Goal: Book appointment/travel/reservation

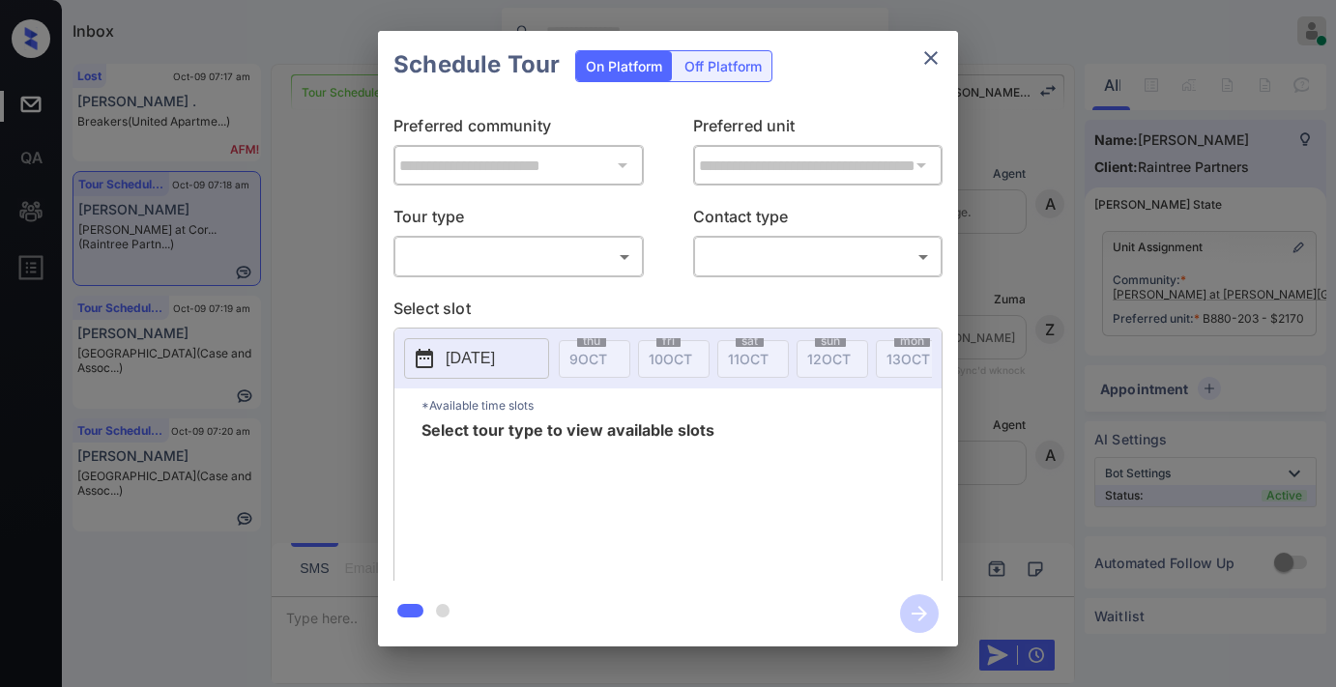
click at [561, 264] on body "Inbox Samantha Soliven Online Set yourself offline Set yourself on break Profil…" at bounding box center [668, 343] width 1336 height 687
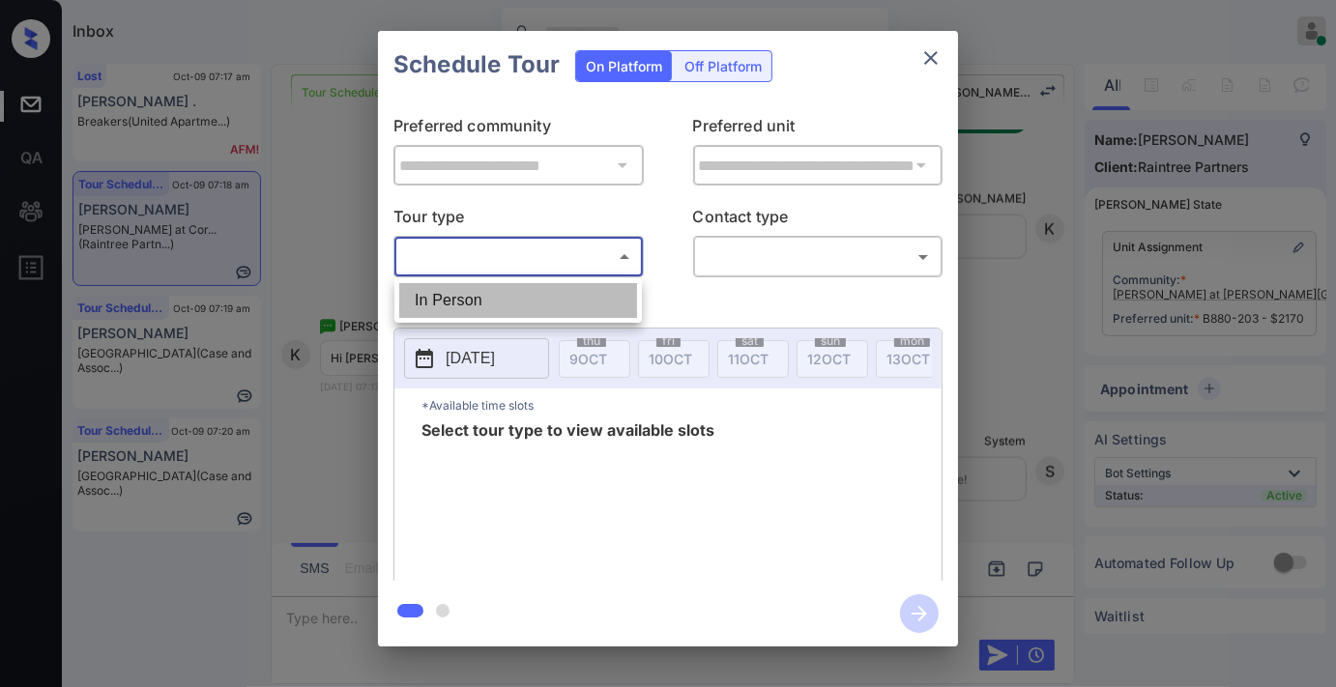
click at [570, 304] on li "In Person" at bounding box center [518, 300] width 238 height 35
type input "********"
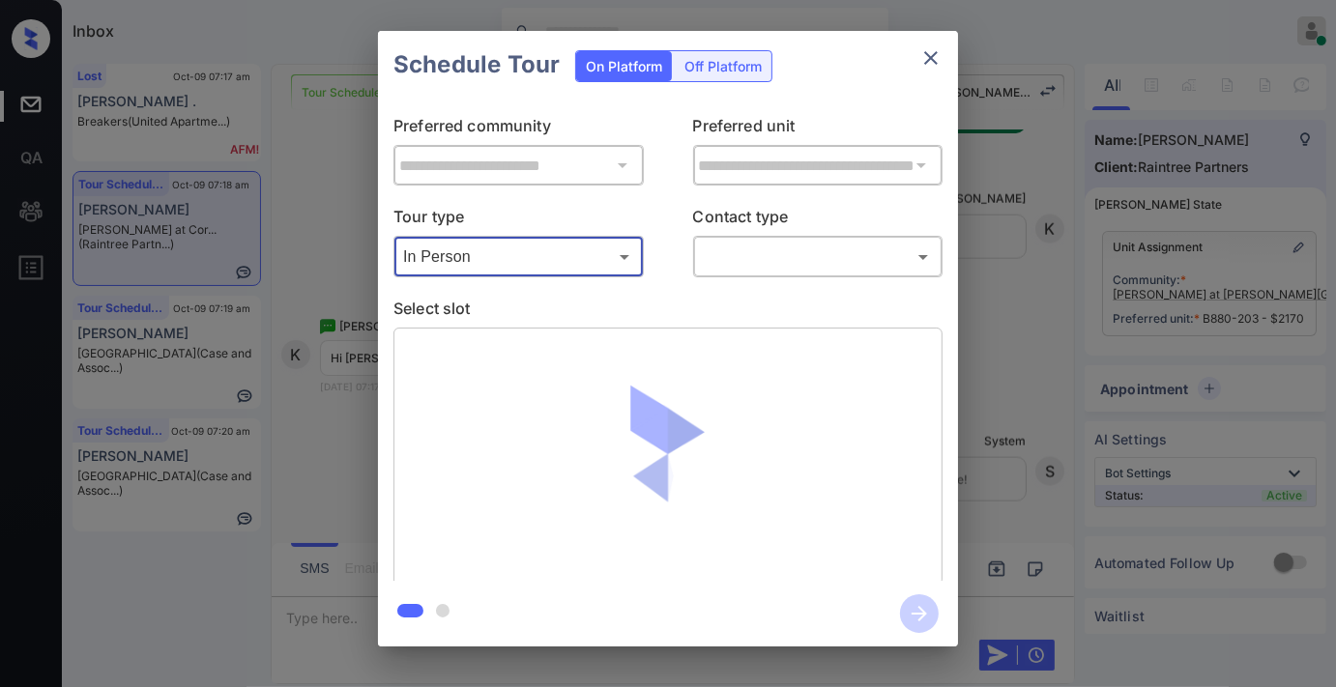
click at [752, 245] on body "Inbox Samantha Soliven Online Set yourself offline Set yourself on break Profil…" at bounding box center [668, 343] width 1336 height 687
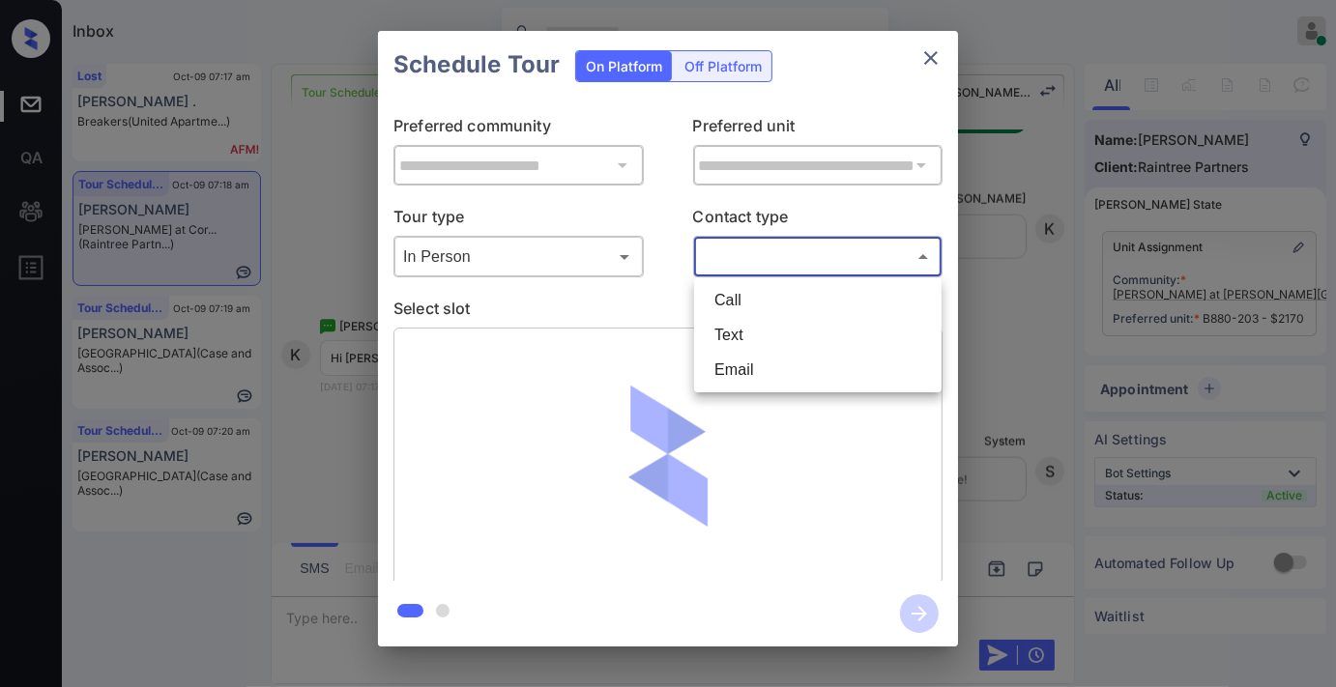
click at [757, 323] on li "Text" at bounding box center [818, 335] width 238 height 35
type input "****"
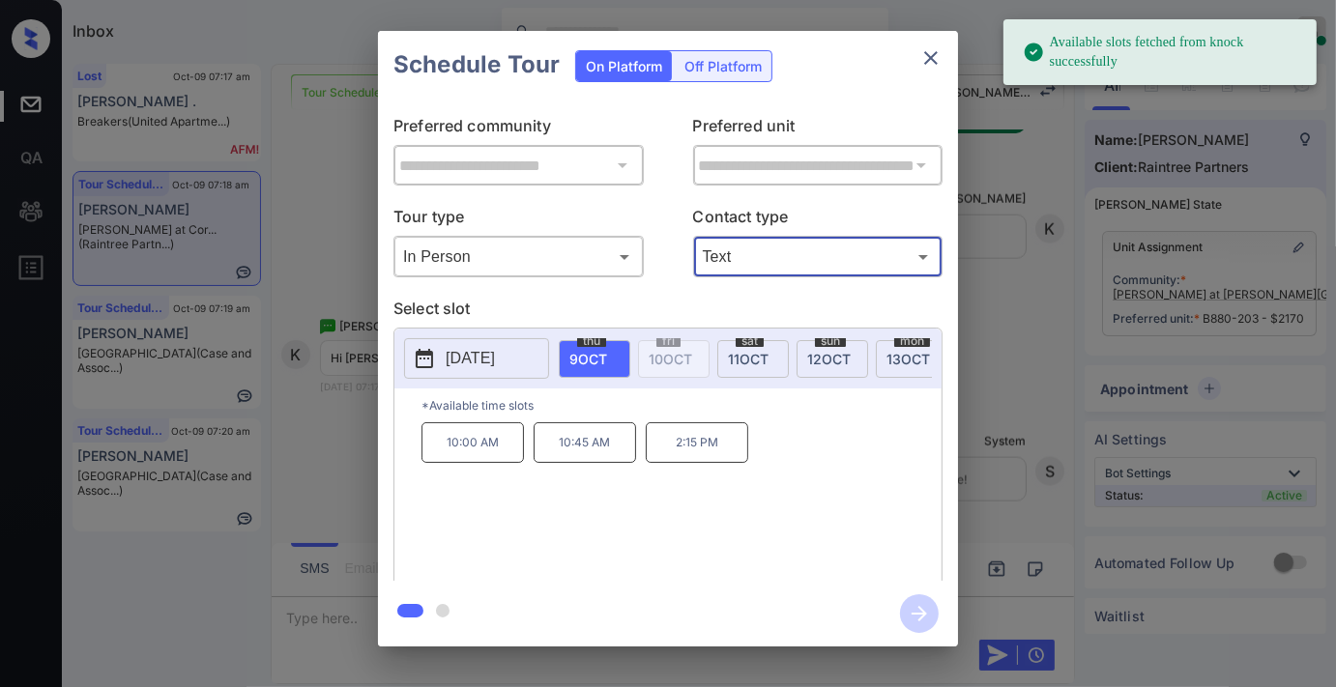
click at [495, 356] on p "2025-10-09" at bounding box center [470, 358] width 49 height 23
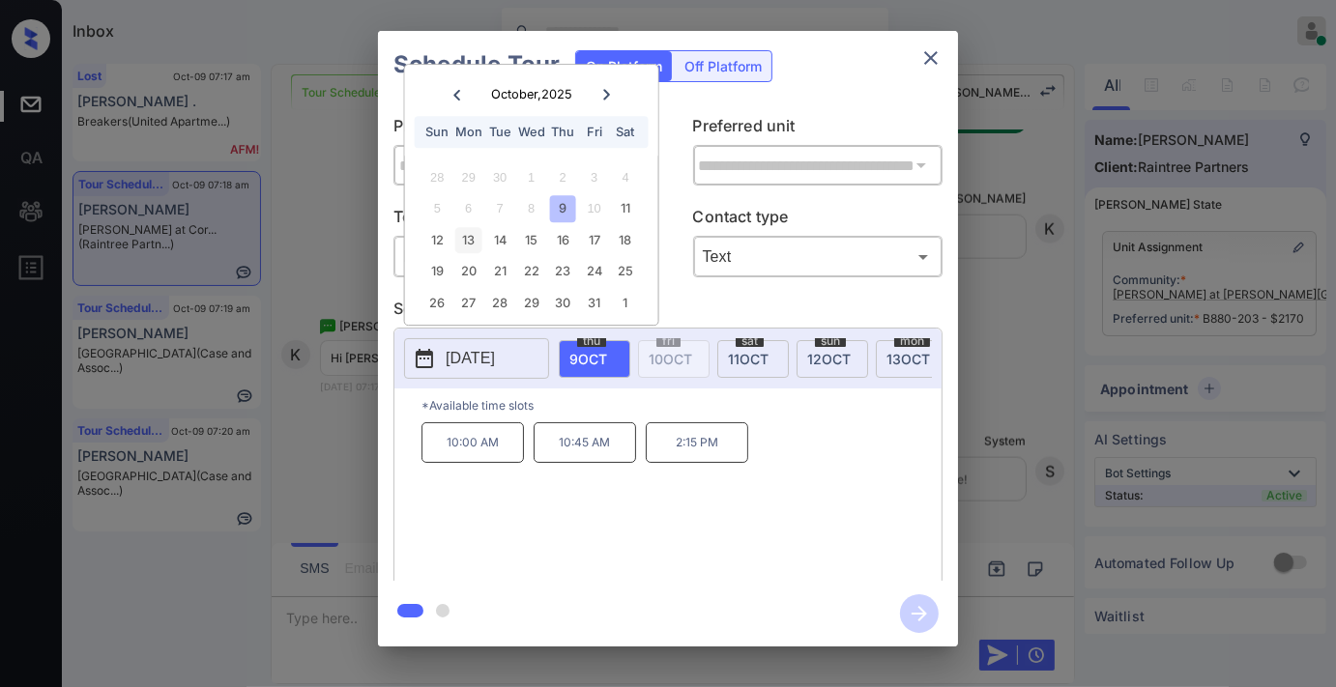
click at [465, 234] on div "13" at bounding box center [468, 240] width 26 height 26
click at [938, 46] on icon "close" at bounding box center [930, 57] width 23 height 23
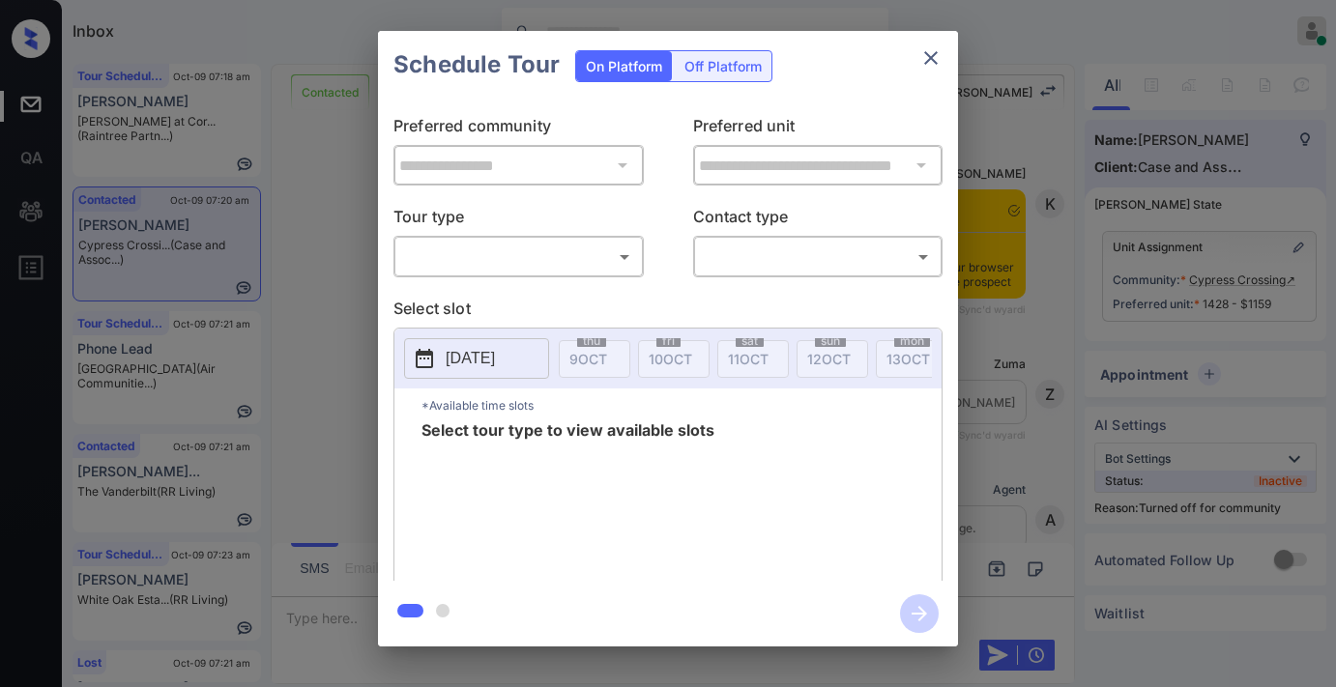
click at [576, 261] on body "Inbox Samantha Soliven Online Set yourself offline Set yourself on break Profil…" at bounding box center [668, 343] width 1336 height 687
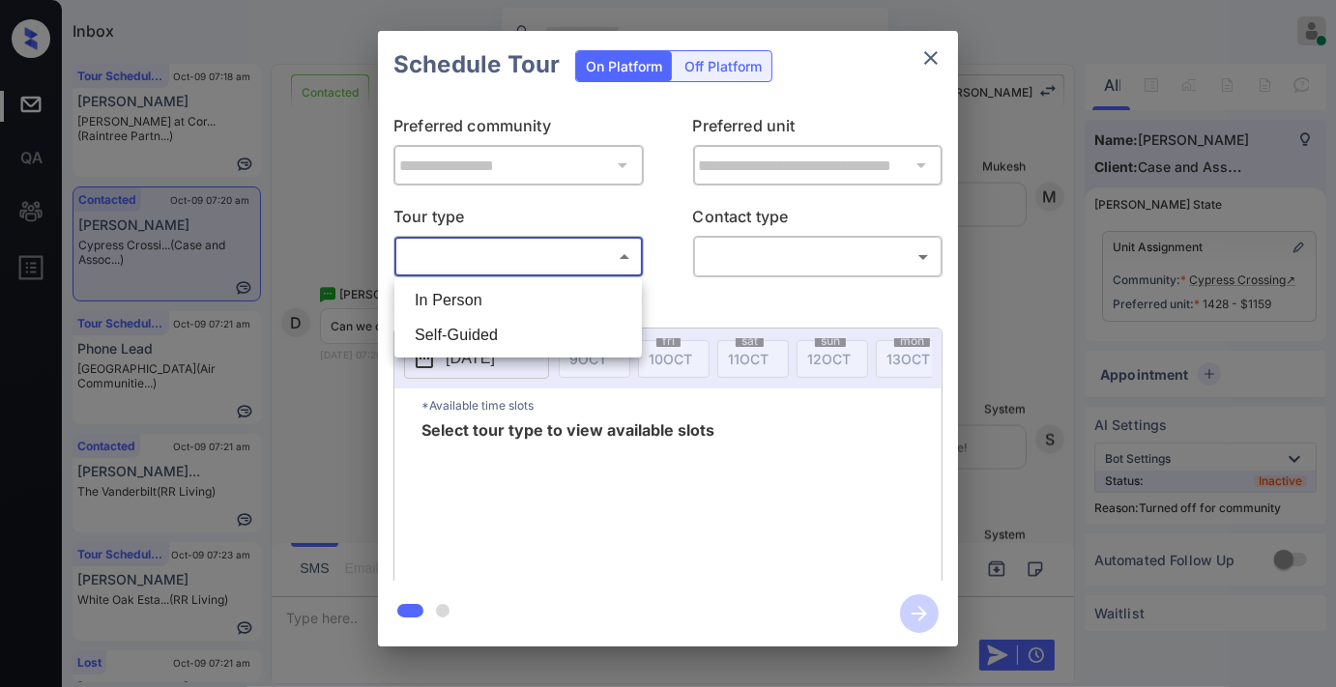
click at [563, 292] on li "In Person" at bounding box center [518, 300] width 238 height 35
type input "********"
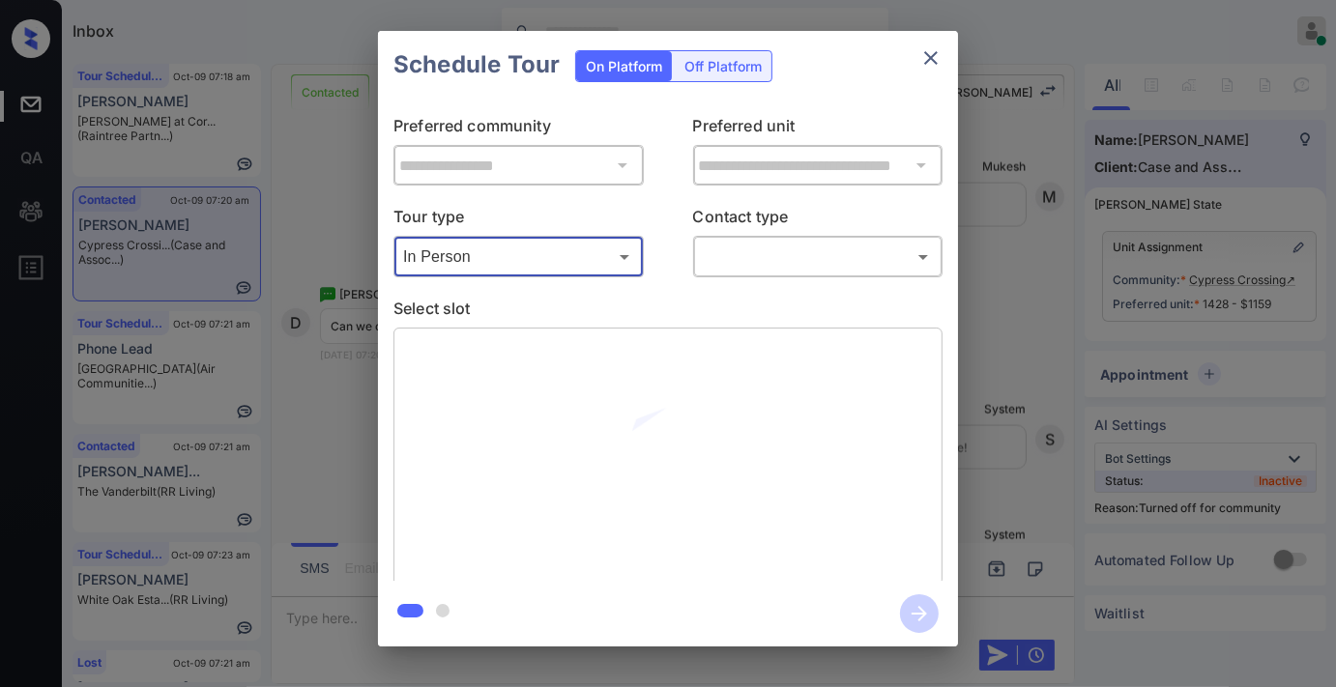
click at [767, 252] on body "Inbox Samantha Soliven Online Set yourself offline Set yourself on break Profil…" at bounding box center [668, 343] width 1336 height 687
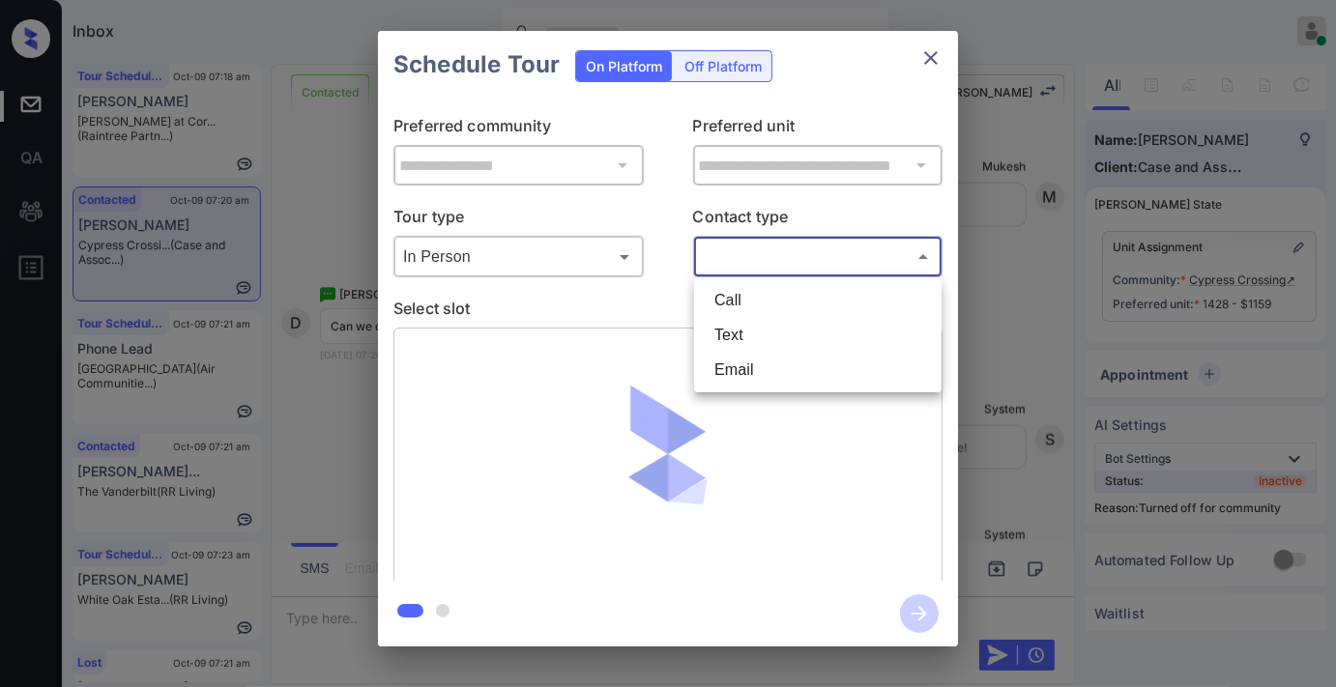
click at [791, 321] on li "Text" at bounding box center [818, 335] width 238 height 35
type input "****"
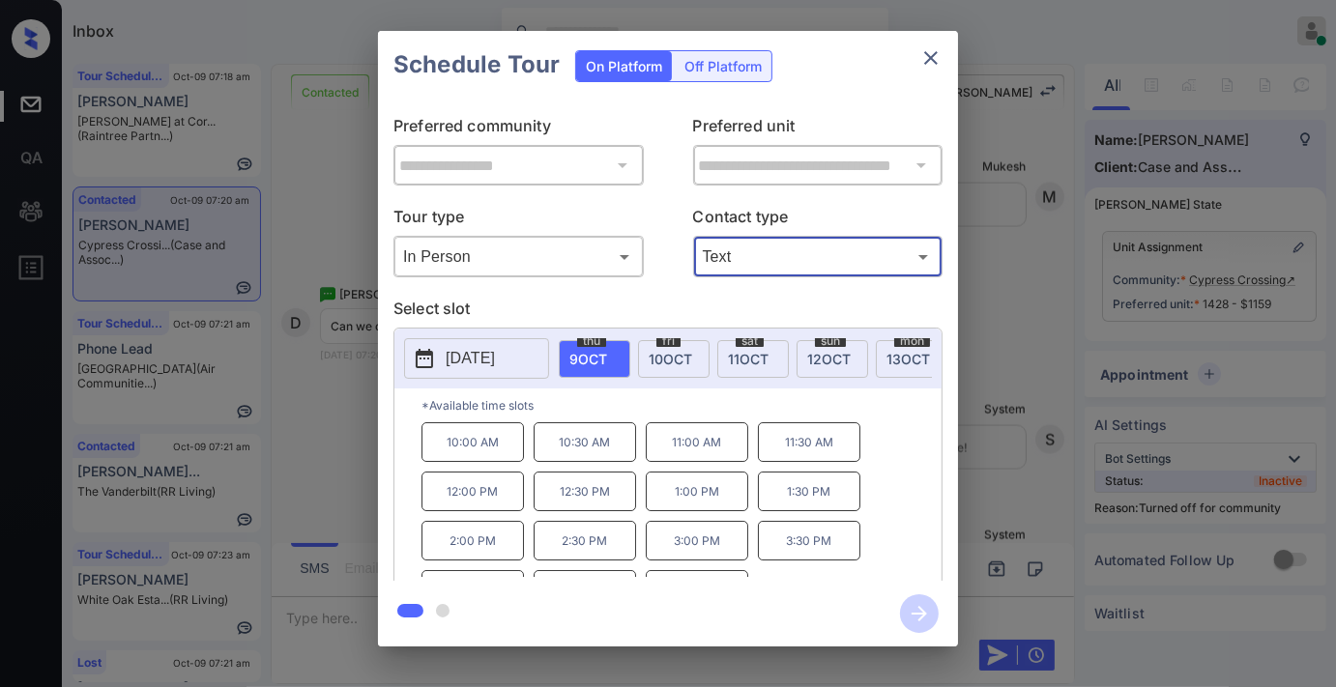
click at [926, 61] on icon "close" at bounding box center [931, 58] width 14 height 14
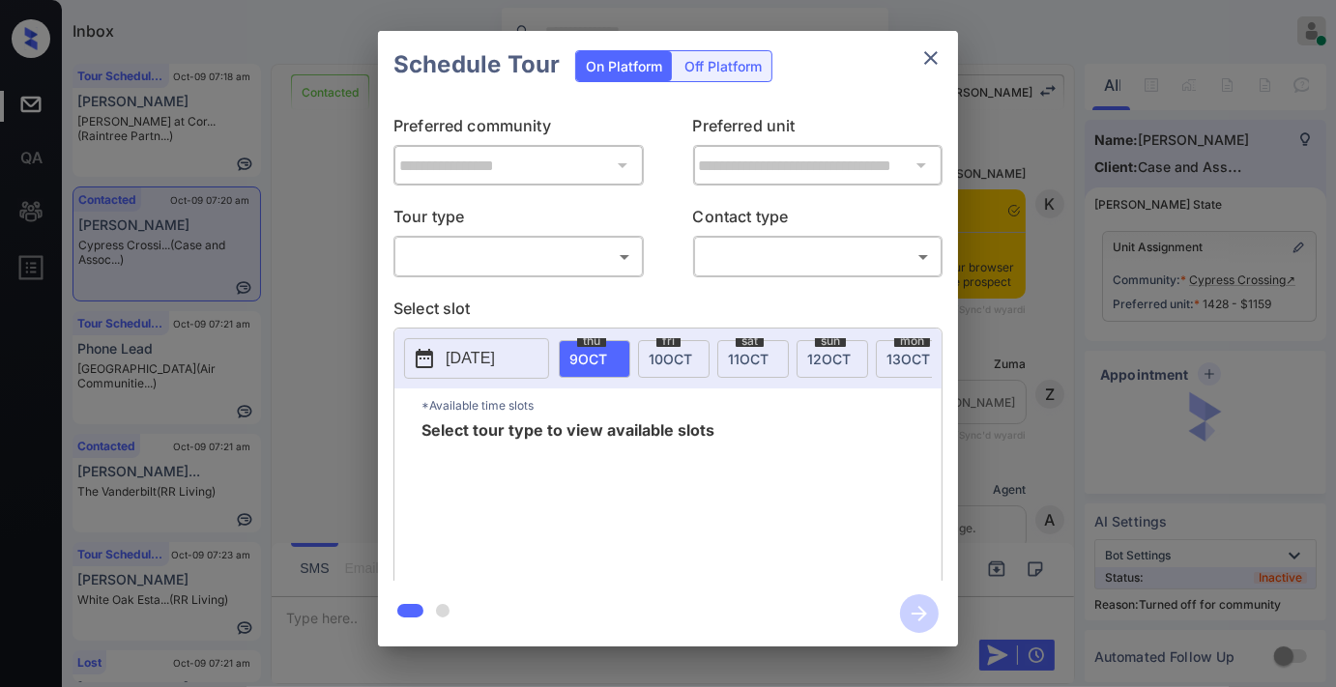
scroll to position [2809, 0]
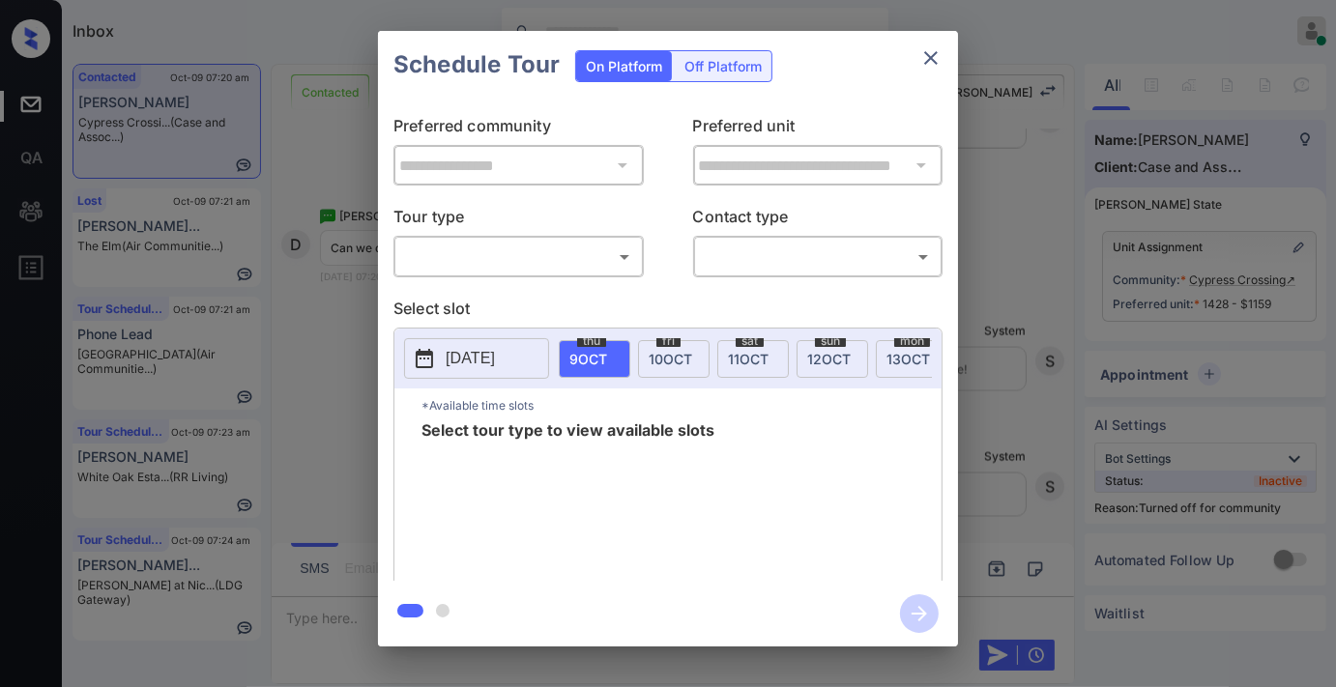
click at [465, 236] on div "​ ​" at bounding box center [518, 257] width 250 height 42
click at [479, 252] on body "Inbox Samantha Soliven Online Set yourself offline Set yourself on break Profil…" at bounding box center [668, 343] width 1336 height 687
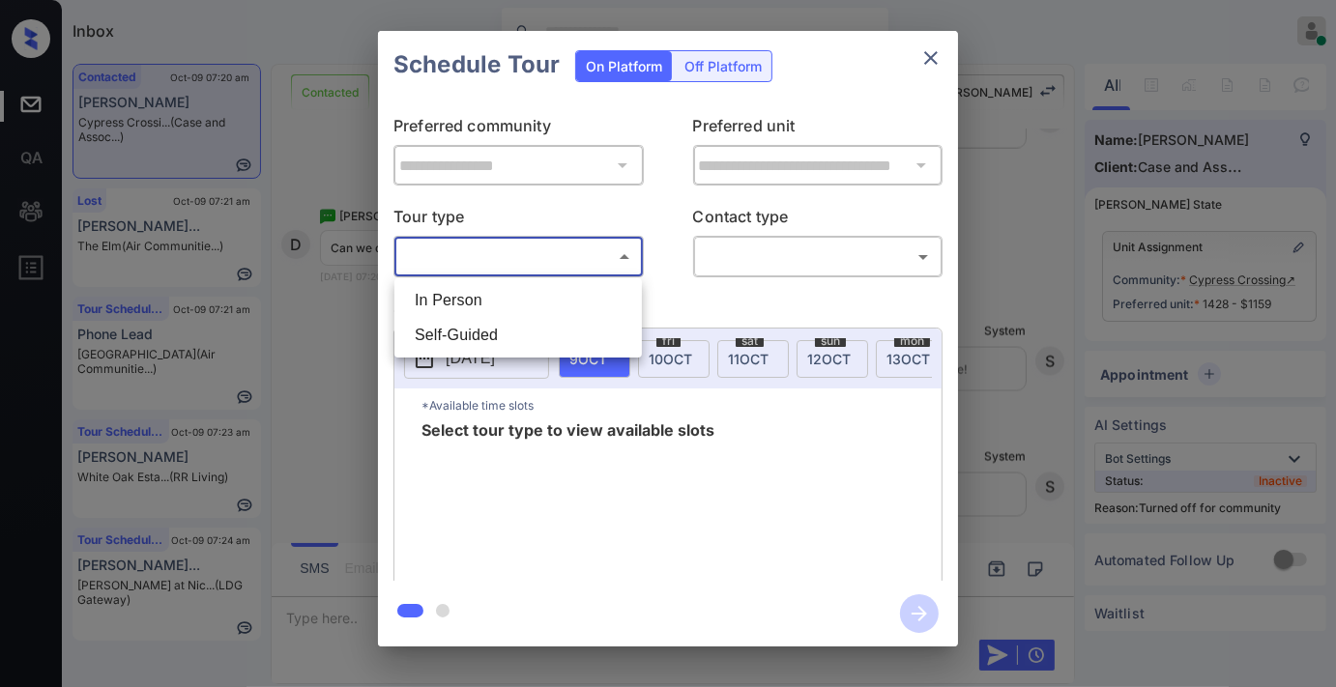
click at [505, 301] on li "In Person" at bounding box center [518, 300] width 238 height 35
type input "********"
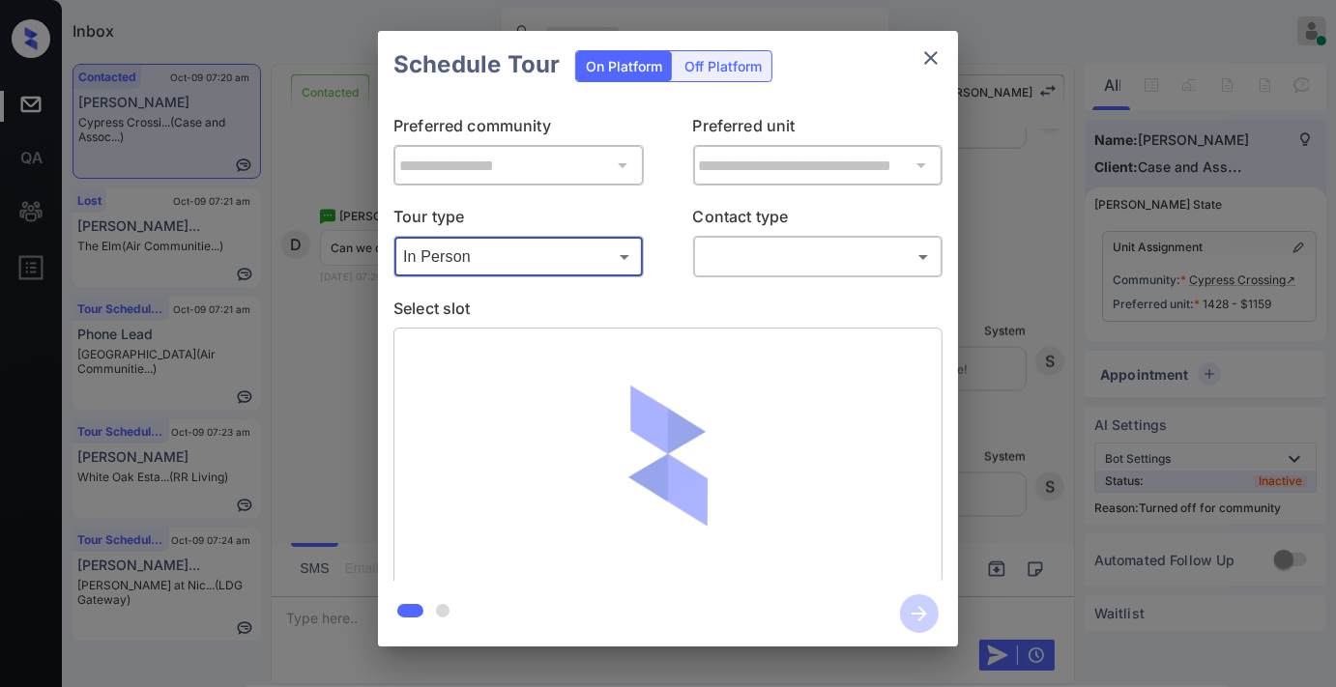
click at [770, 271] on body "Inbox Samantha Soliven Online Set yourself offline Set yourself on break Profil…" at bounding box center [668, 343] width 1336 height 687
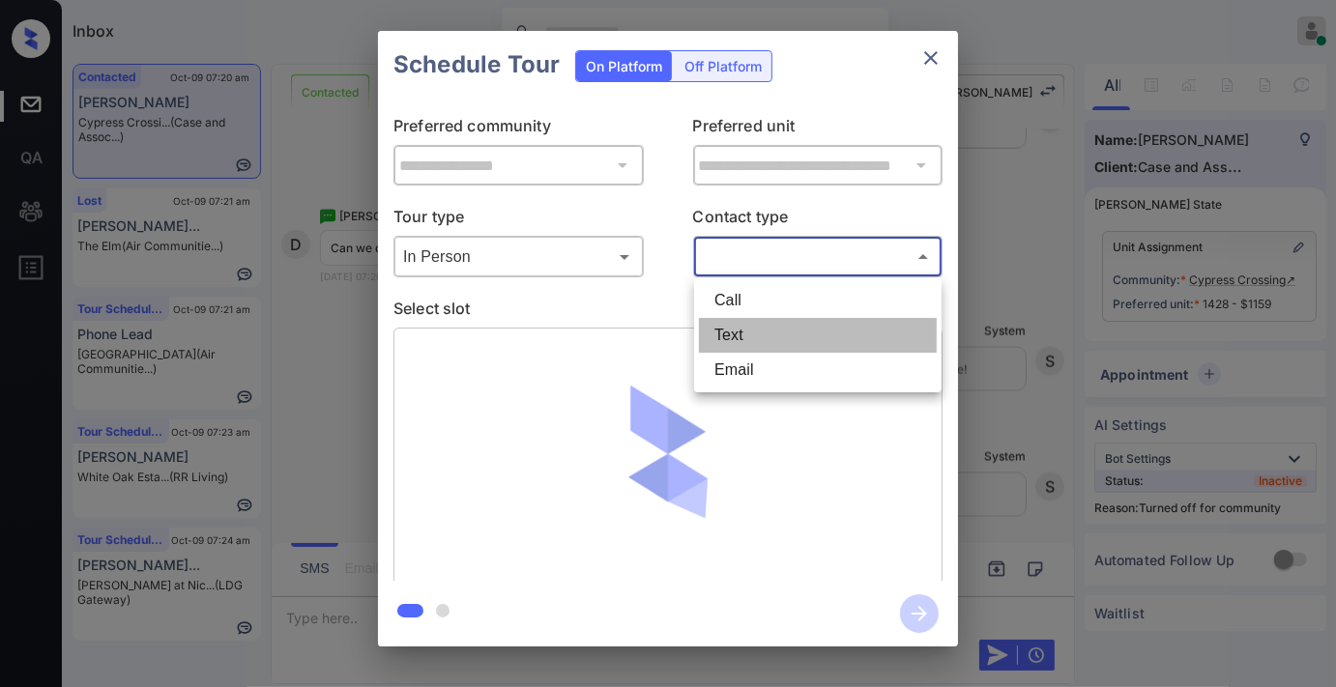
click at [783, 332] on li "Text" at bounding box center [818, 335] width 238 height 35
type input "****"
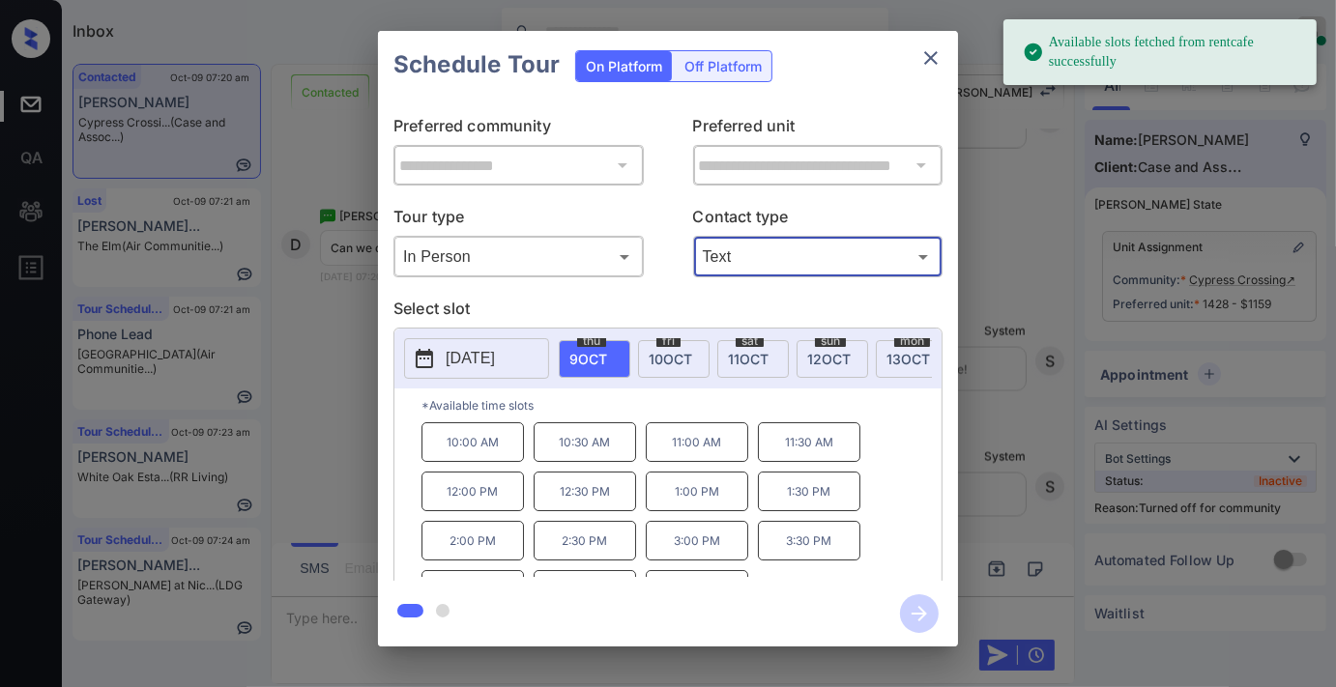
click at [495, 355] on p "[DATE]" at bounding box center [470, 358] width 49 height 23
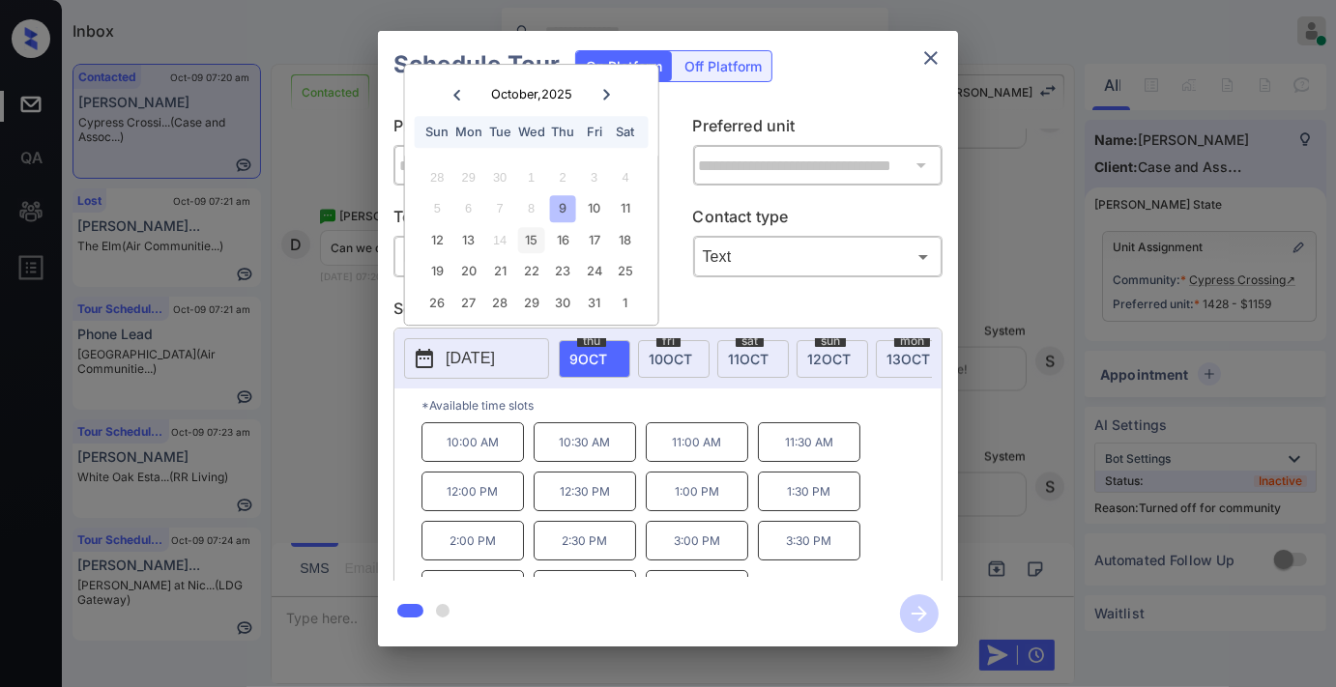
click at [535, 237] on div "15" at bounding box center [531, 240] width 26 height 26
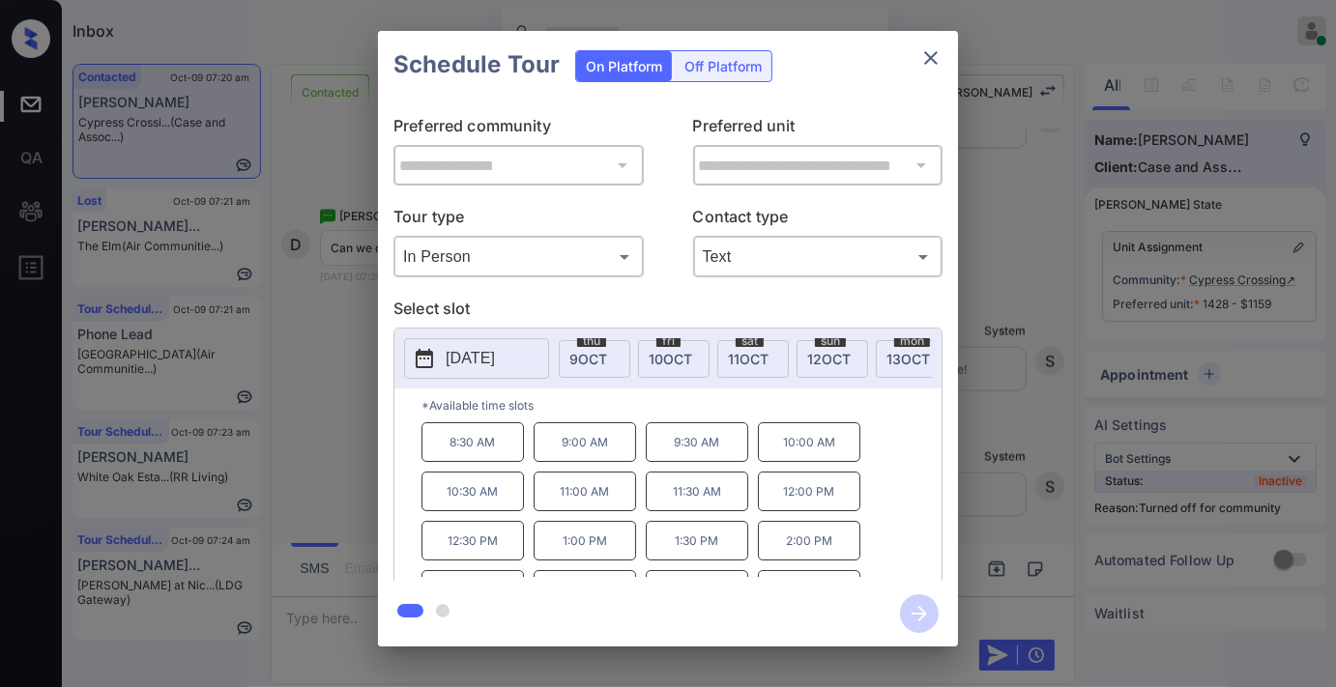
click at [545, 557] on p "1:00 PM" at bounding box center [585, 541] width 102 height 40
click at [931, 605] on icon "button" at bounding box center [919, 613] width 39 height 39
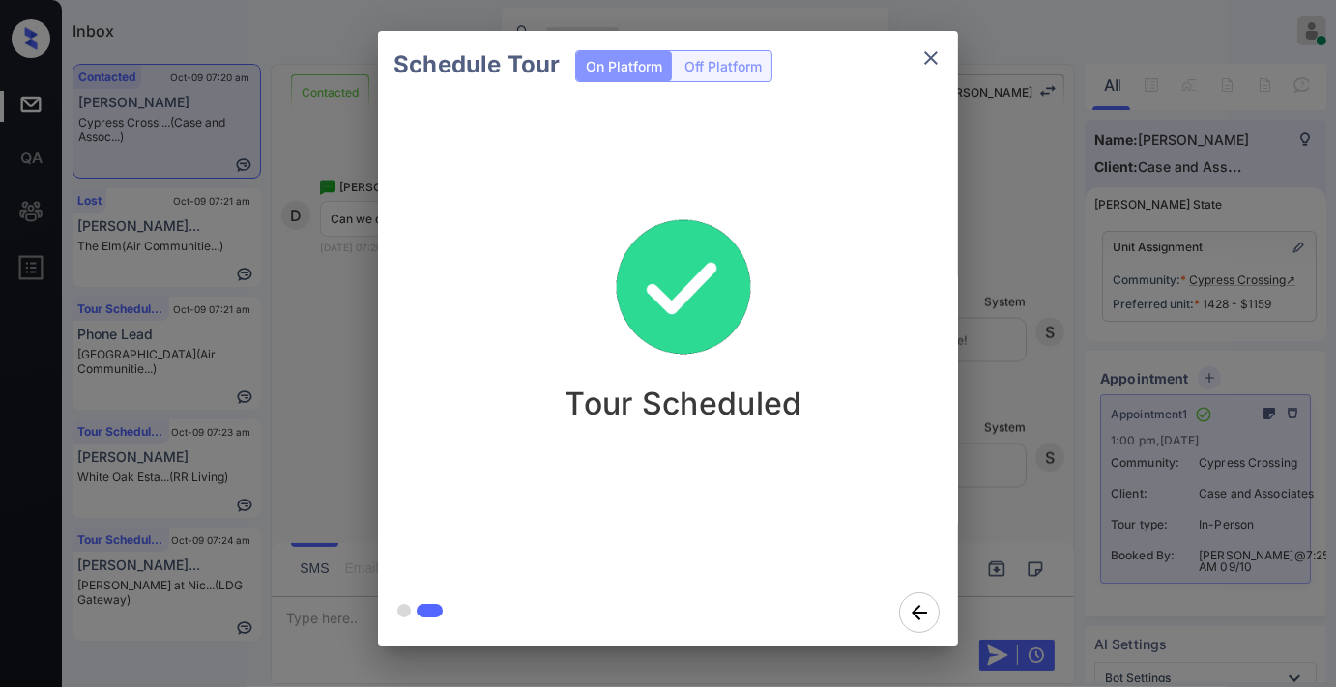
click at [935, 56] on icon "close" at bounding box center [930, 57] width 23 height 23
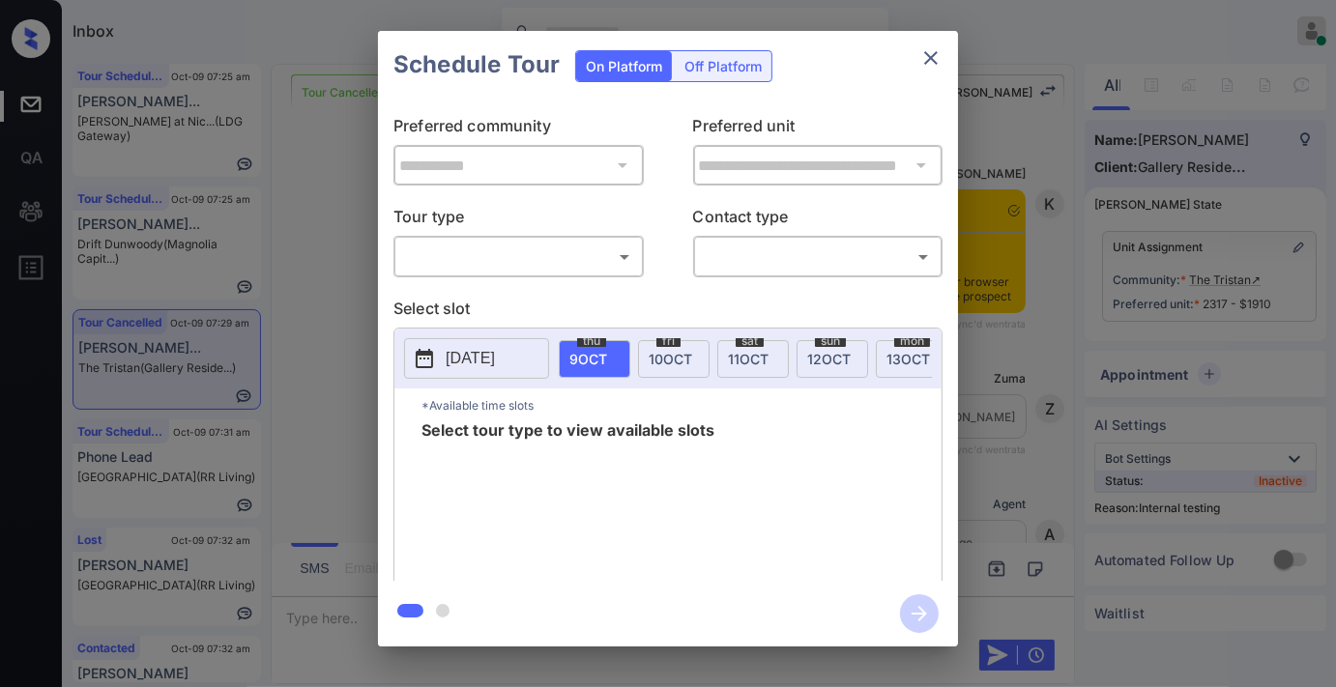
scroll to position [0, 8]
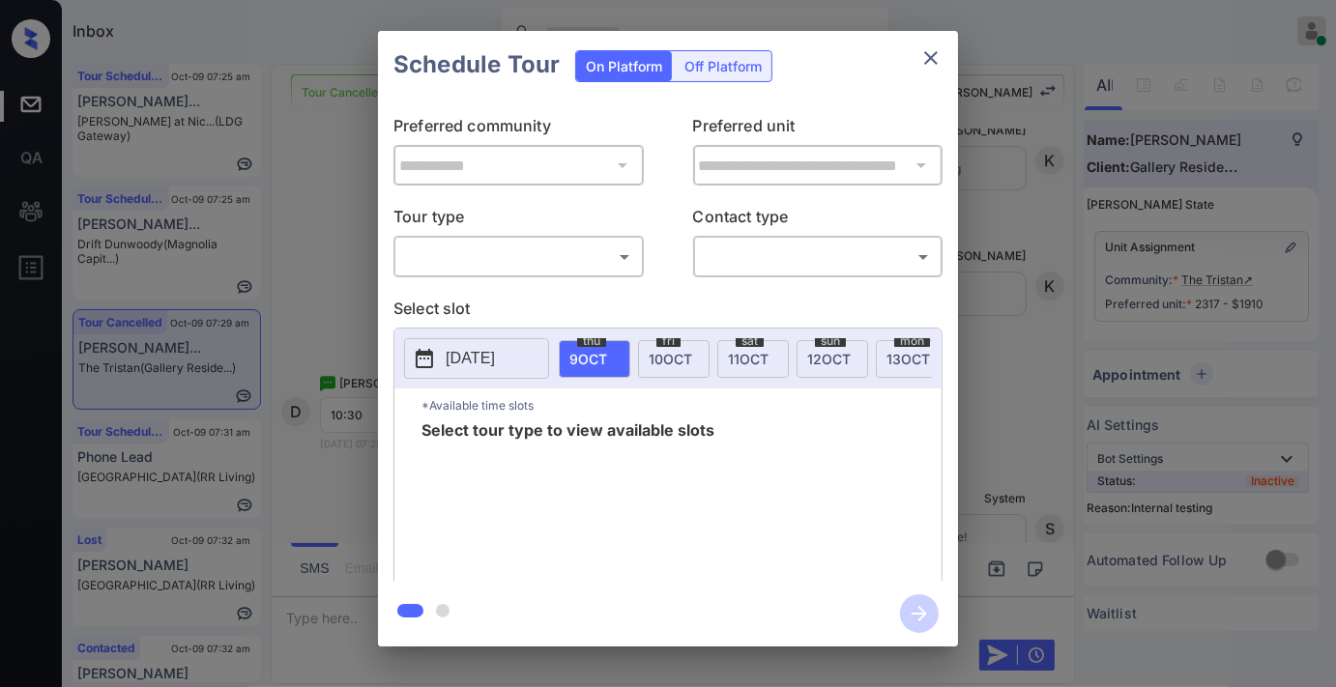
click at [616, 255] on body "Inbox [PERSON_NAME] Online Set yourself offline Set yourself on break Profile S…" at bounding box center [668, 343] width 1336 height 687
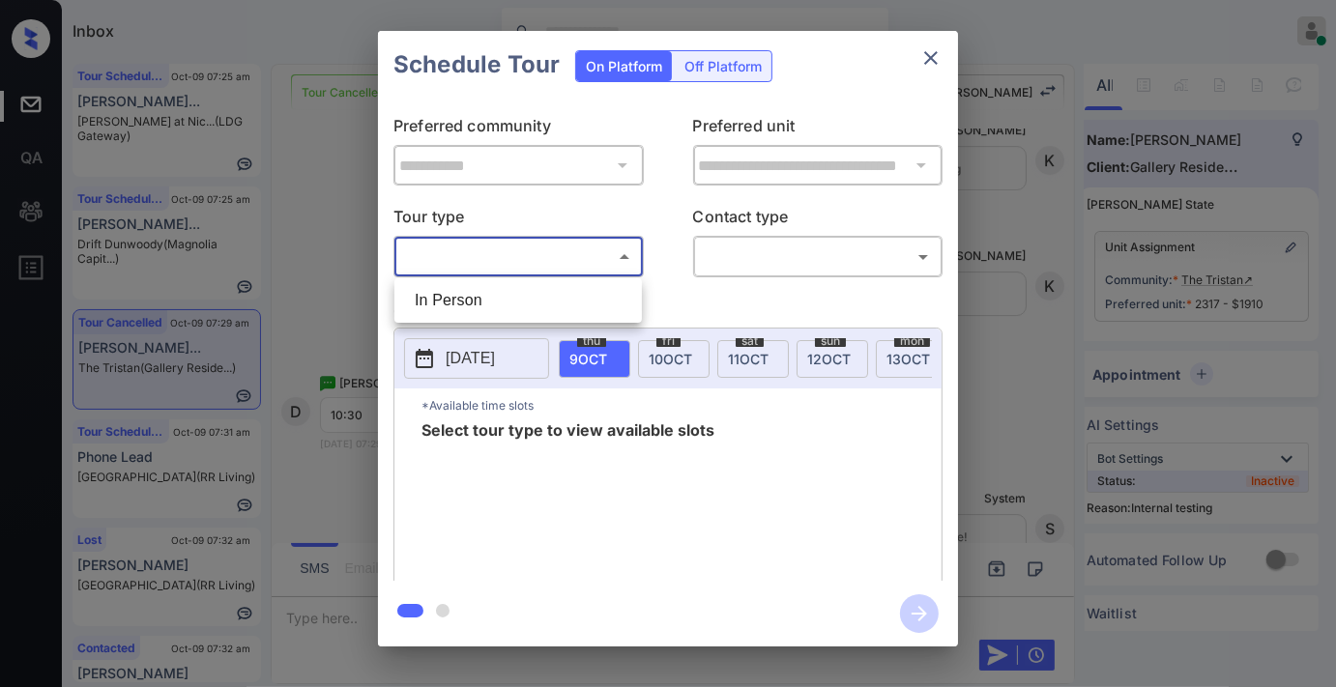
click at [590, 293] on li "In Person" at bounding box center [518, 300] width 238 height 35
type input "********"
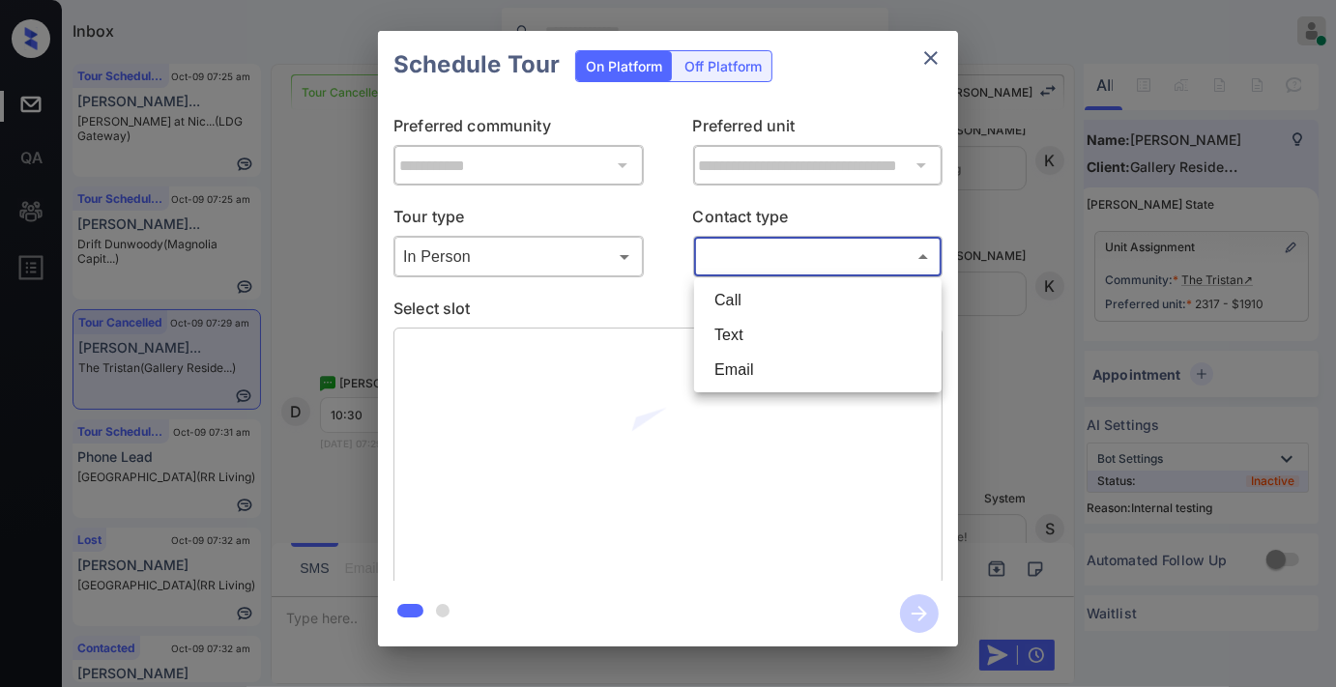
click at [750, 252] on body "Inbox Samantha Soliven Online Set yourself offline Set yourself on break Profil…" at bounding box center [668, 343] width 1336 height 687
click at [765, 333] on li "Text" at bounding box center [818, 335] width 238 height 35
type input "****"
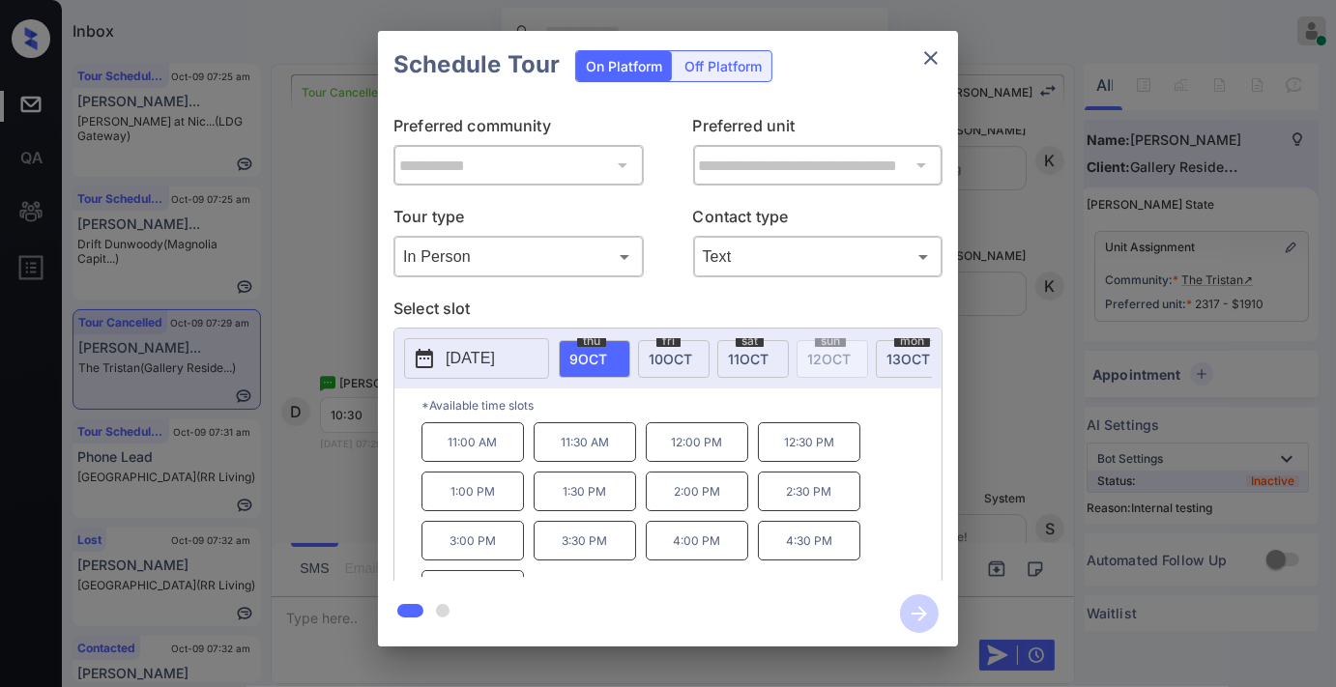
click at [491, 360] on p "[DATE]" at bounding box center [470, 358] width 49 height 23
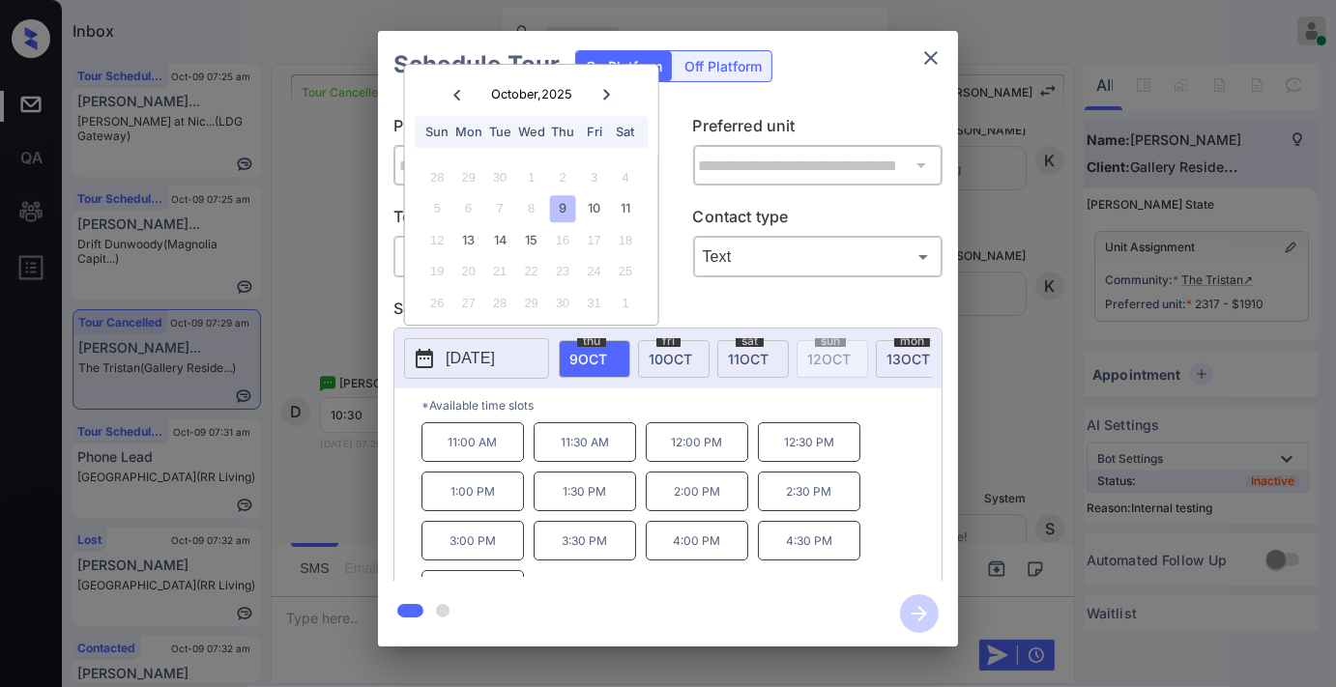
click at [491, 437] on p "11:00 AM" at bounding box center [472, 442] width 102 height 40
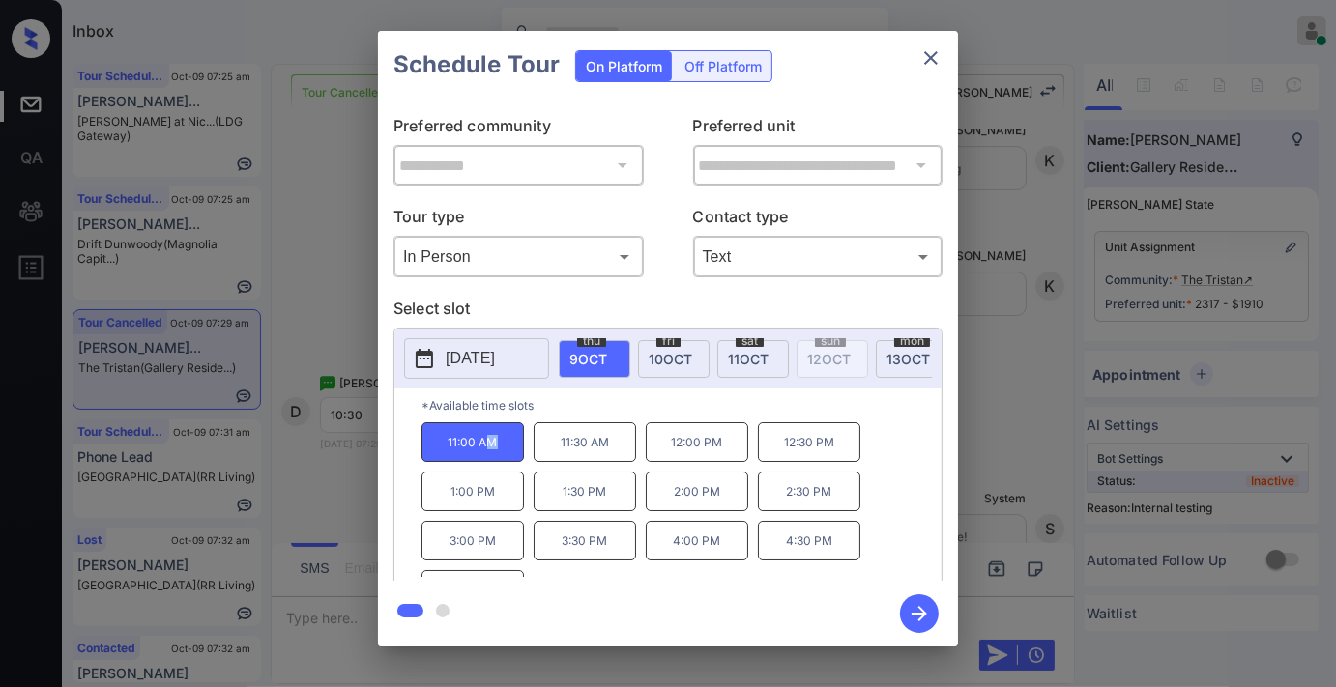
click at [913, 621] on icon "button" at bounding box center [919, 613] width 39 height 39
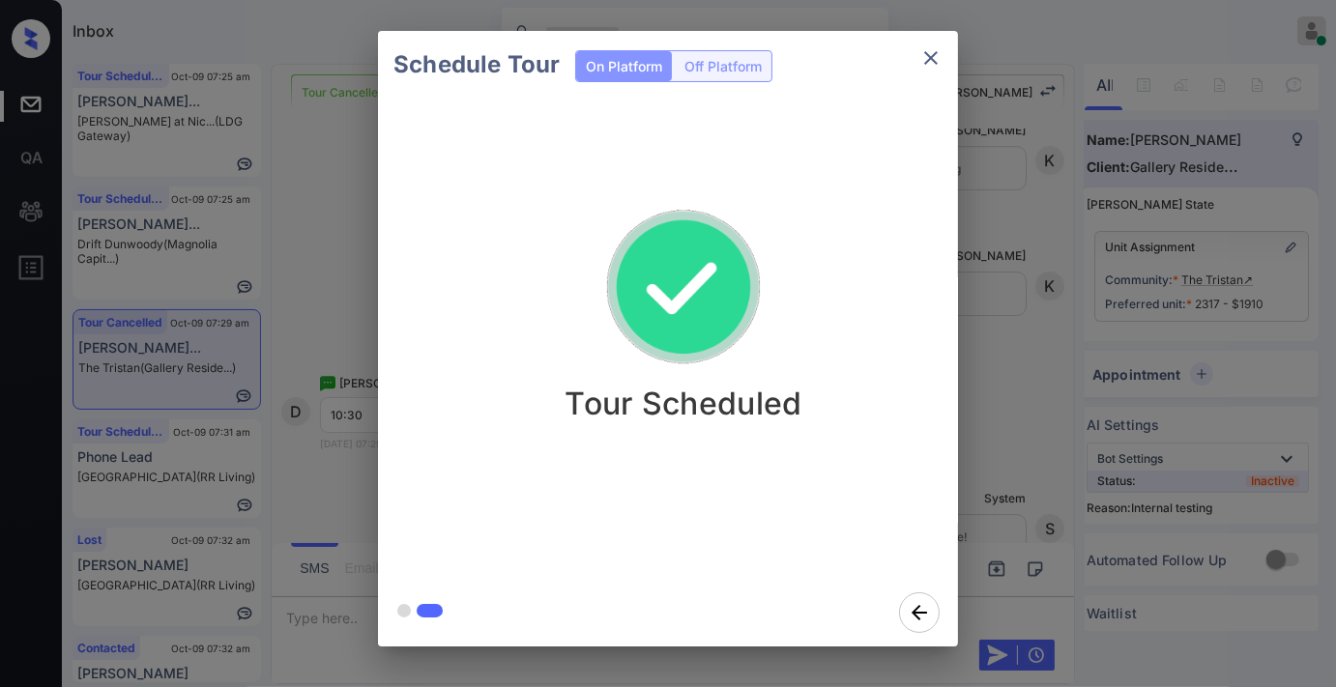
click at [1006, 393] on div "Schedule Tour On Platform Off Platform Tour Scheduled" at bounding box center [668, 339] width 1336 height 678
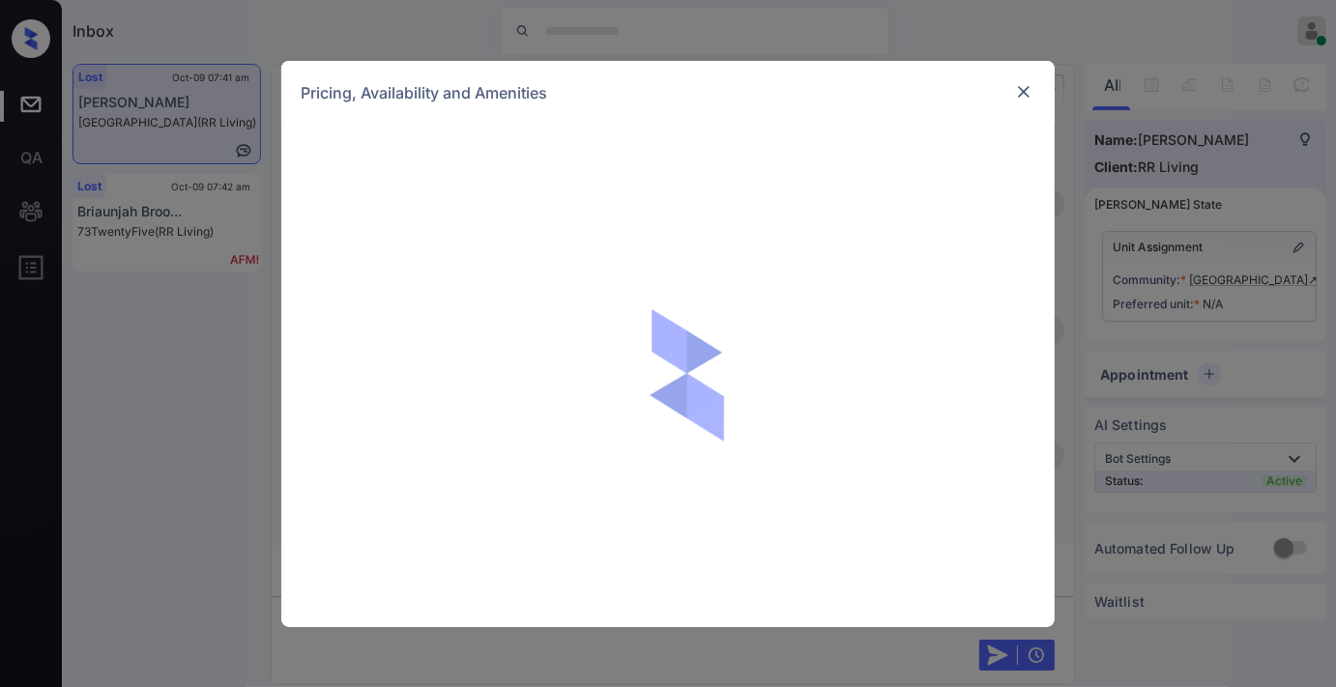
scroll to position [9383, 0]
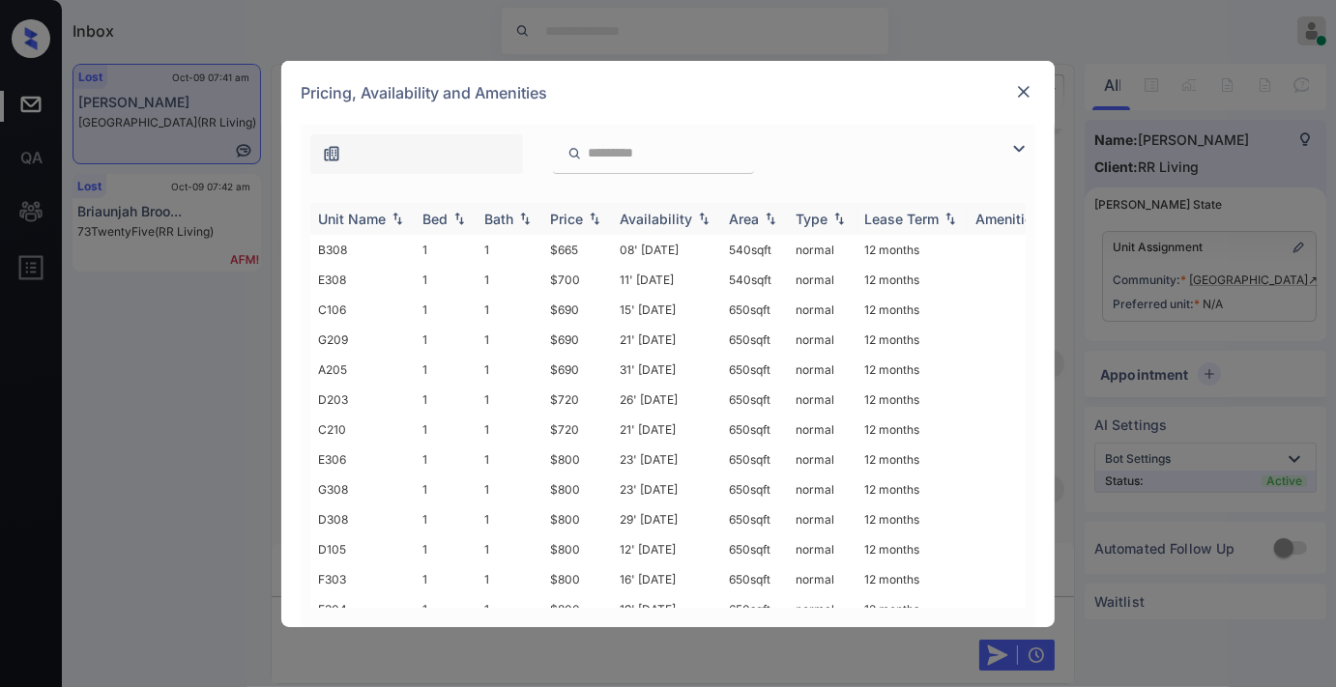
click at [582, 211] on div "Price" at bounding box center [566, 219] width 33 height 16
click at [568, 236] on td "$665" at bounding box center [577, 250] width 70 height 30
click at [568, 244] on td "$665" at bounding box center [577, 250] width 70 height 30
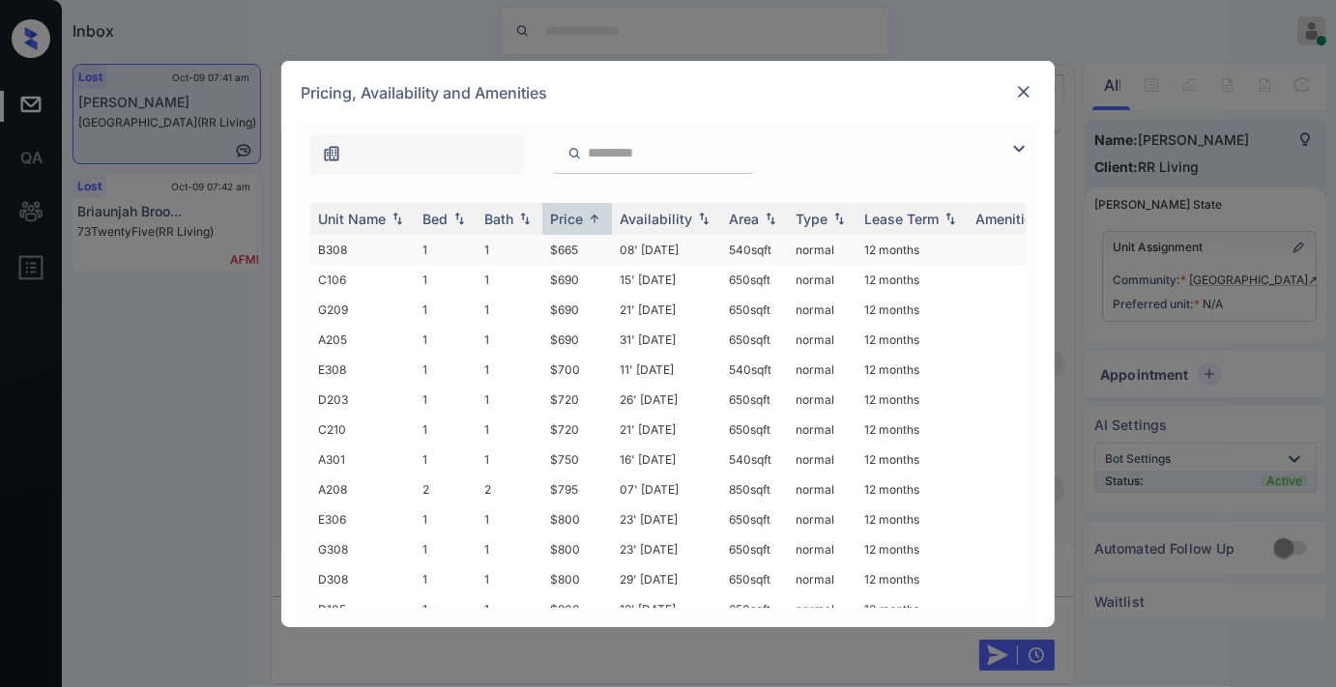
click at [568, 244] on td "$665" at bounding box center [577, 250] width 70 height 30
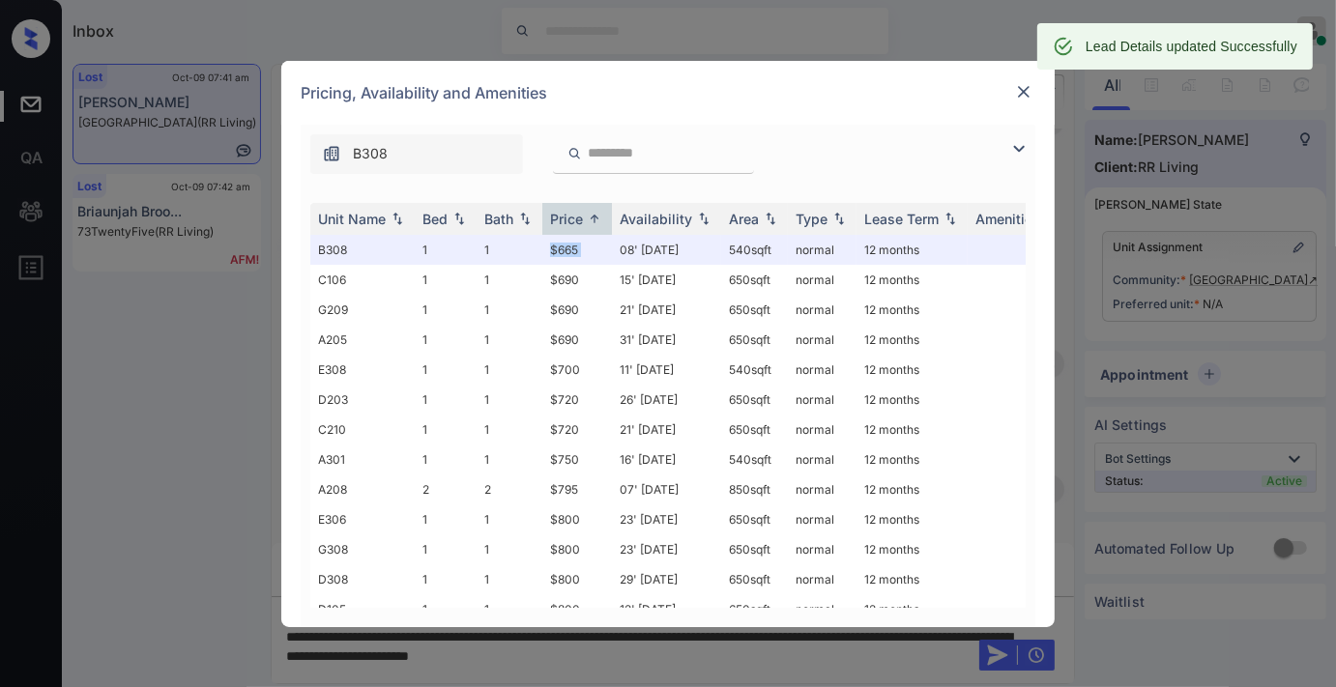
click at [1027, 87] on img at bounding box center [1023, 91] width 19 height 19
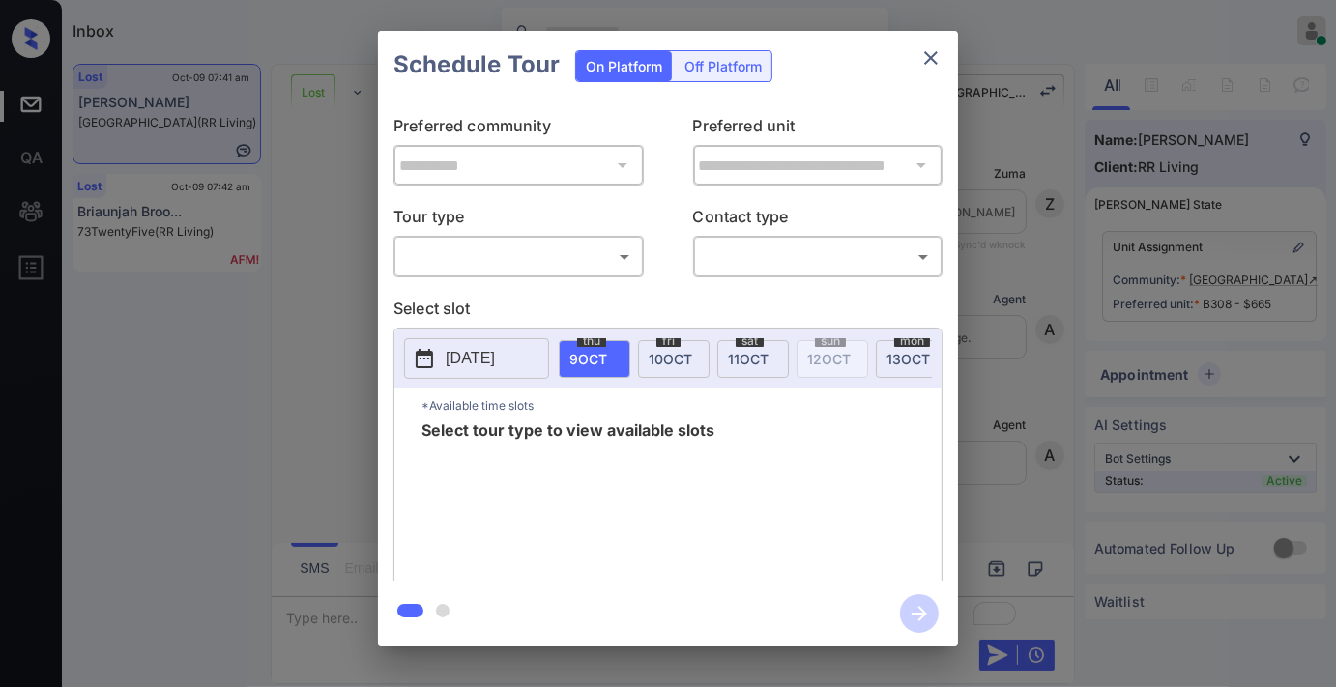
scroll to position [8865, 0]
click at [614, 246] on body "Inbox [PERSON_NAME] Online Set yourself offline Set yourself on break Profile S…" at bounding box center [668, 343] width 1336 height 687
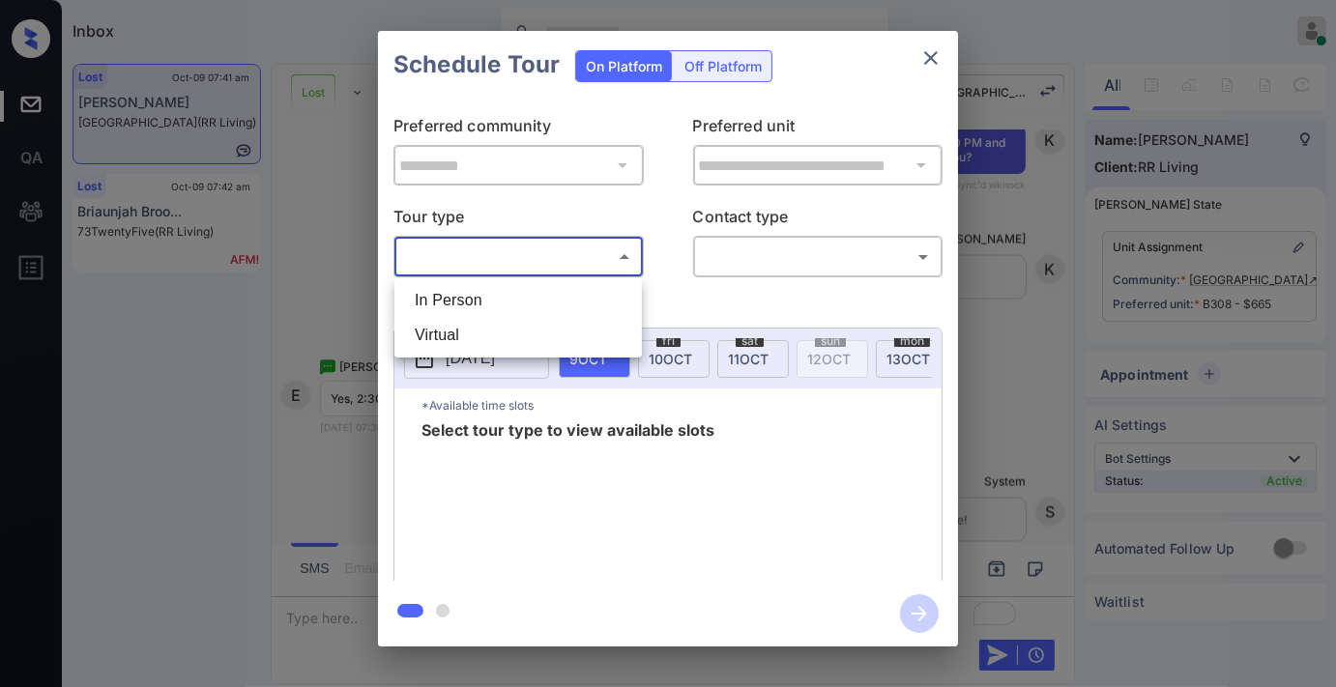
click at [573, 301] on li "In Person" at bounding box center [518, 300] width 238 height 35
type input "********"
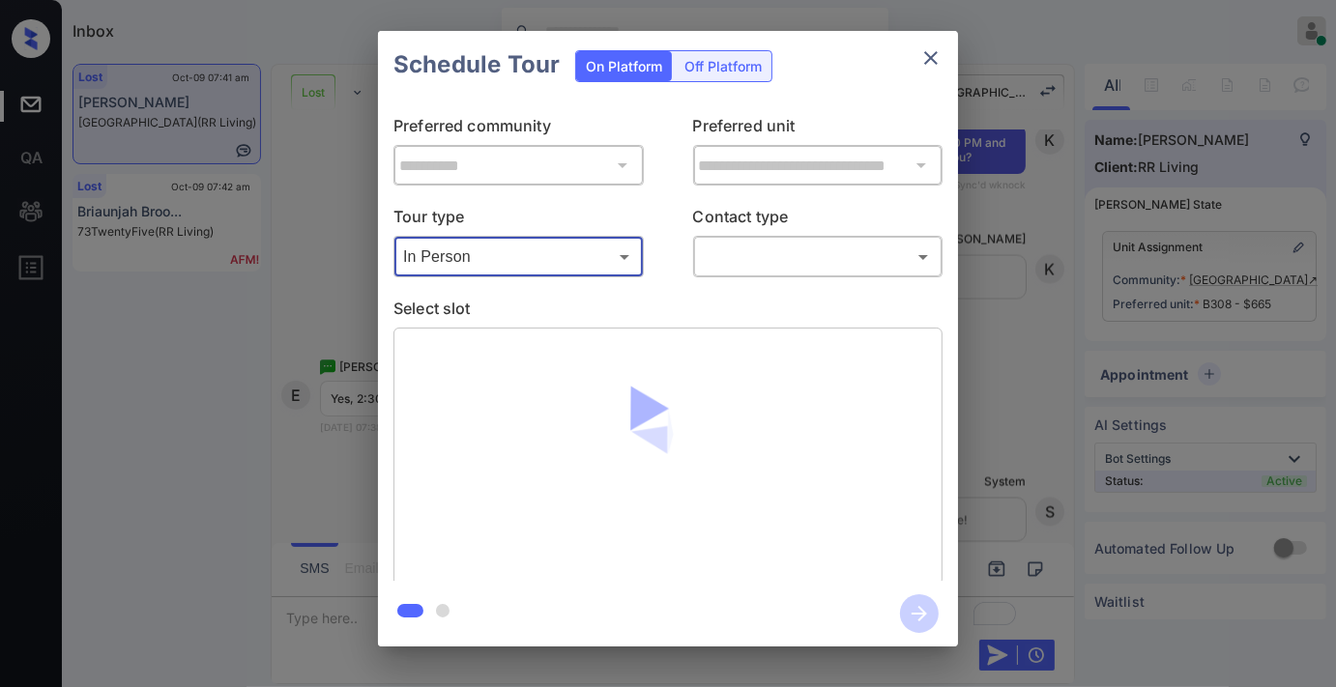
click at [741, 249] on body "Inbox [PERSON_NAME] Online Set yourself offline Set yourself on break Profile S…" at bounding box center [668, 343] width 1336 height 687
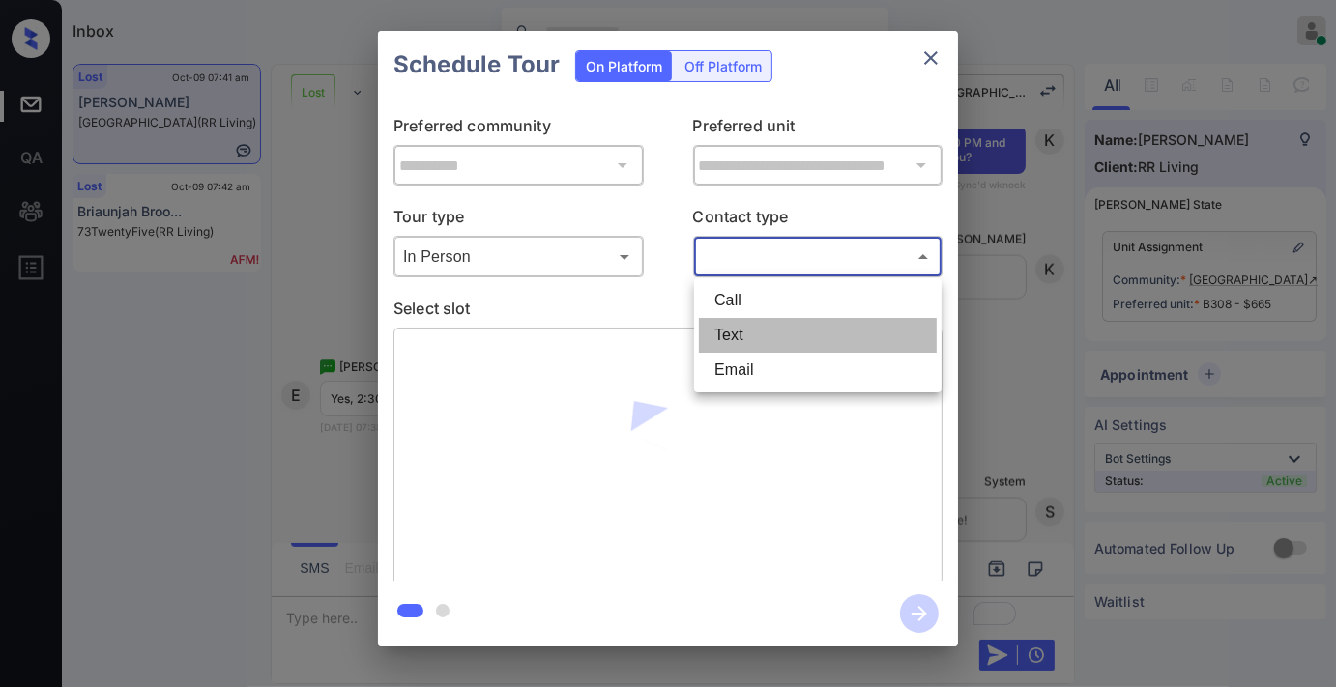
click at [762, 325] on li "Text" at bounding box center [818, 335] width 238 height 35
type input "****"
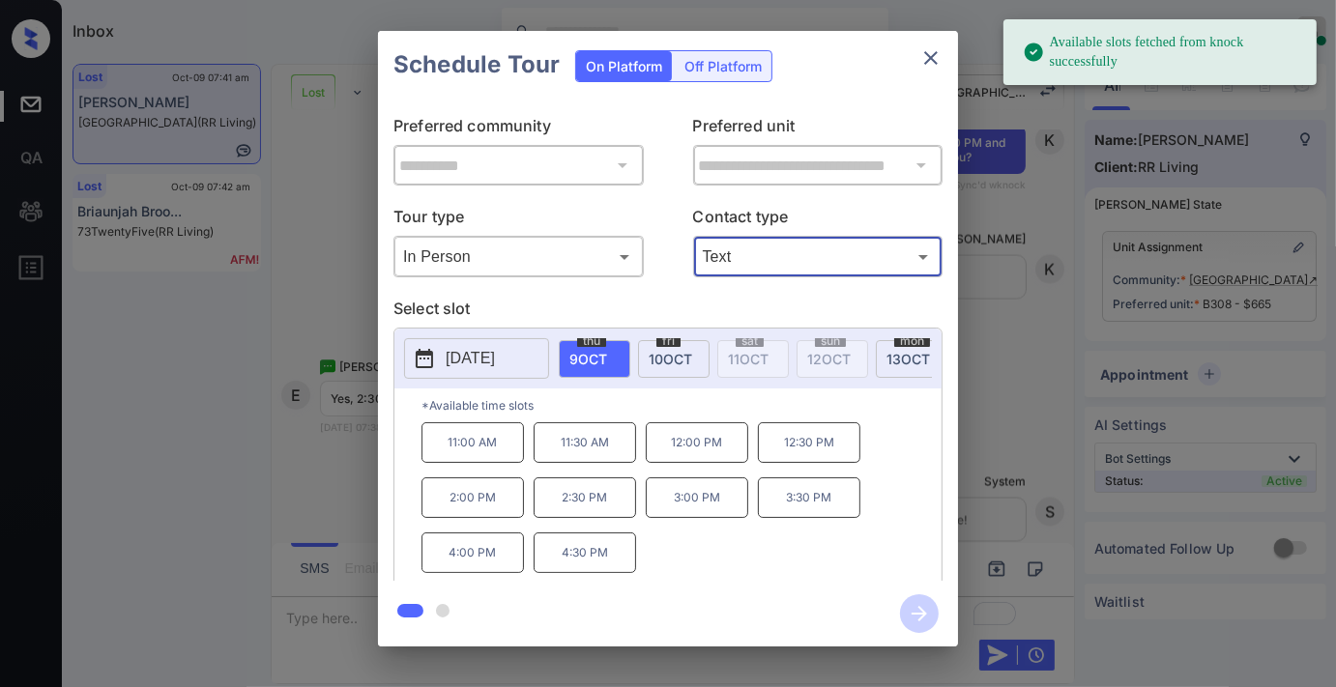
click at [678, 351] on span "[DATE]" at bounding box center [670, 359] width 43 height 16
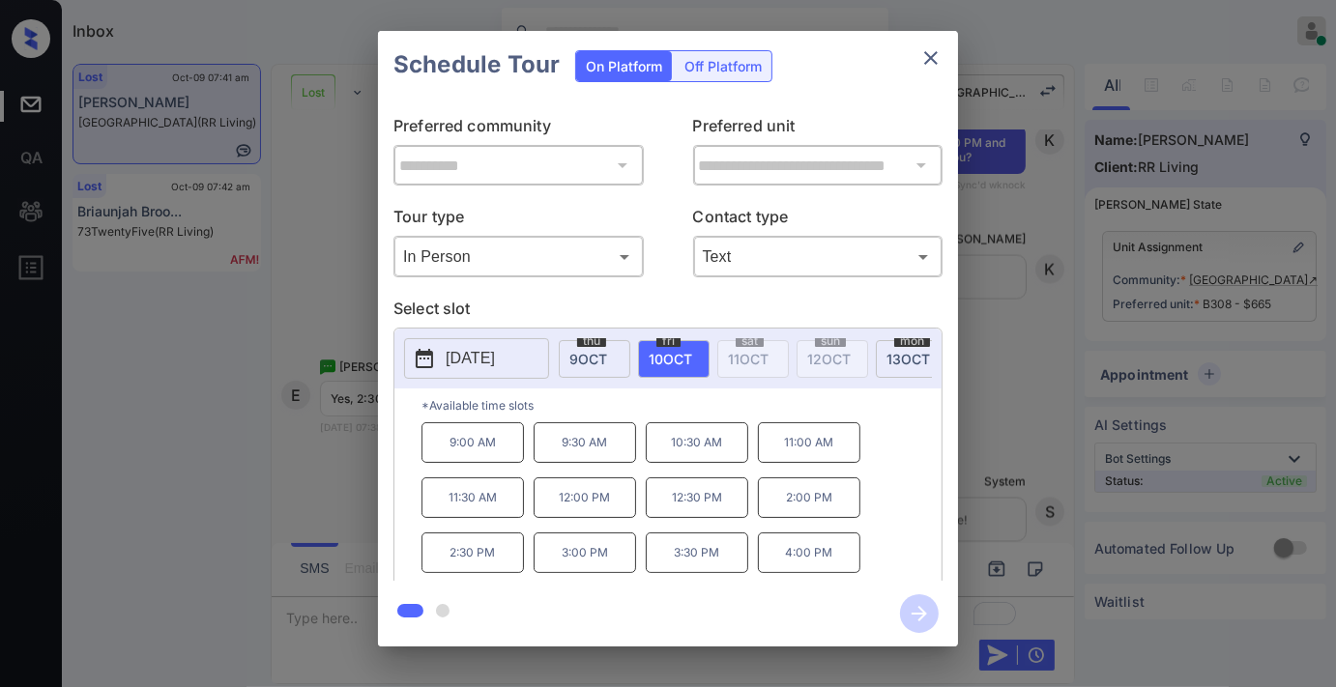
click at [505, 558] on p "2:30 PM" at bounding box center [472, 553] width 102 height 41
click at [914, 614] on icon "button" at bounding box center [918, 613] width 15 height 15
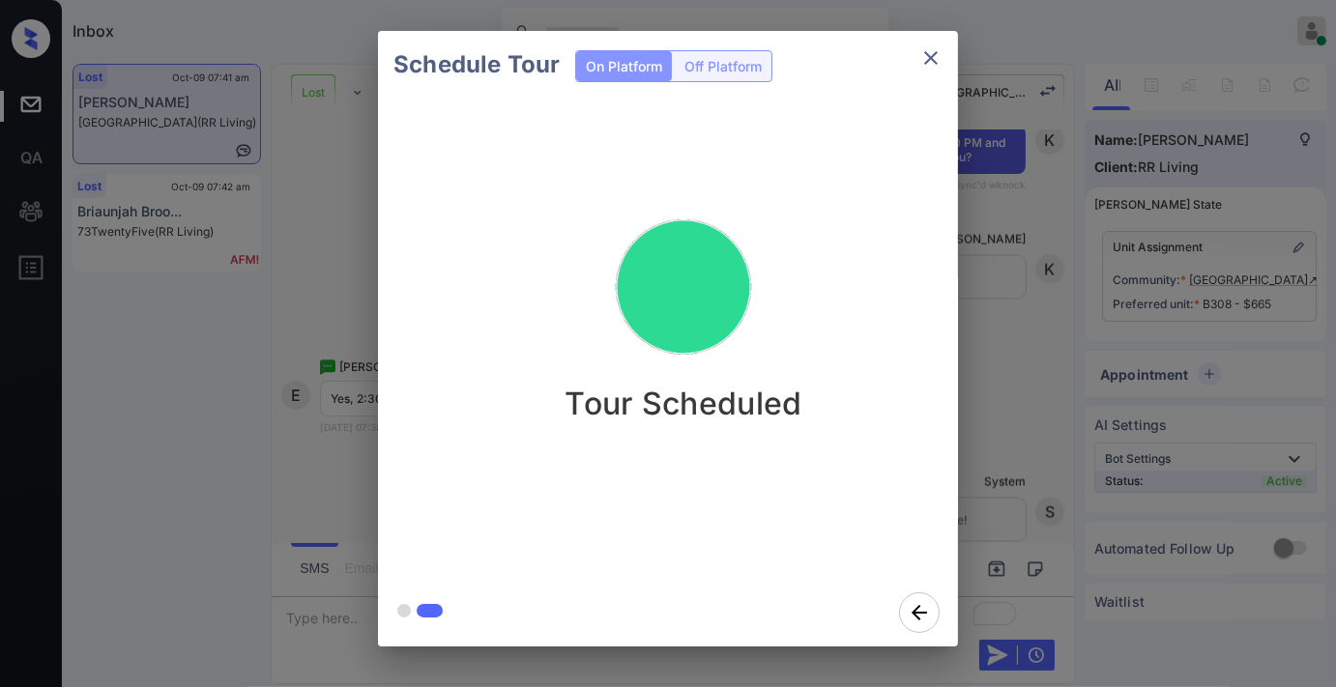
click at [933, 62] on icon "close" at bounding box center [930, 57] width 23 height 23
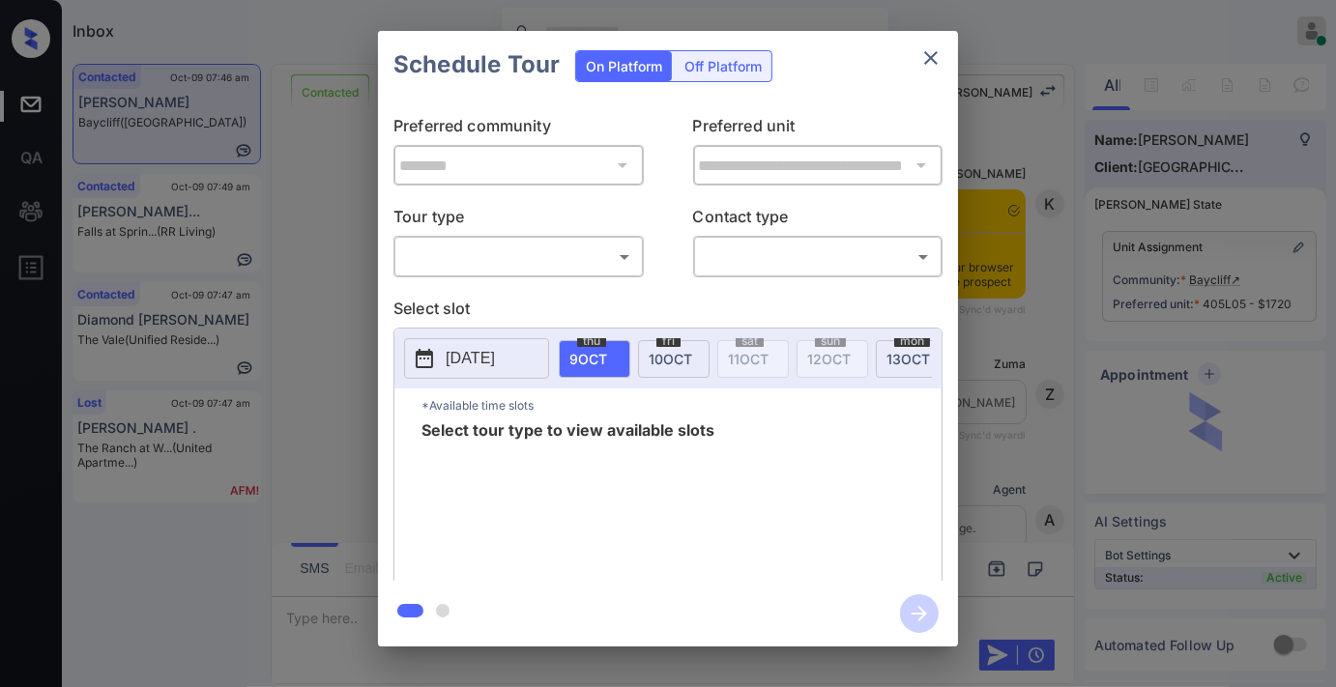
scroll to position [7013, 0]
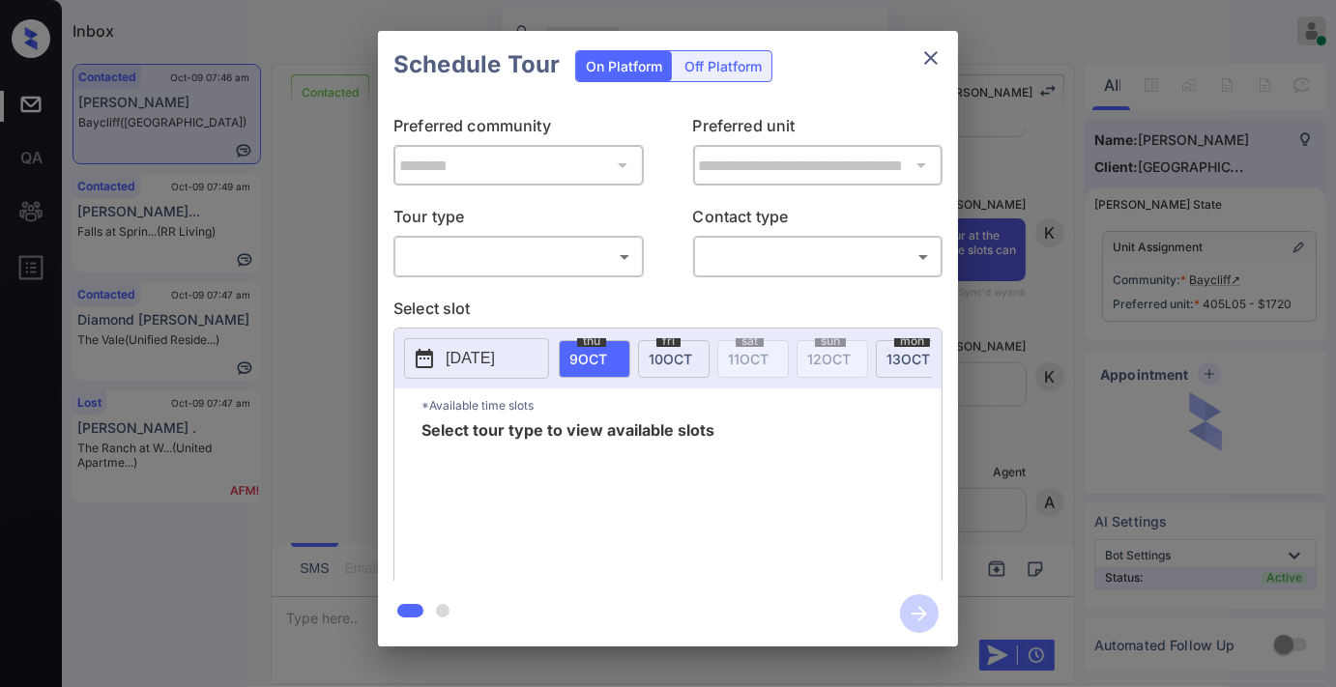
click at [617, 257] on body "Inbox [PERSON_NAME] Online Set yourself offline Set yourself on break Profile S…" at bounding box center [668, 343] width 1336 height 687
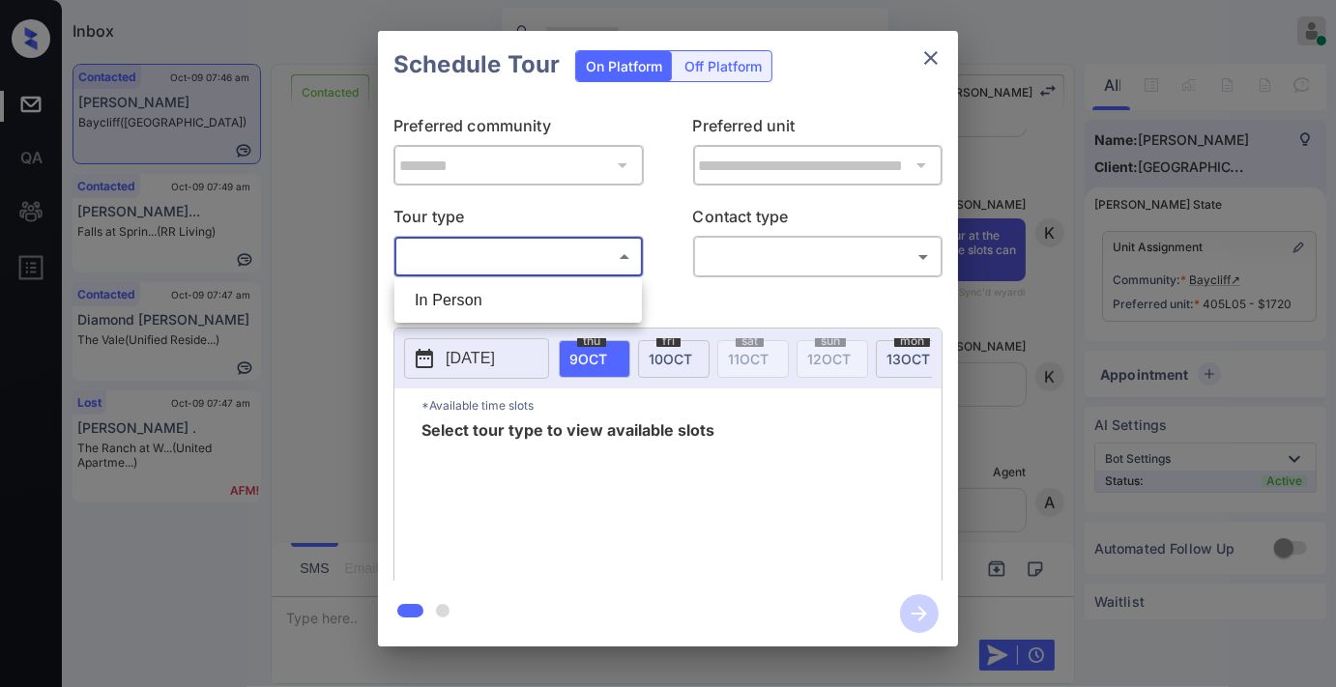
click at [599, 290] on li "In Person" at bounding box center [518, 300] width 238 height 35
type input "********"
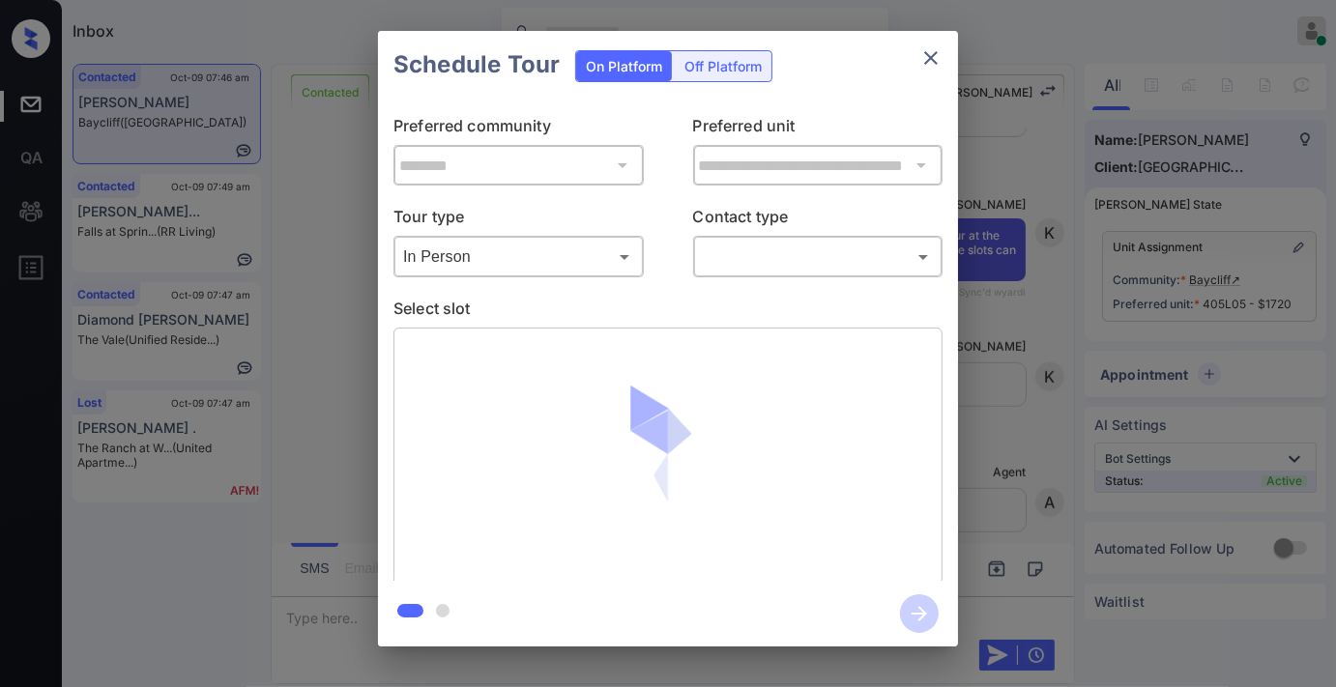
click at [766, 249] on body "Inbox Samantha Soliven Online Set yourself offline Set yourself on break Profil…" at bounding box center [668, 343] width 1336 height 687
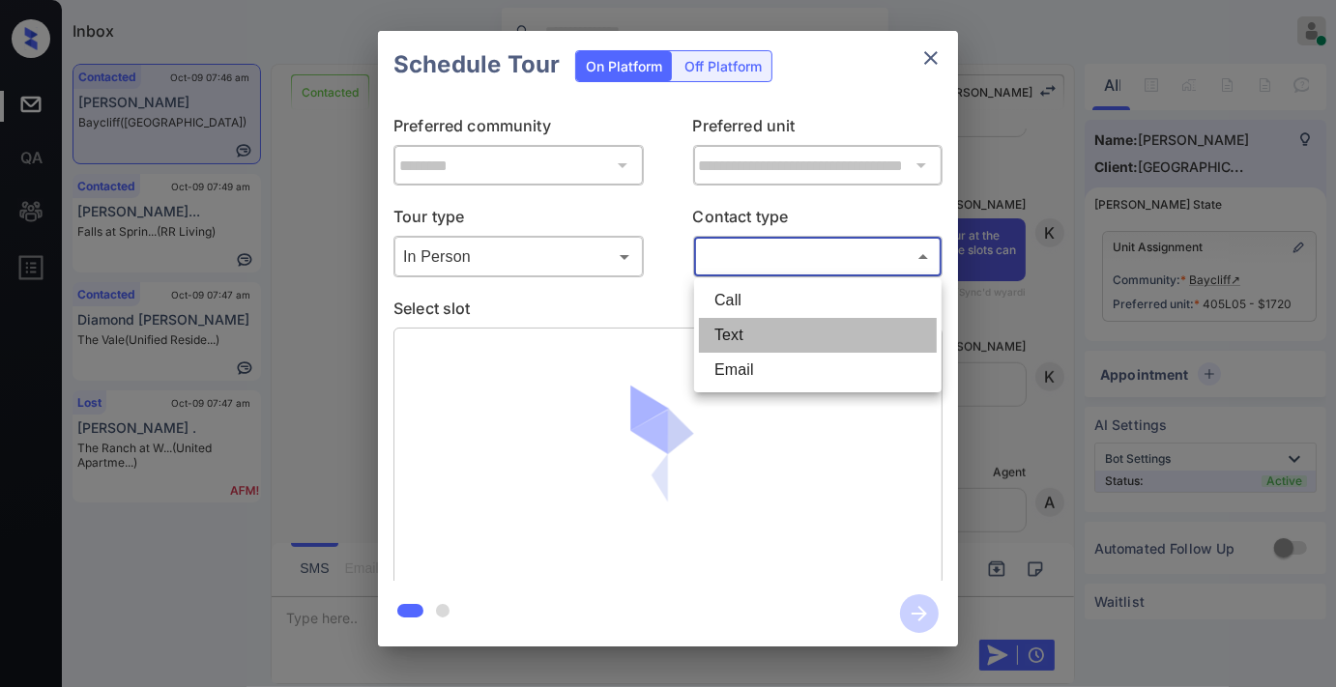
click at [739, 333] on li "Text" at bounding box center [818, 335] width 238 height 35
type input "****"
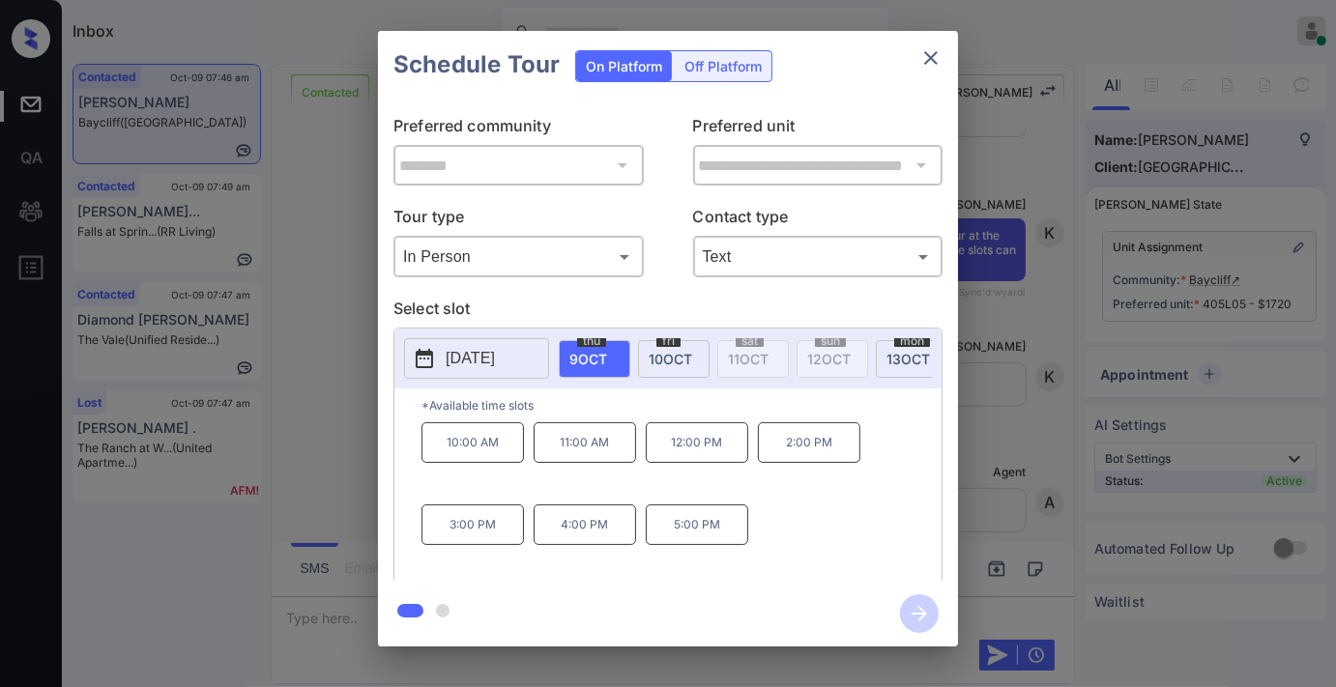
click at [677, 362] on span "10 OCT" at bounding box center [670, 359] width 43 height 16
click at [694, 463] on p "12:00 PM" at bounding box center [697, 442] width 102 height 41
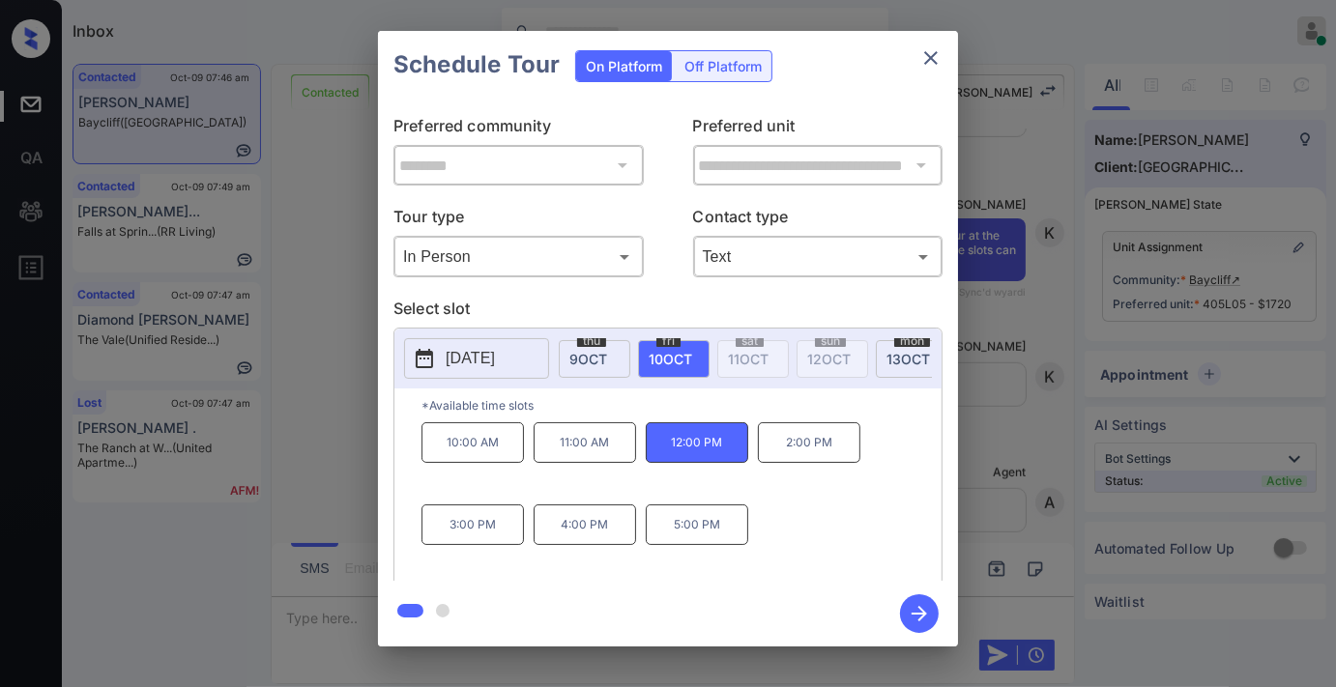
click at [926, 610] on icon "button" at bounding box center [919, 613] width 39 height 39
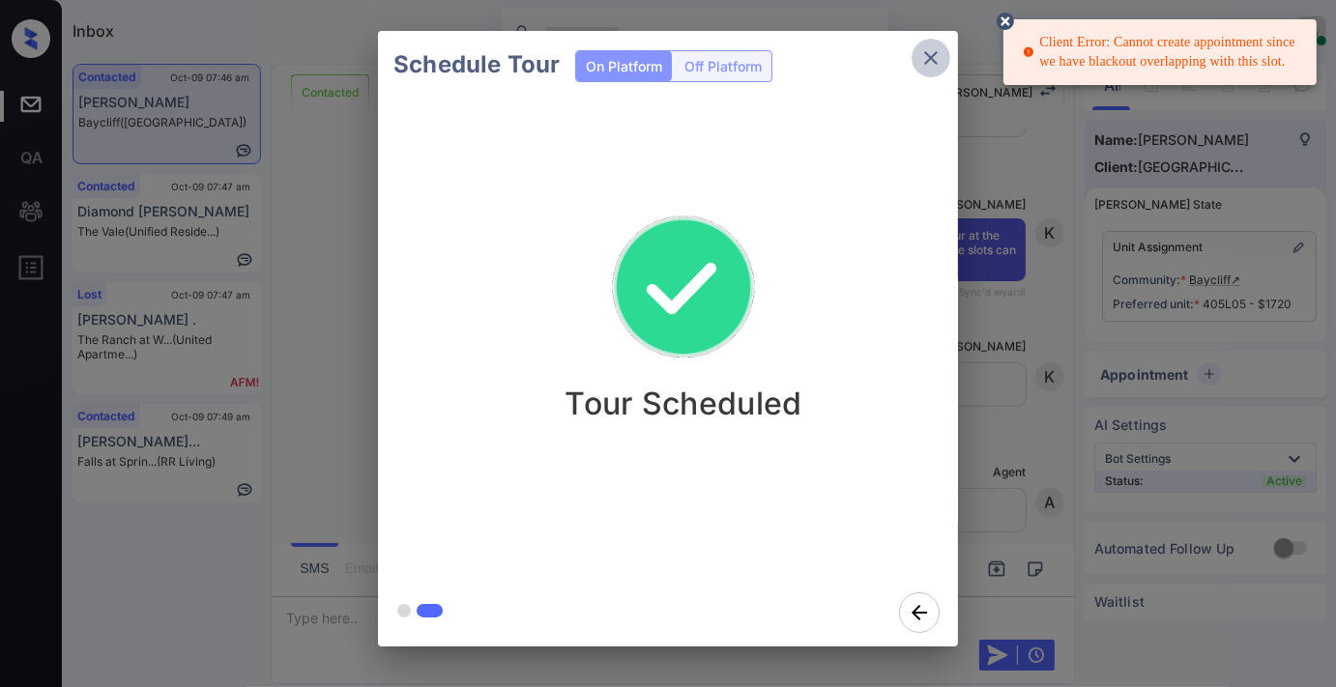
click at [931, 56] on icon "close" at bounding box center [931, 58] width 14 height 14
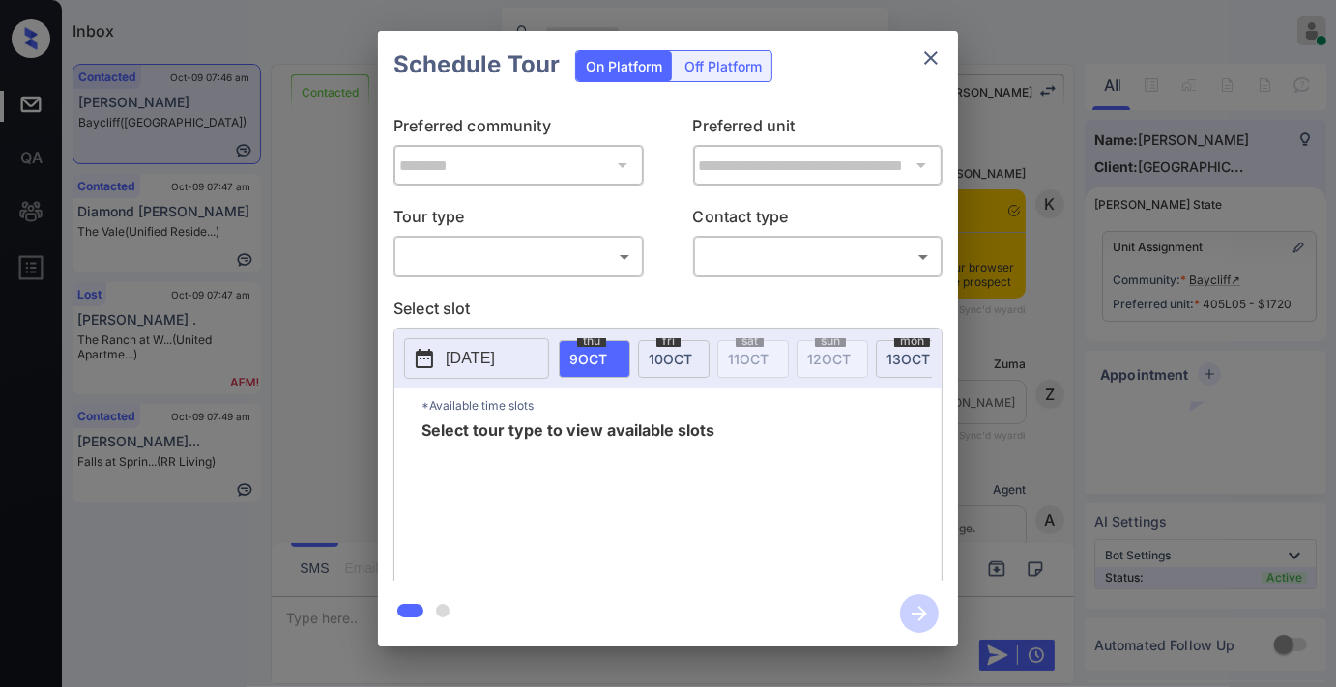
scroll to position [5079, 0]
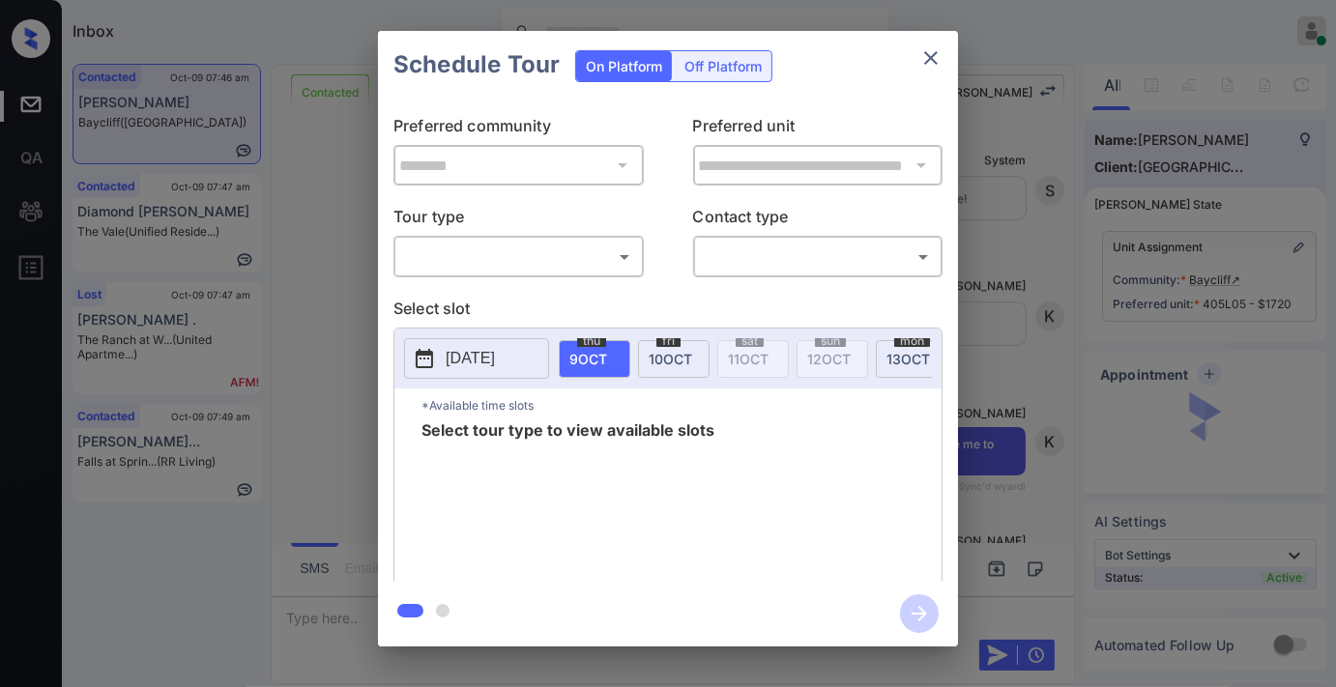
click at [574, 246] on body "Inbox Samantha Soliven Online Set yourself offline Set yourself on break Profil…" at bounding box center [668, 343] width 1336 height 687
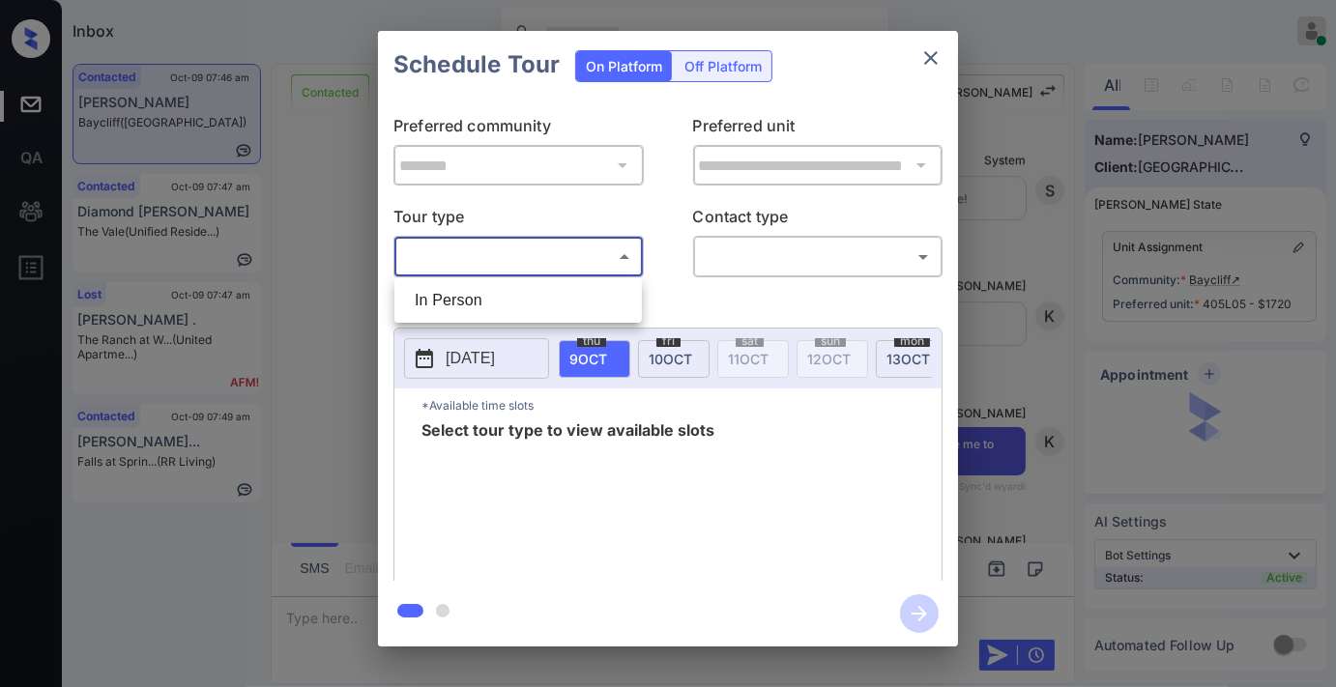
click at [541, 295] on li "In Person" at bounding box center [518, 300] width 238 height 35
type input "********"
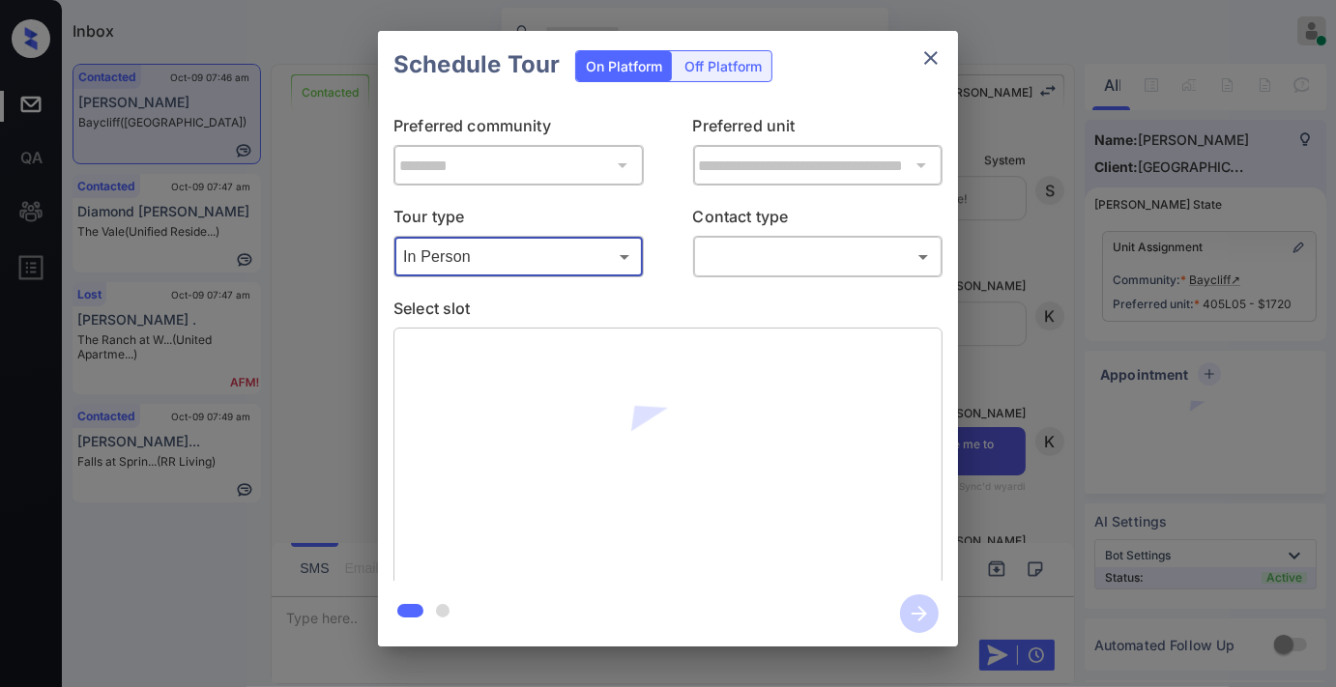
click at [760, 275] on div at bounding box center [668, 343] width 1336 height 687
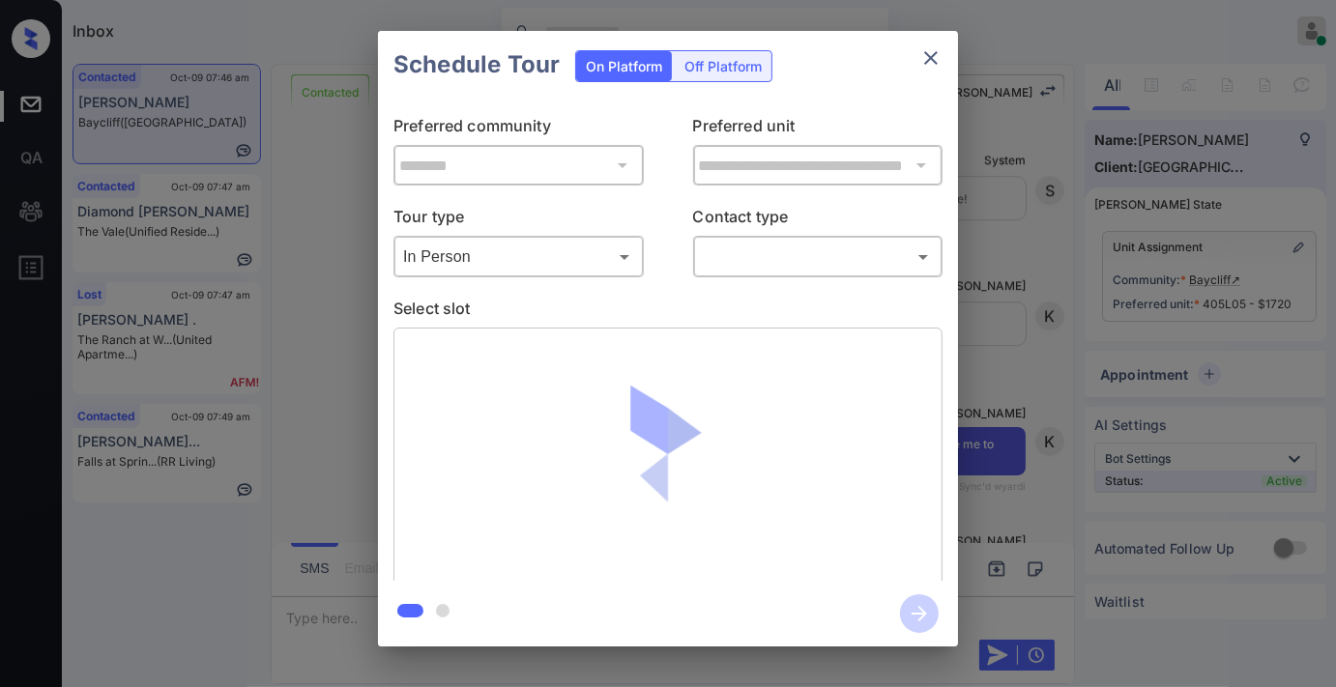
click at [761, 253] on body "Inbox Samantha Soliven Online Set yourself offline Set yourself on break Profil…" at bounding box center [668, 343] width 1336 height 687
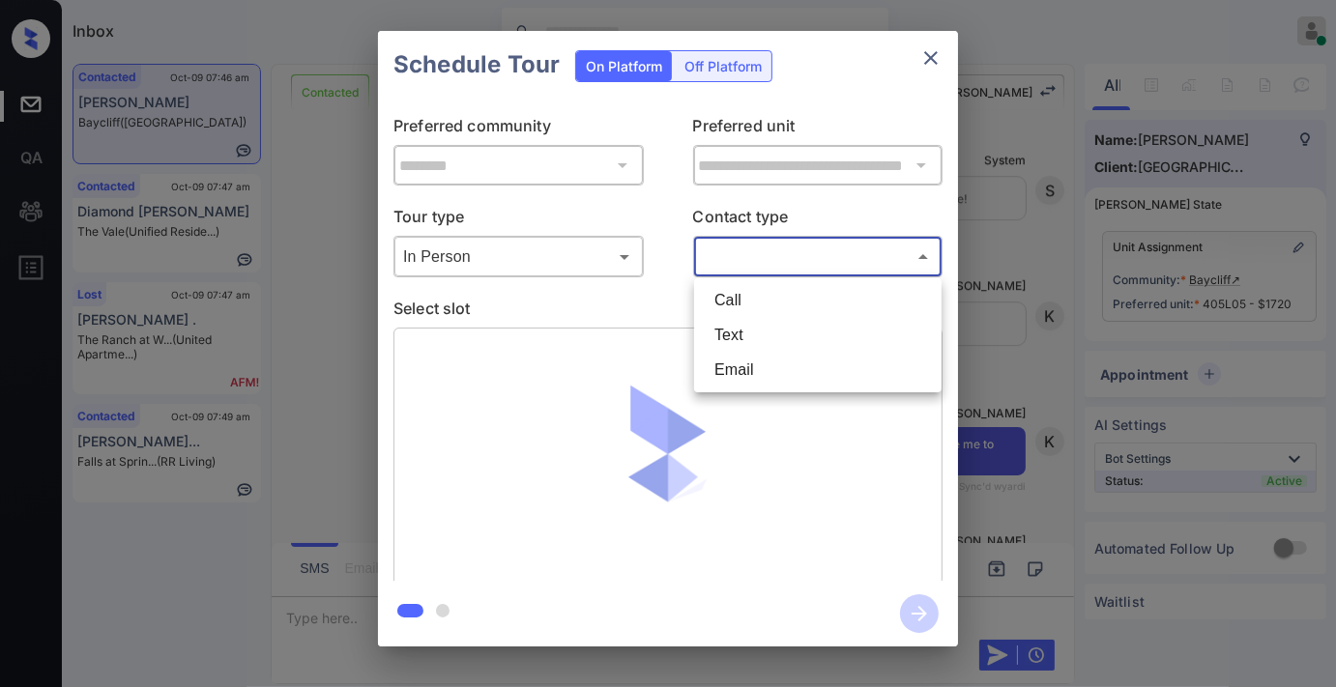
click at [732, 325] on li "Text" at bounding box center [818, 335] width 238 height 35
type input "****"
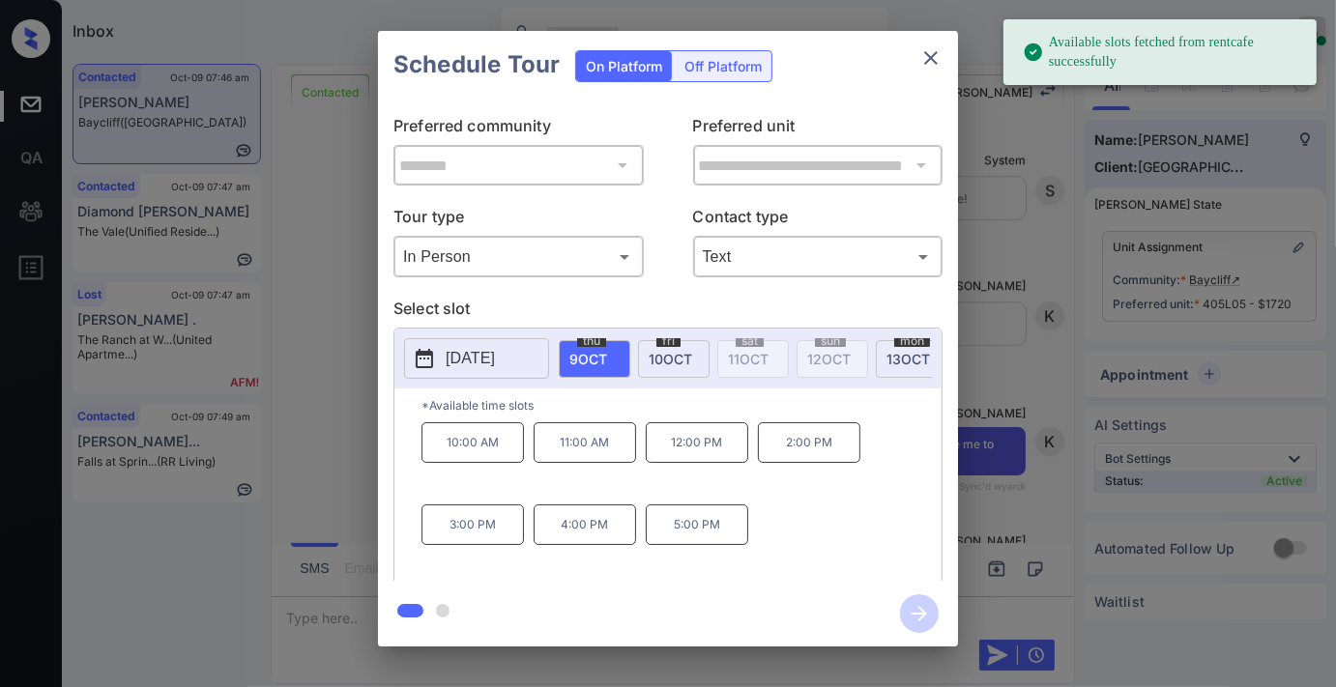
click at [649, 358] on span "10 OCT" at bounding box center [670, 359] width 43 height 16
click at [805, 463] on p "2:00 PM" at bounding box center [809, 442] width 102 height 41
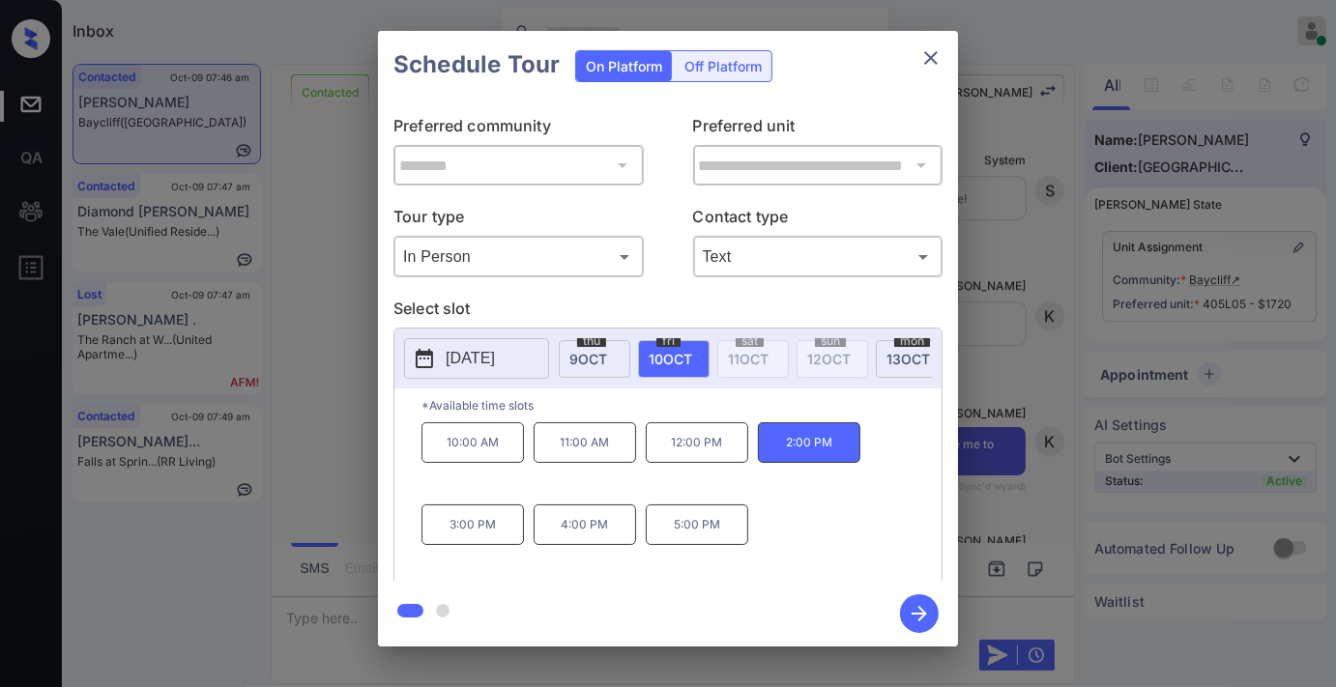
click at [899, 601] on button "button" at bounding box center [919, 614] width 62 height 50
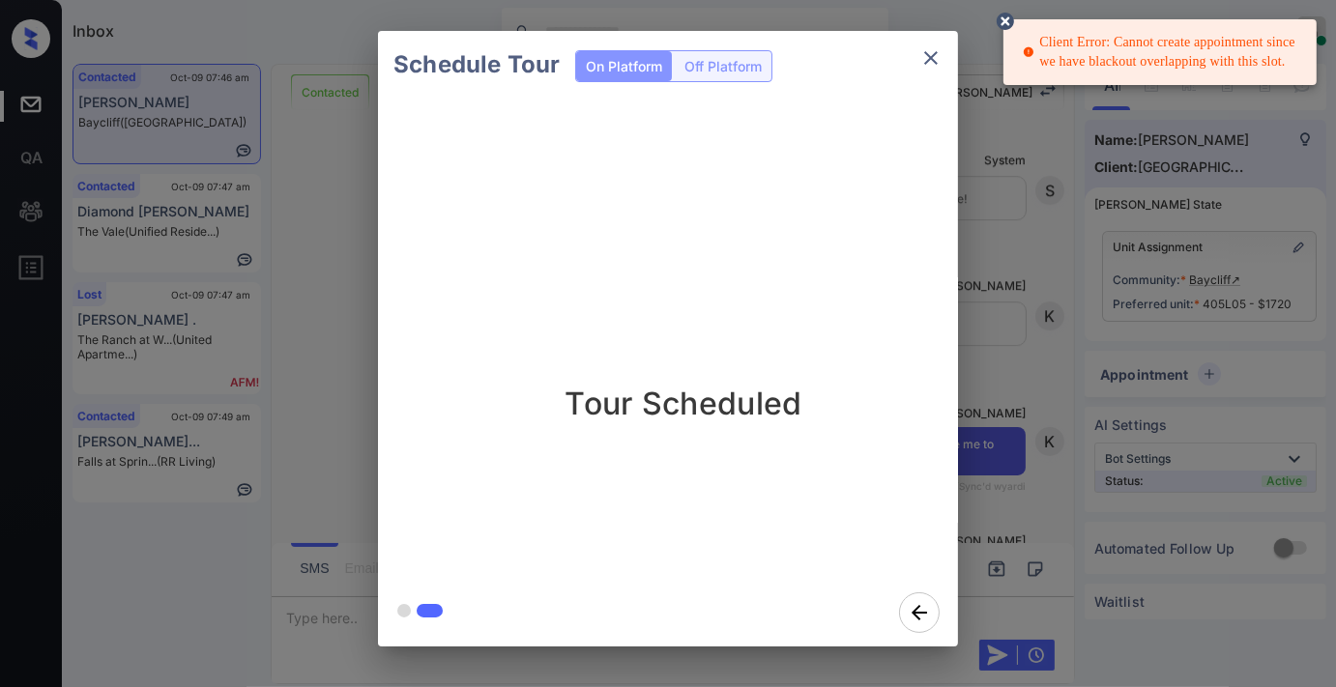
click at [938, 54] on icon "close" at bounding box center [930, 57] width 23 height 23
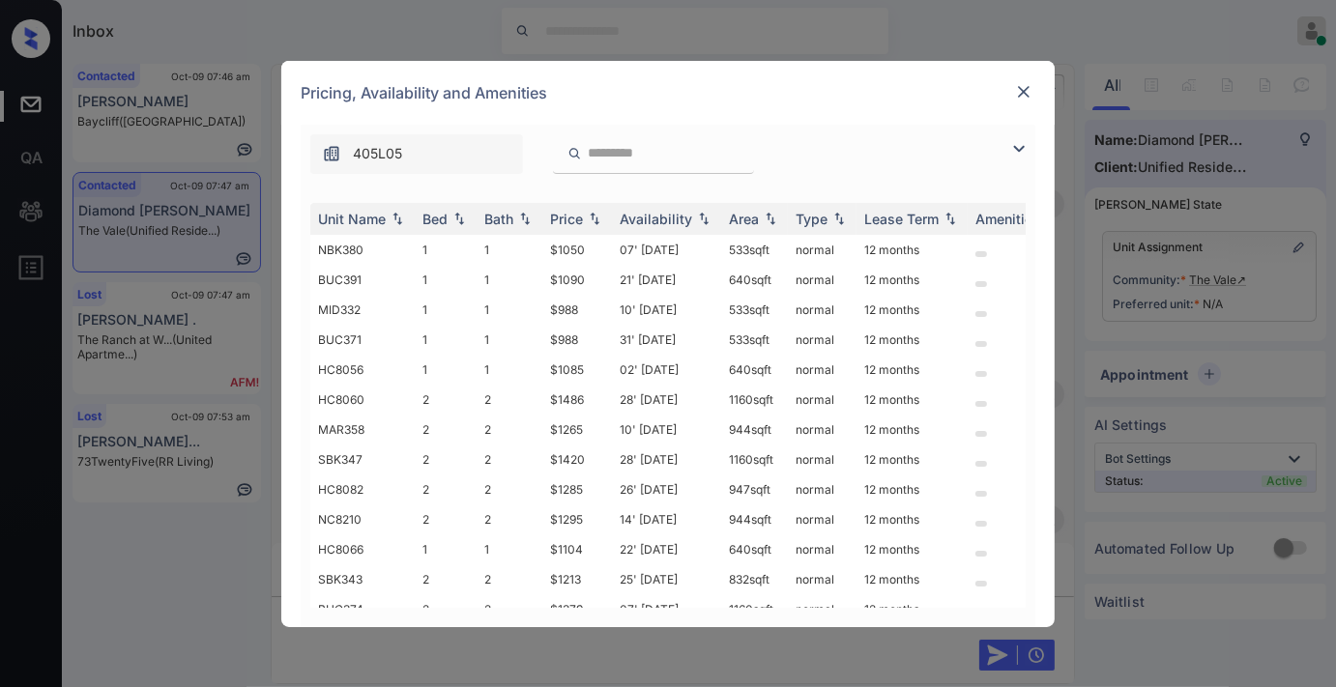
scroll to position [1350, 0]
click at [554, 215] on div "Price" at bounding box center [566, 219] width 33 height 16
drag, startPoint x: 587, startPoint y: 248, endPoint x: 535, endPoint y: 240, distance: 52.9
click at [535, 240] on tr "SC8138 1 1 $950 06' Aug 25 533 sqft normal 12 months" at bounding box center [815, 250] width 1010 height 30
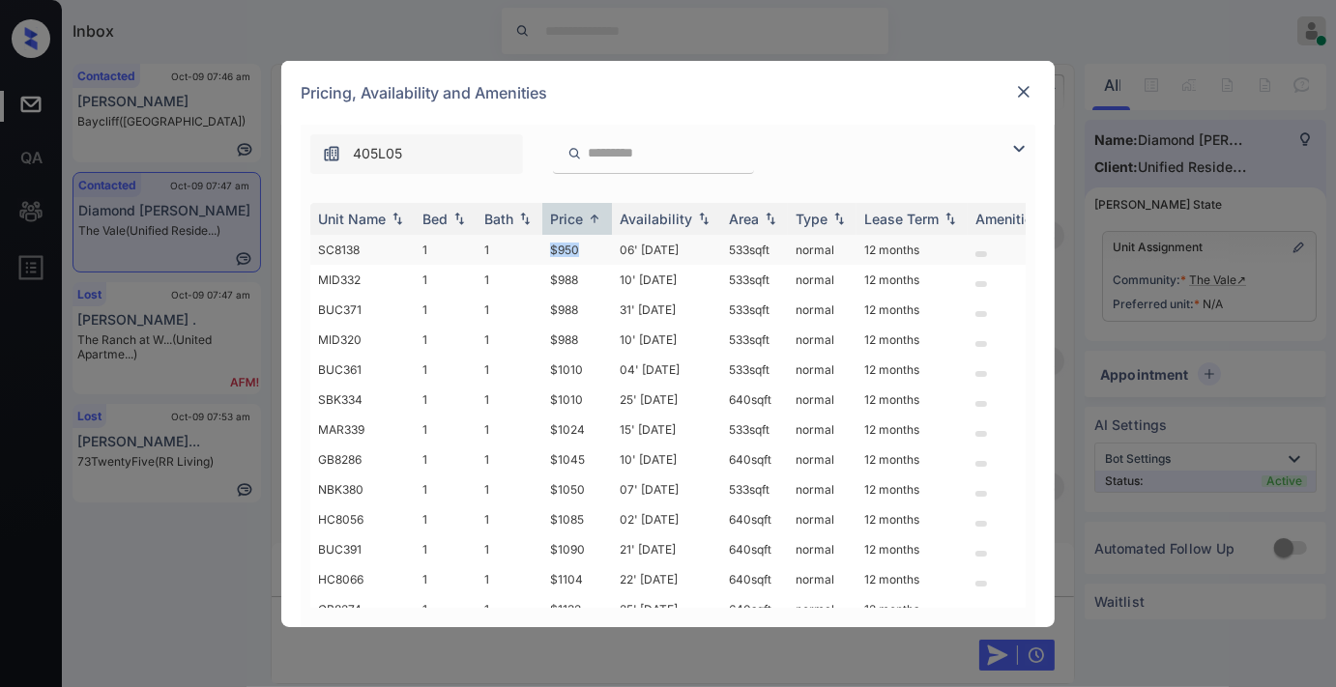
copy tr "$950"
click at [679, 244] on td "06' Aug 25" at bounding box center [666, 250] width 109 height 30
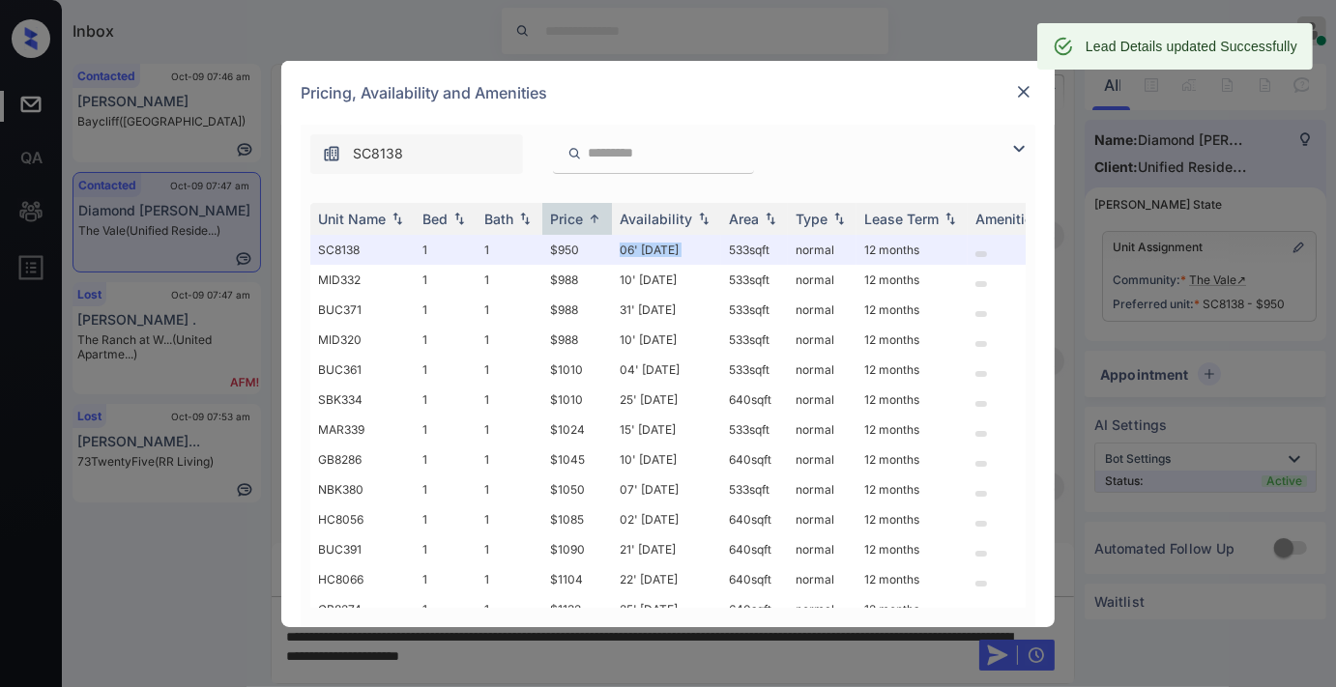
click at [1022, 94] on img at bounding box center [1023, 91] width 19 height 19
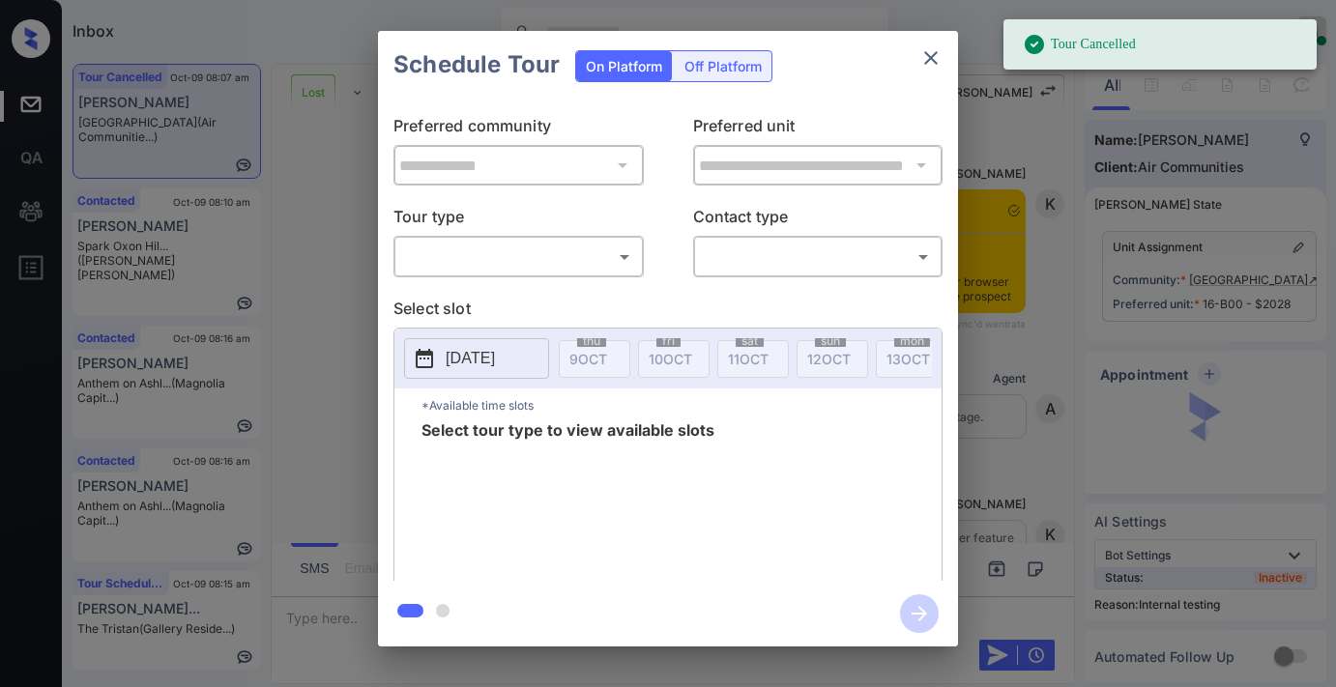
click at [555, 249] on body "Tour Cancelled Inbox [PERSON_NAME] Online Set yourself offline Set yourself on …" at bounding box center [668, 343] width 1336 height 687
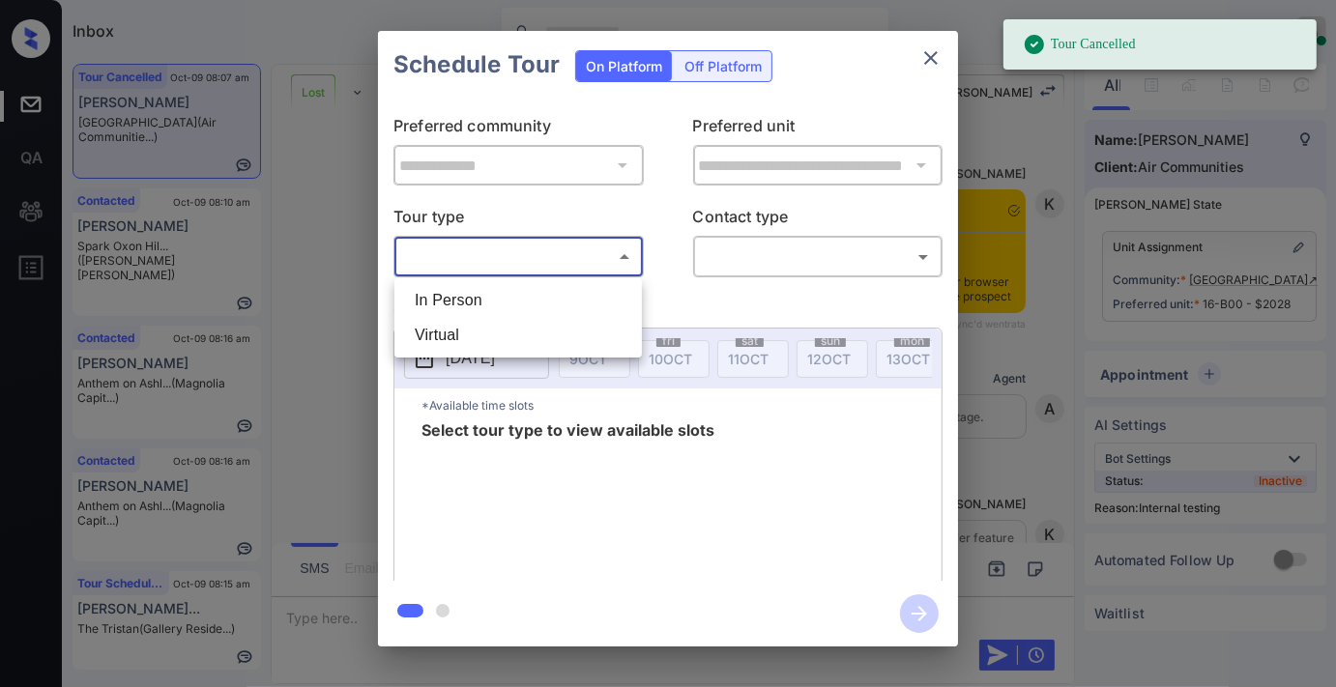
scroll to position [9403, 0]
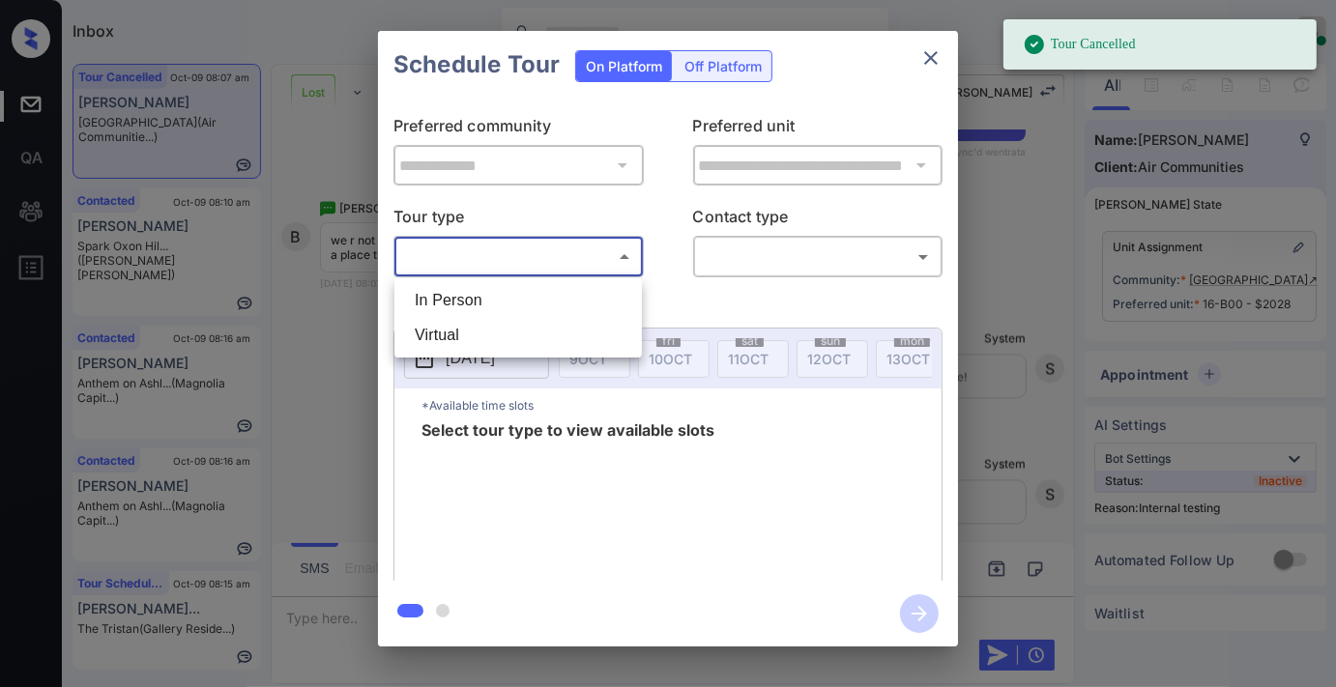
click at [543, 304] on li "In Person" at bounding box center [518, 300] width 238 height 35
type input "********"
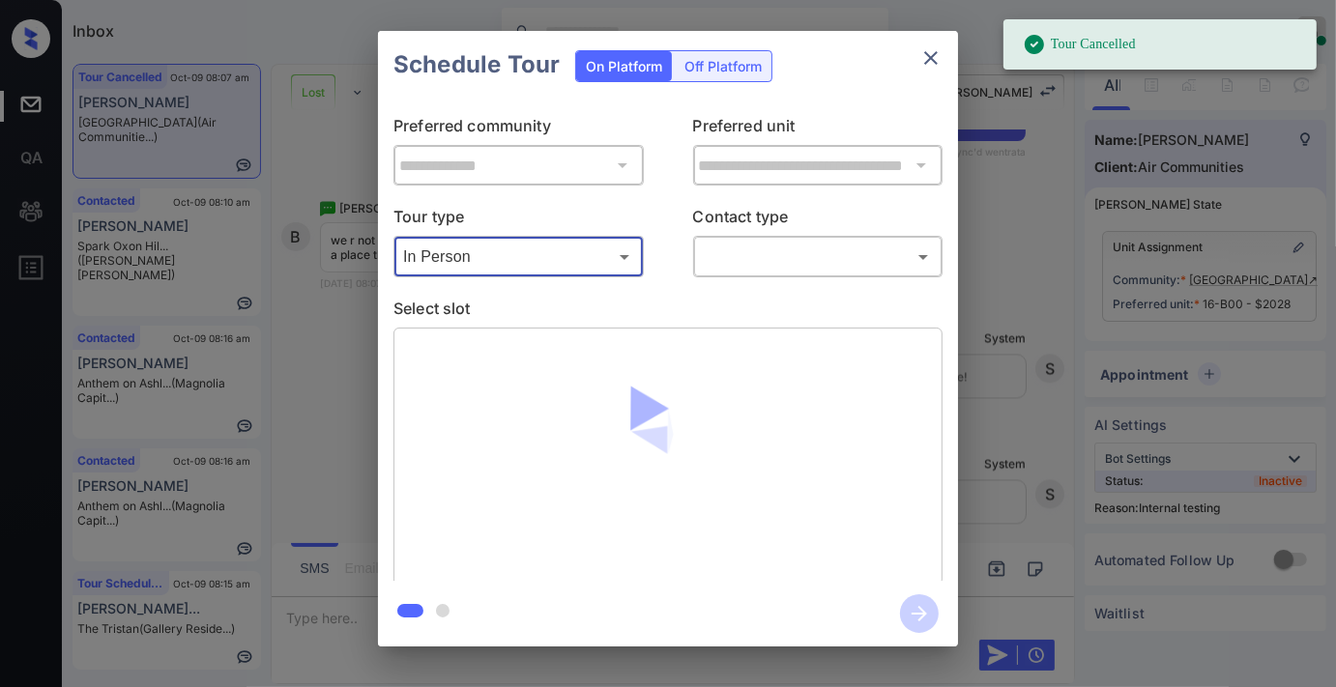
click at [784, 261] on body "Tour Cancelled Inbox Samantha Soliven Online Set yourself offline Set yourself …" at bounding box center [668, 343] width 1336 height 687
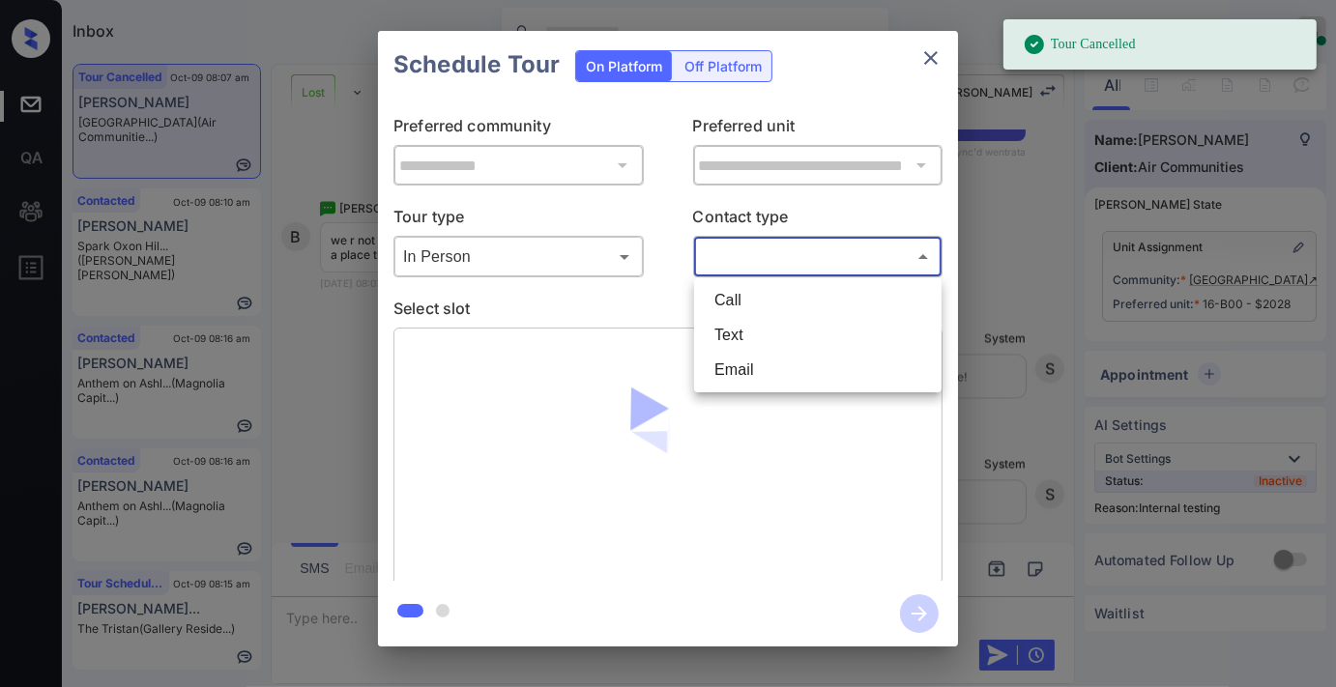
click at [773, 335] on li "Text" at bounding box center [818, 335] width 238 height 35
type input "****"
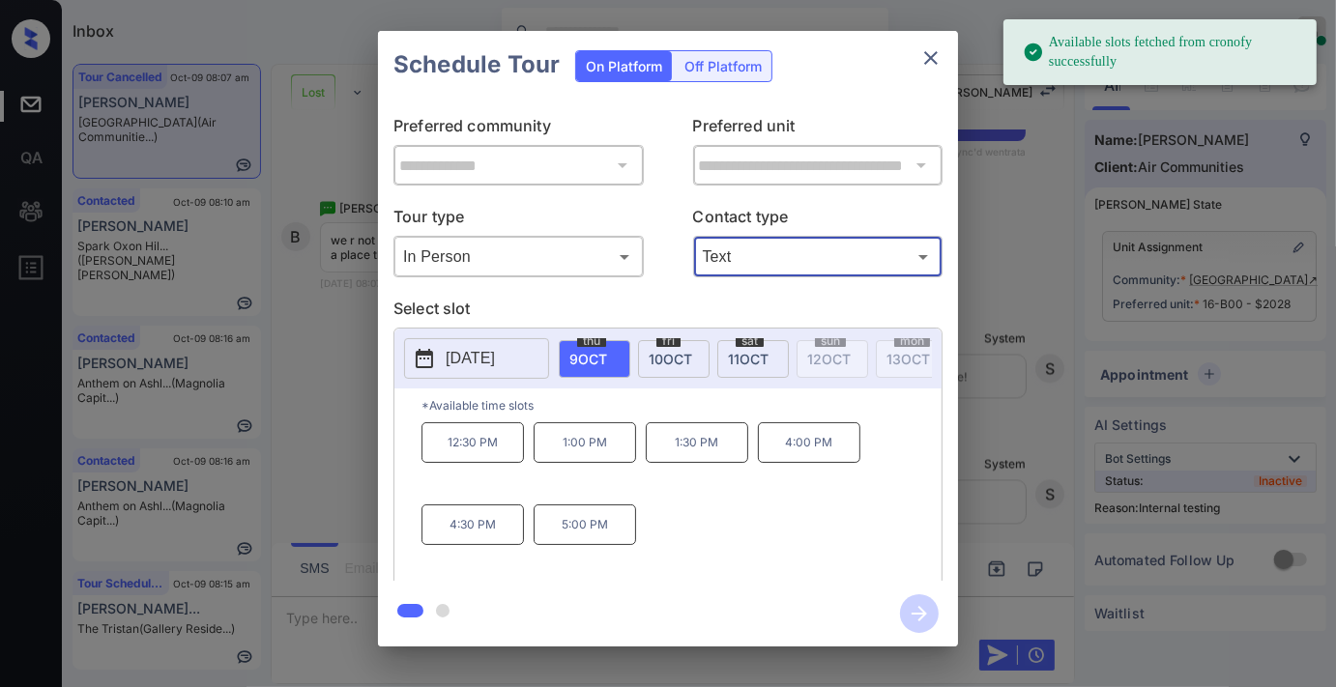
click at [673, 348] on div "fri 10 OCT" at bounding box center [674, 359] width 72 height 38
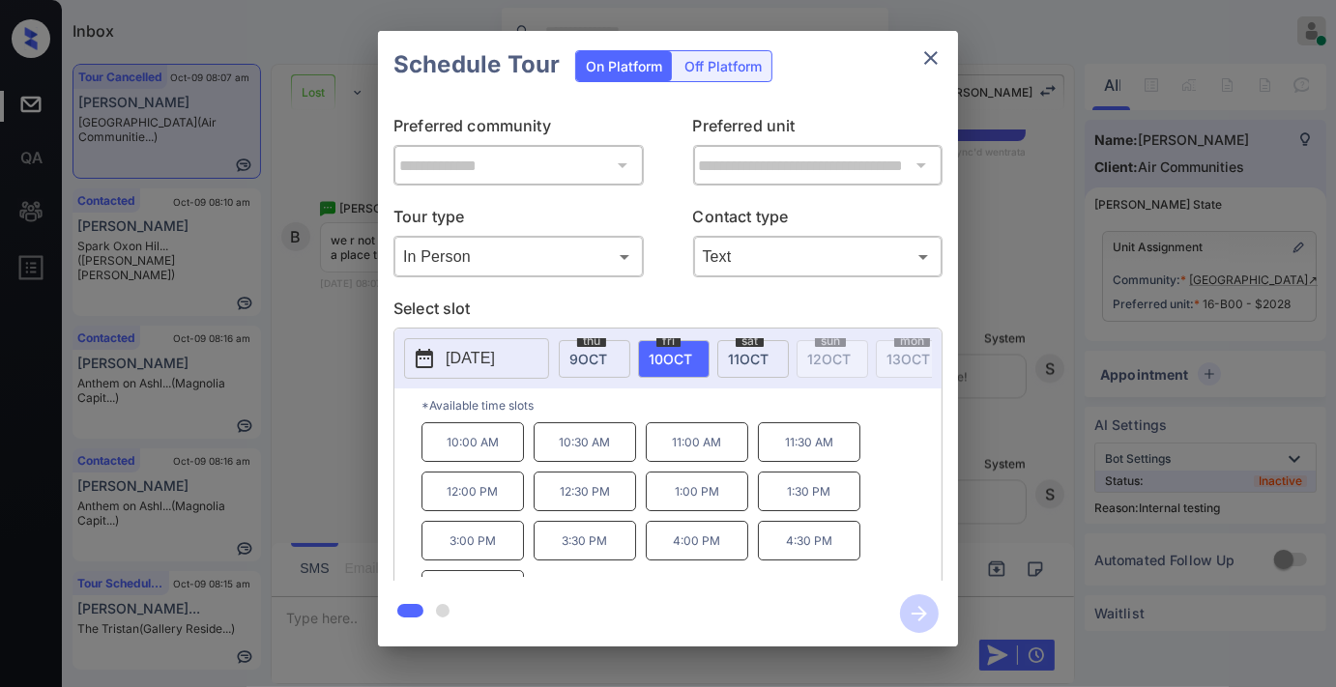
click at [939, 65] on icon "close" at bounding box center [930, 57] width 23 height 23
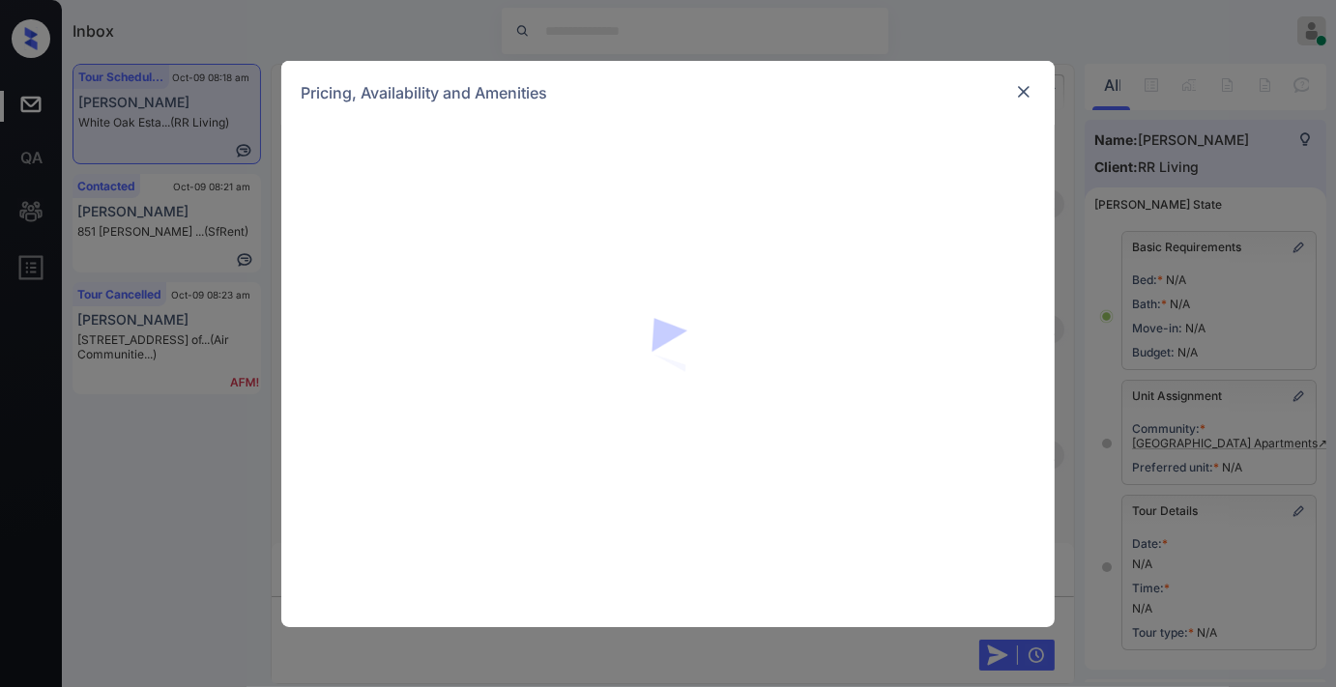
scroll to position [283, 0]
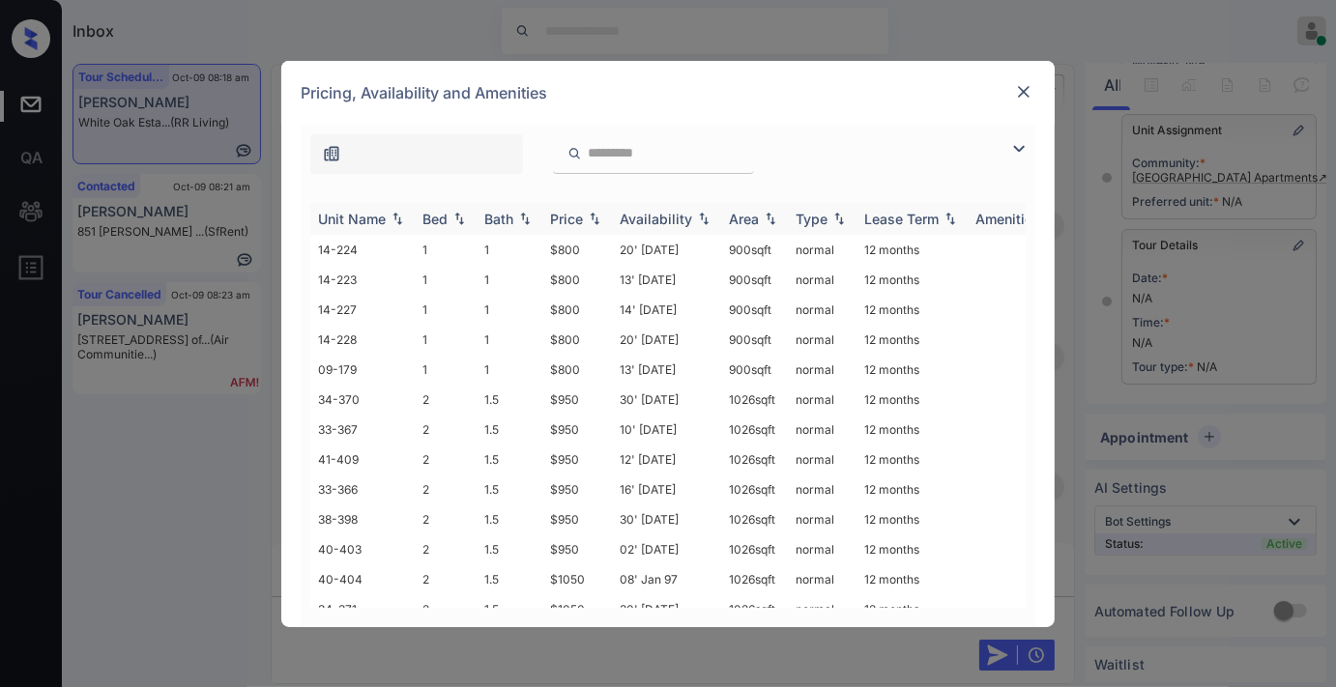
click at [593, 213] on img at bounding box center [594, 219] width 19 height 14
click at [583, 390] on td "$950" at bounding box center [577, 400] width 70 height 30
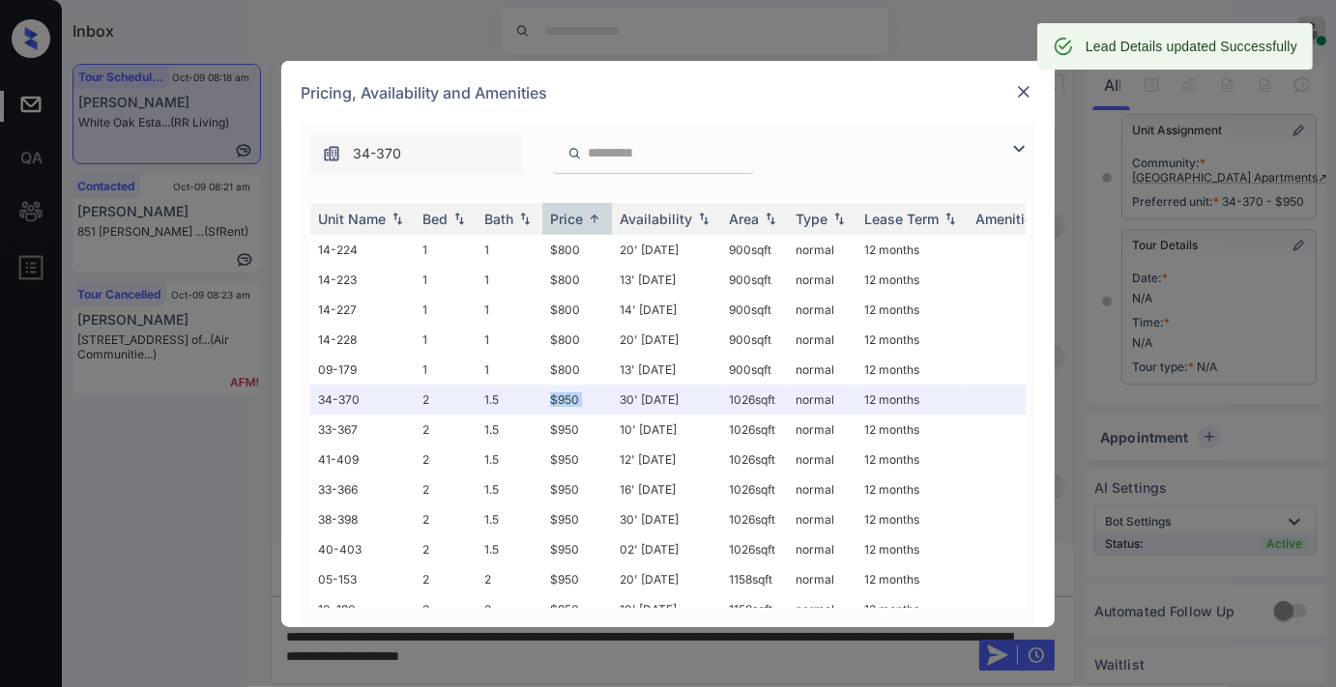
click at [1021, 87] on img at bounding box center [1023, 91] width 19 height 19
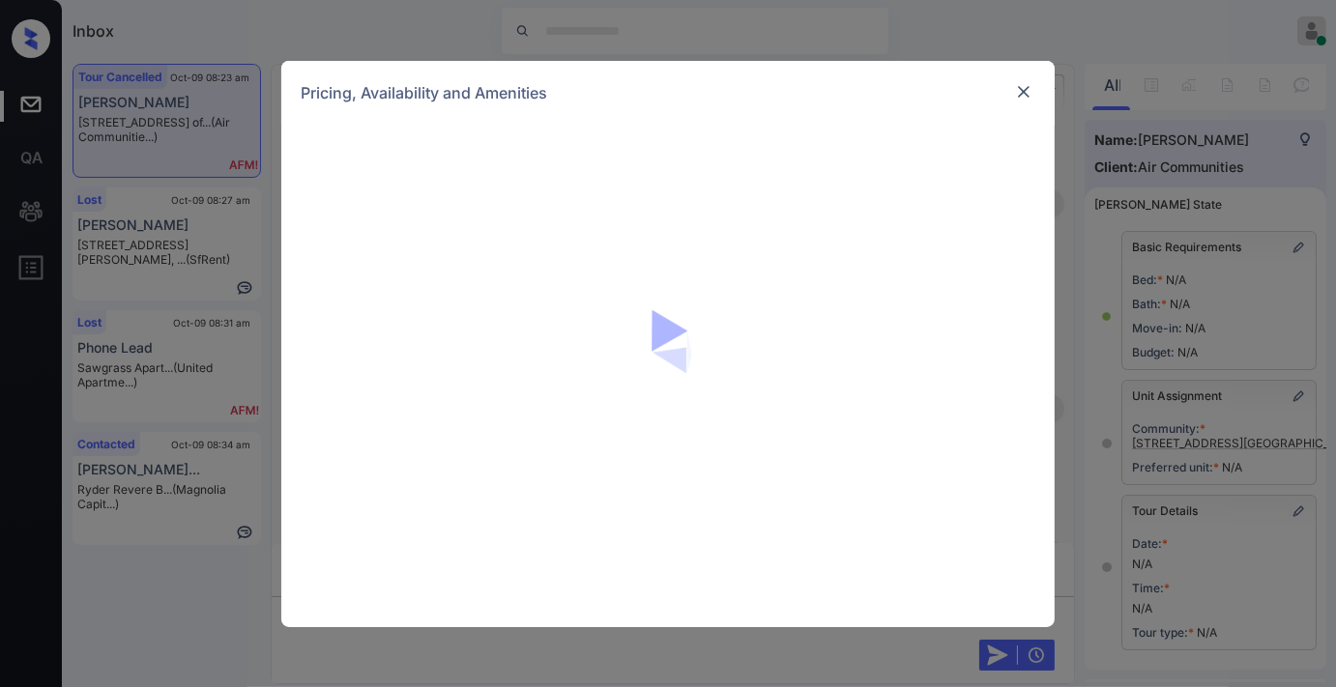
scroll to position [1181, 0]
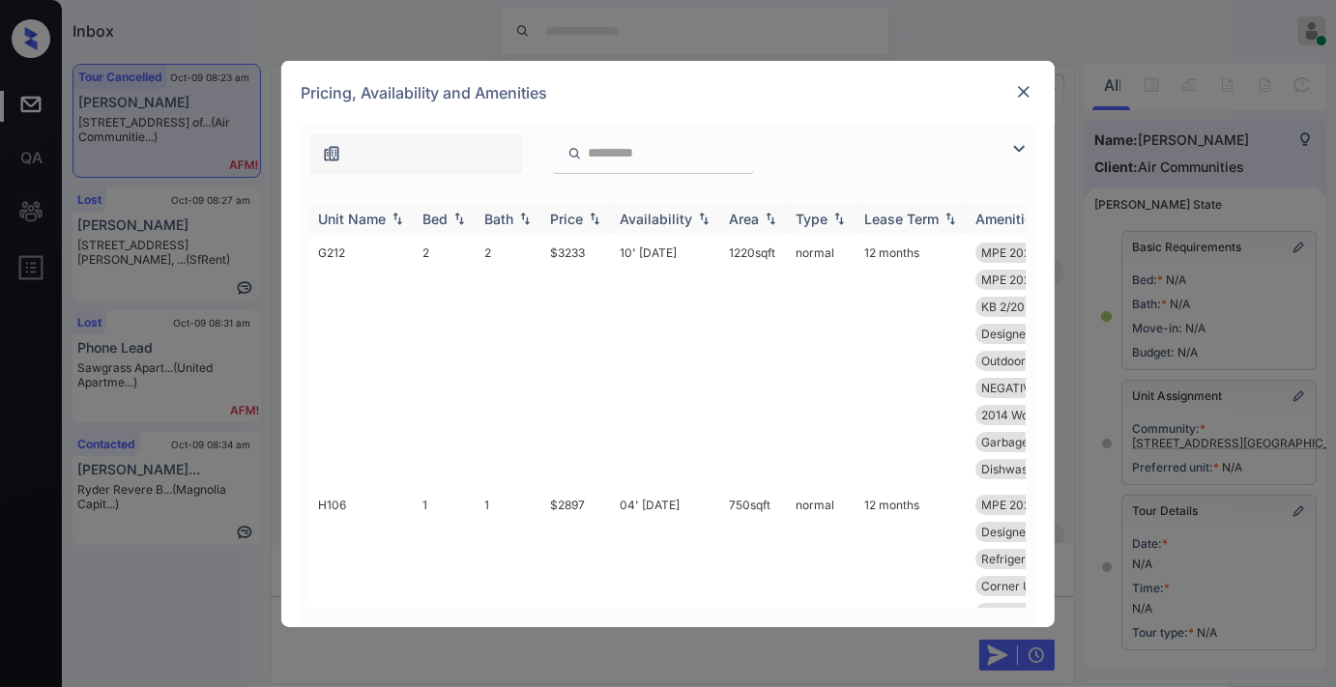
click at [566, 219] on div "Price" at bounding box center [566, 219] width 33 height 16
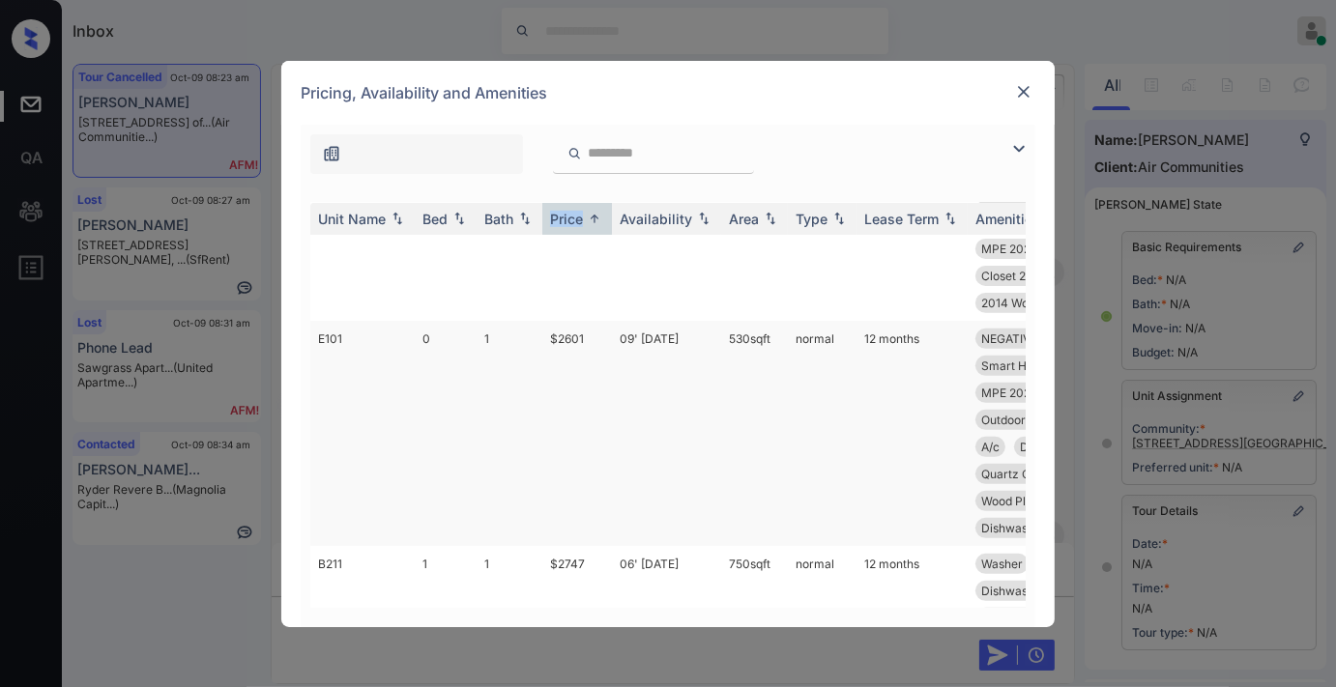
scroll to position [858, 0]
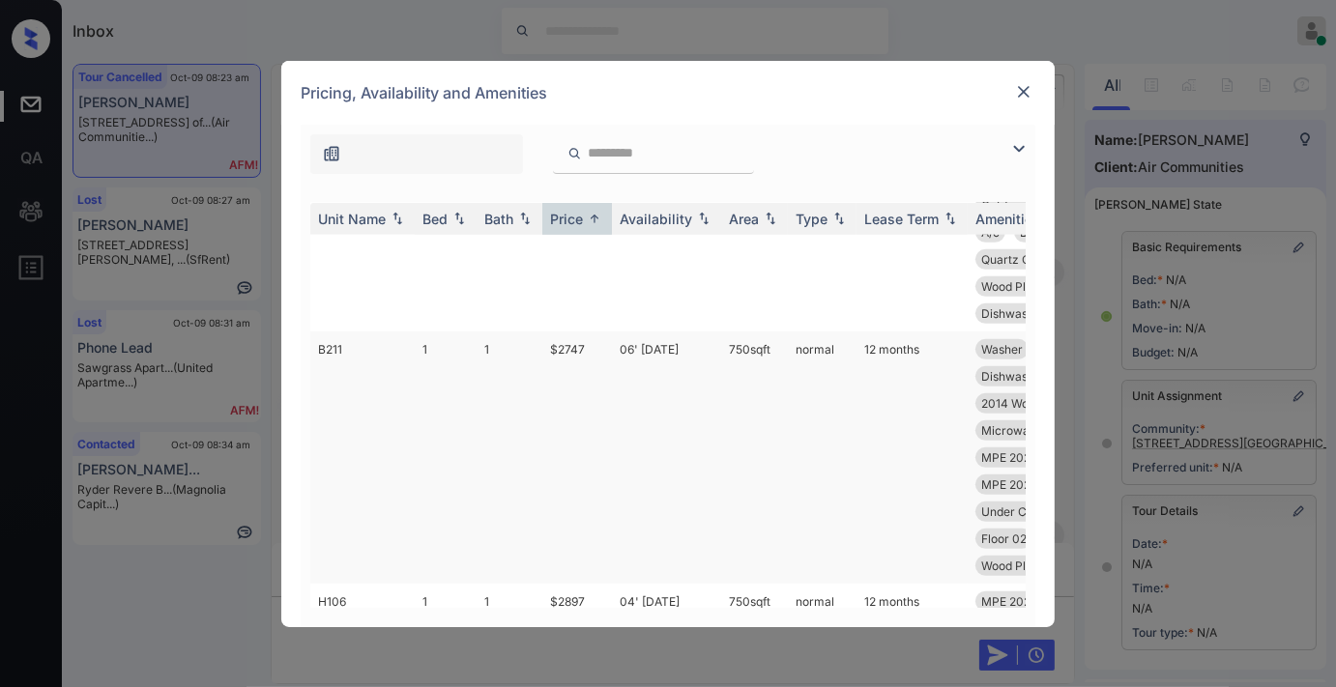
click at [592, 362] on td "$2747" at bounding box center [577, 458] width 70 height 252
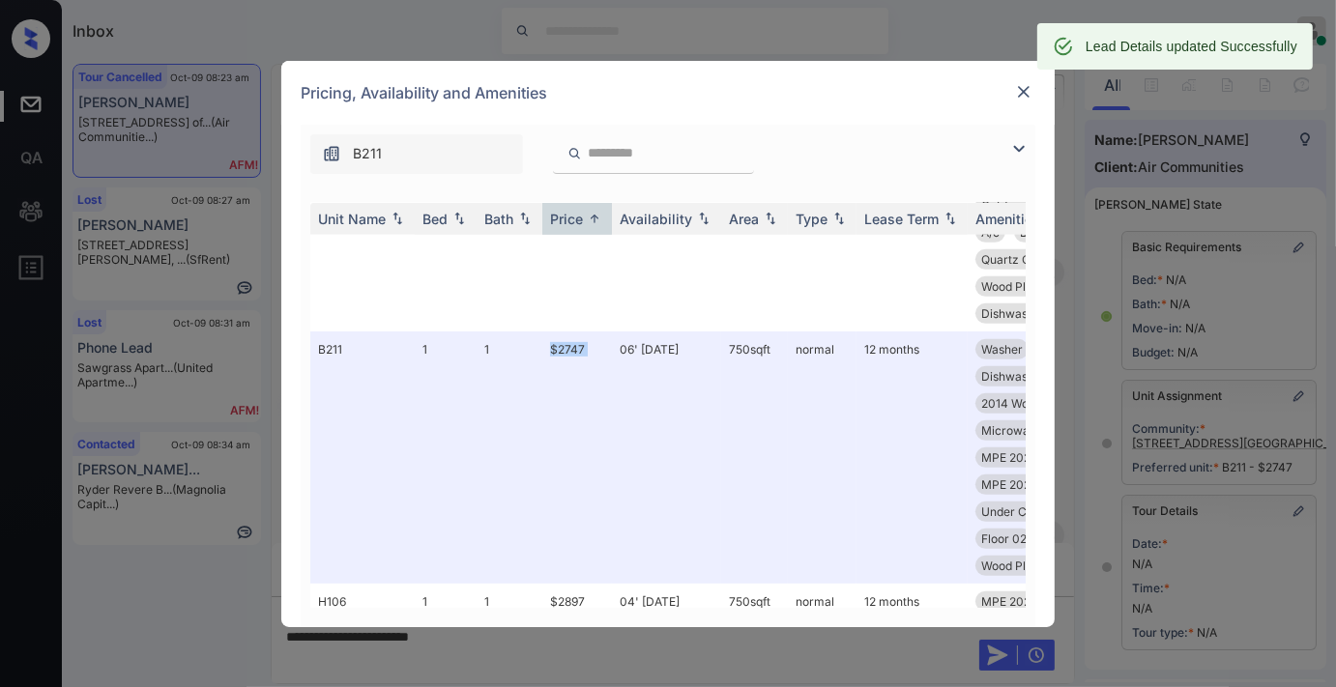
click at [1022, 84] on img at bounding box center [1023, 91] width 19 height 19
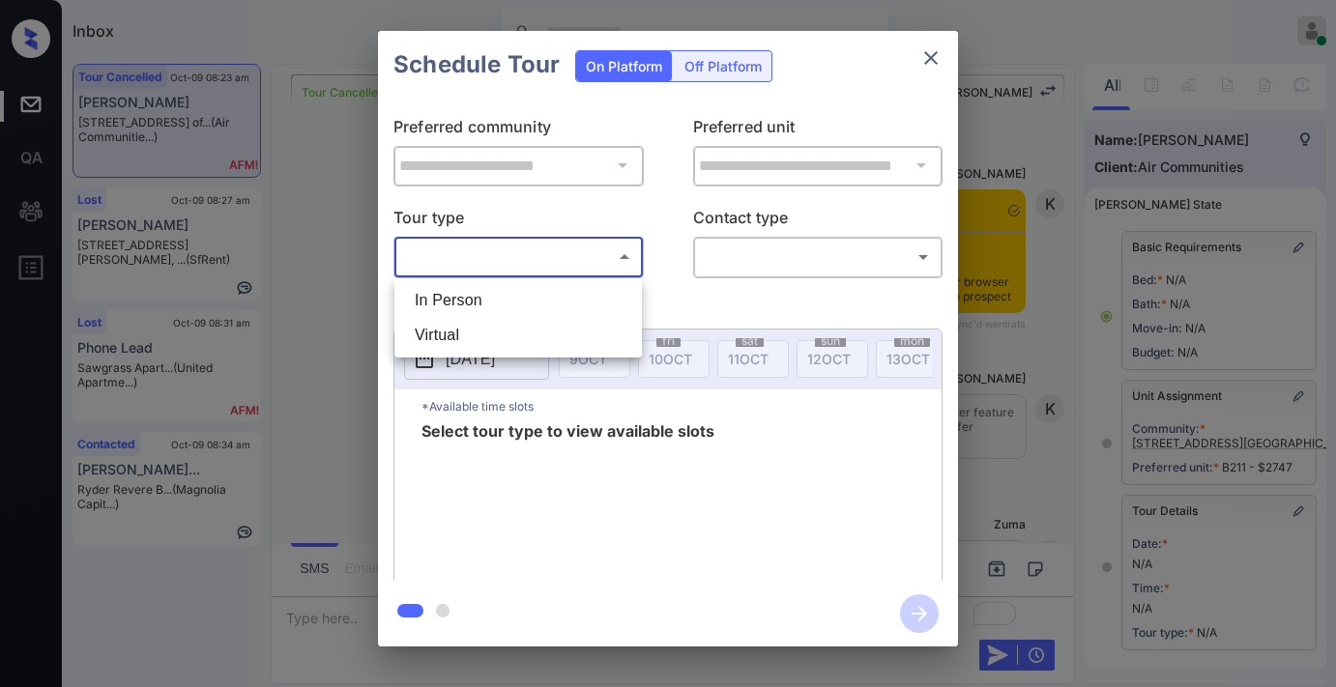
click at [544, 295] on li "In Person" at bounding box center [518, 300] width 238 height 35
type input "********"
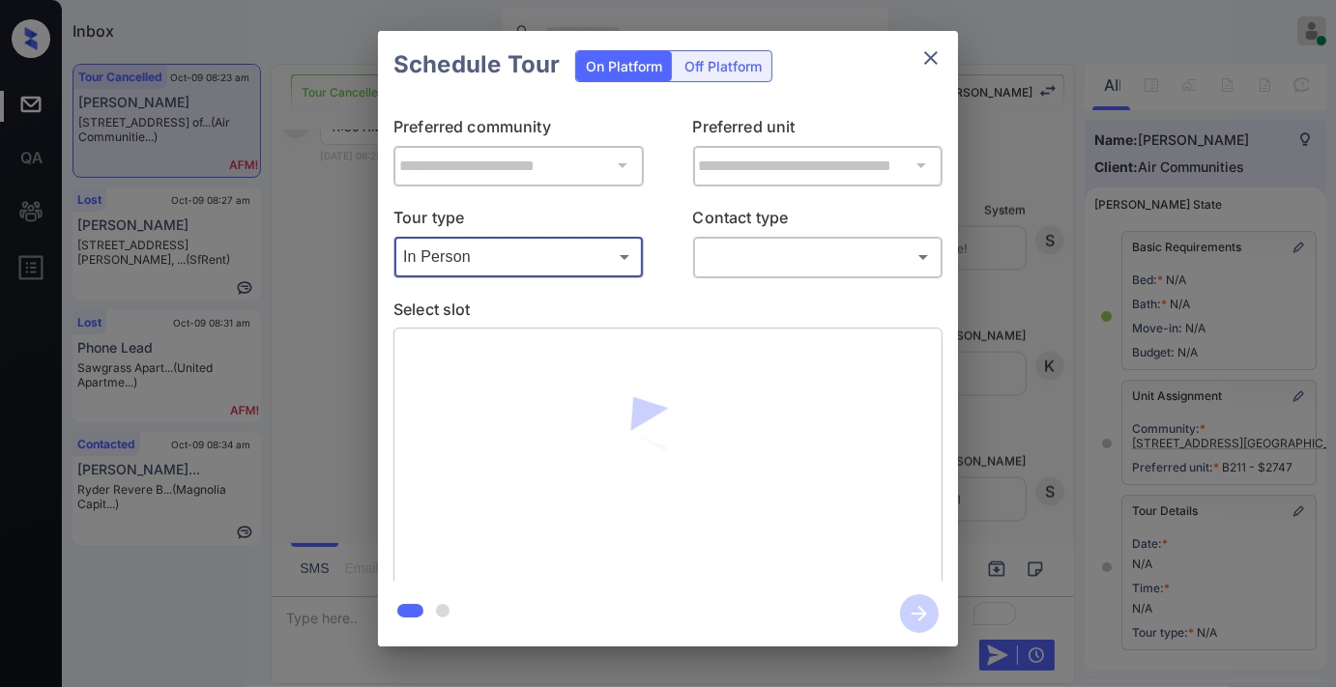
scroll to position [283, 0]
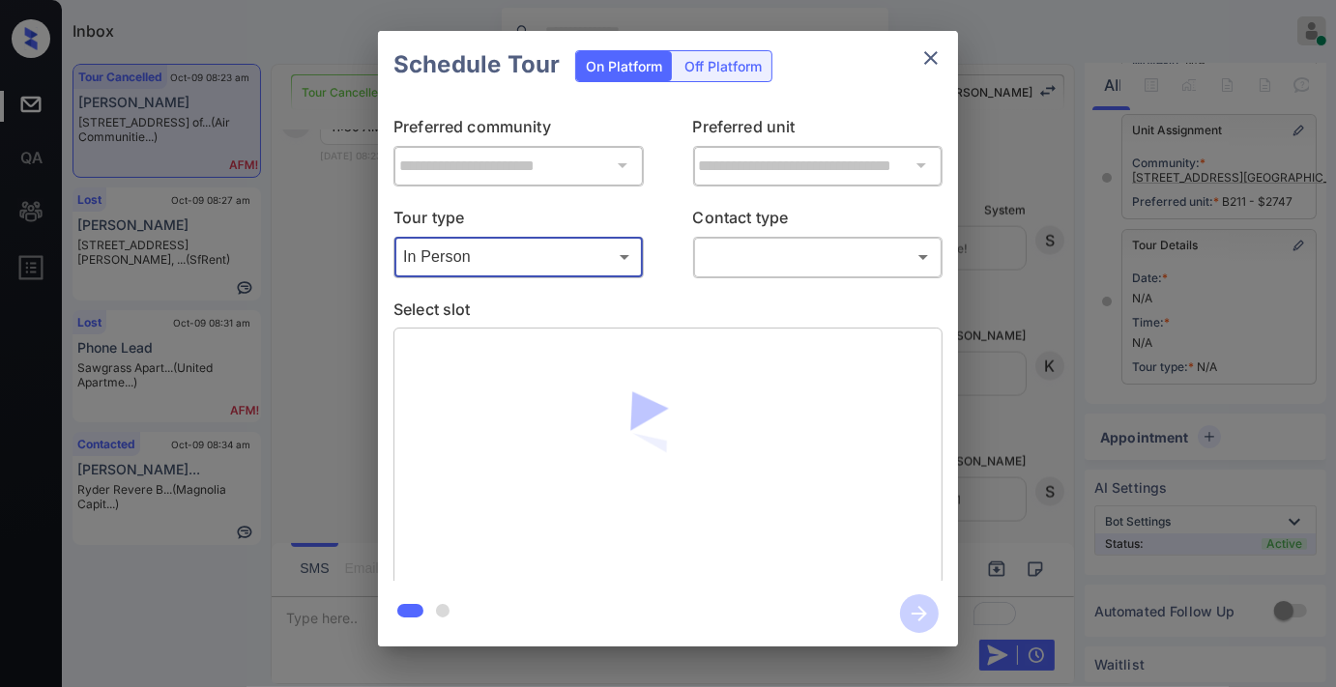
click at [779, 255] on body "Inbox Samantha Soliven Online Set yourself offline Set yourself on break Profil…" at bounding box center [668, 343] width 1336 height 687
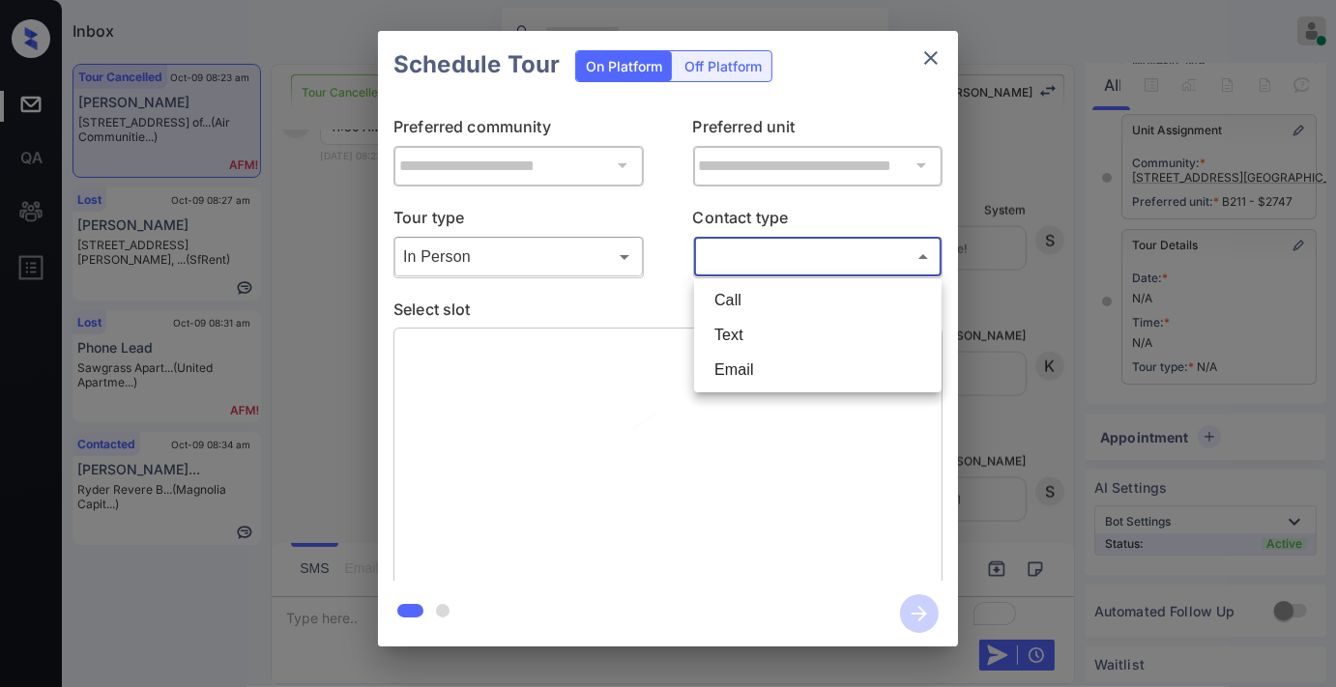
click at [777, 333] on li "Text" at bounding box center [818, 335] width 238 height 35
type input "****"
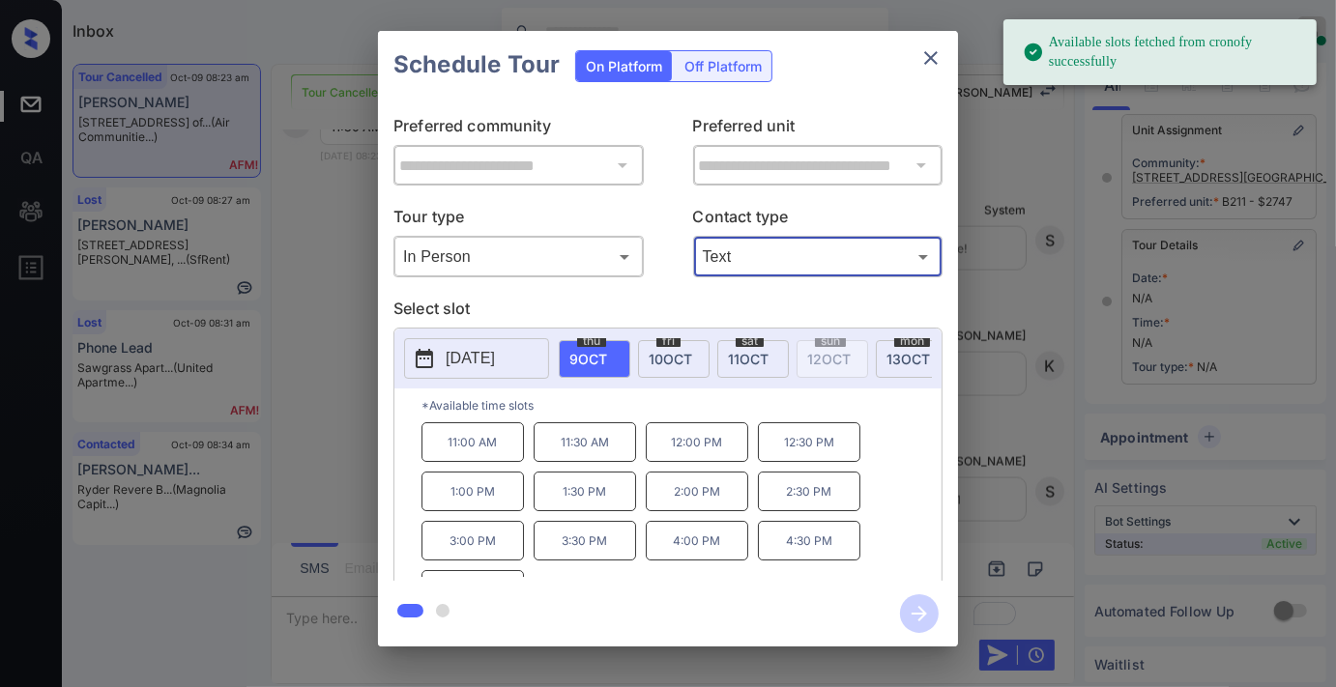
click at [731, 361] on span "11 OCT" at bounding box center [748, 359] width 41 height 16
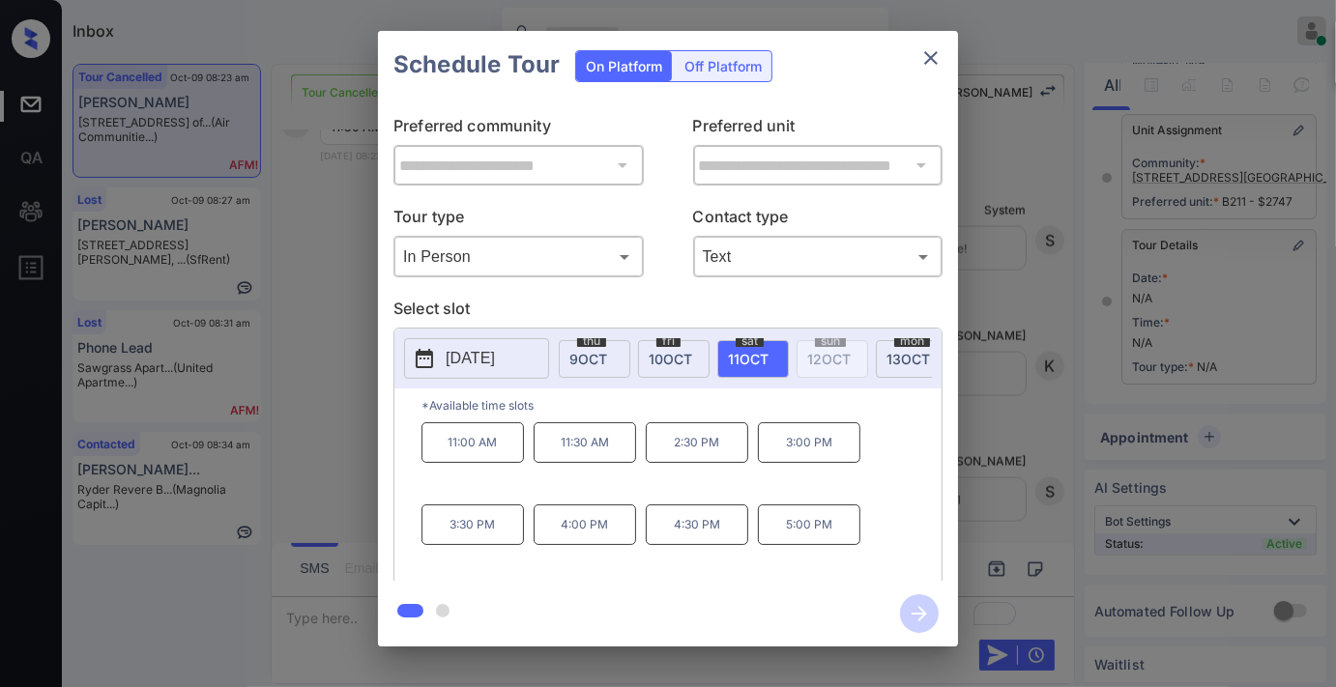
click at [588, 457] on p "11:30 AM" at bounding box center [585, 442] width 102 height 41
click at [921, 609] on icon "button" at bounding box center [918, 613] width 15 height 15
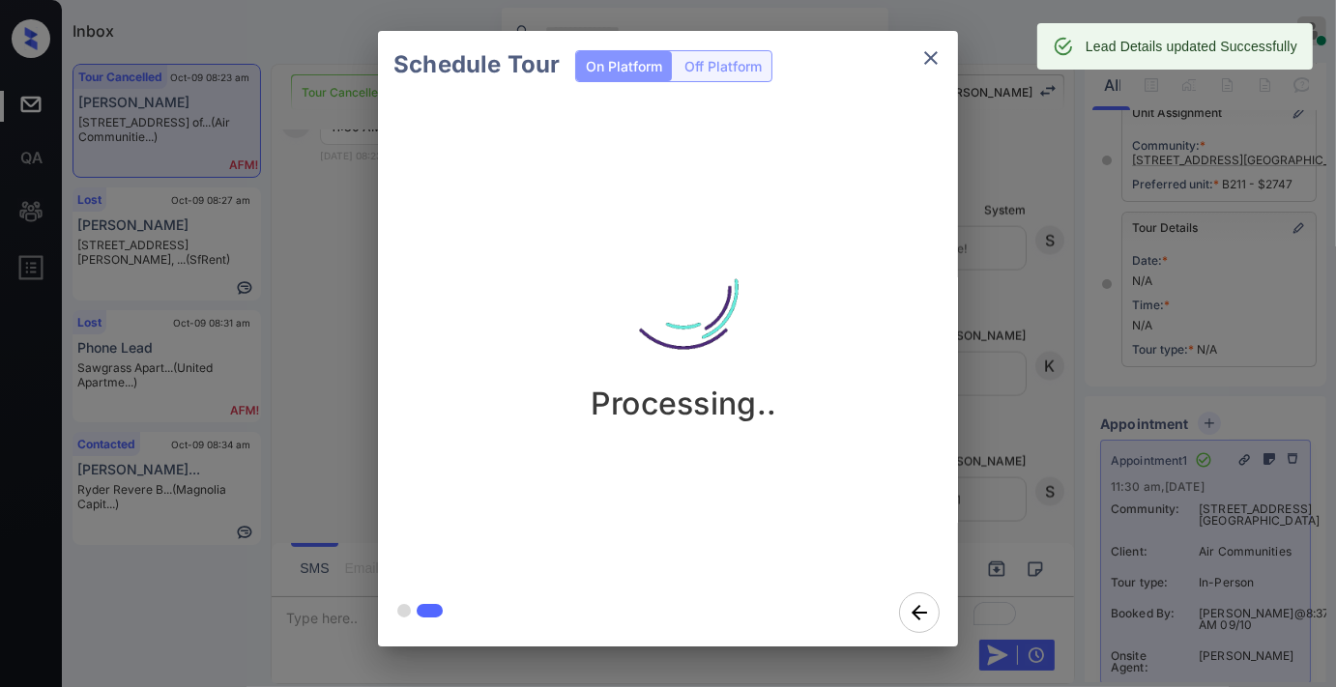
click at [940, 52] on icon "close" at bounding box center [930, 57] width 23 height 23
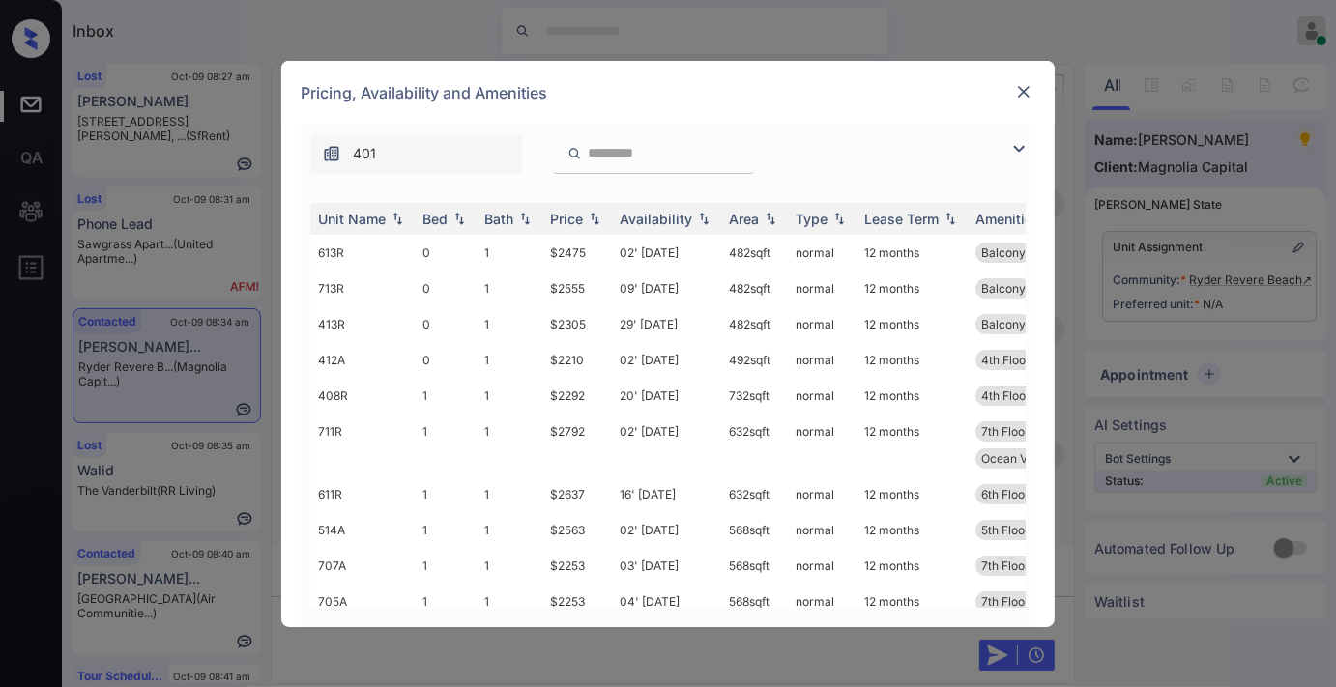
scroll to position [0, 8]
click at [577, 217] on div "Price" at bounding box center [566, 219] width 33 height 16
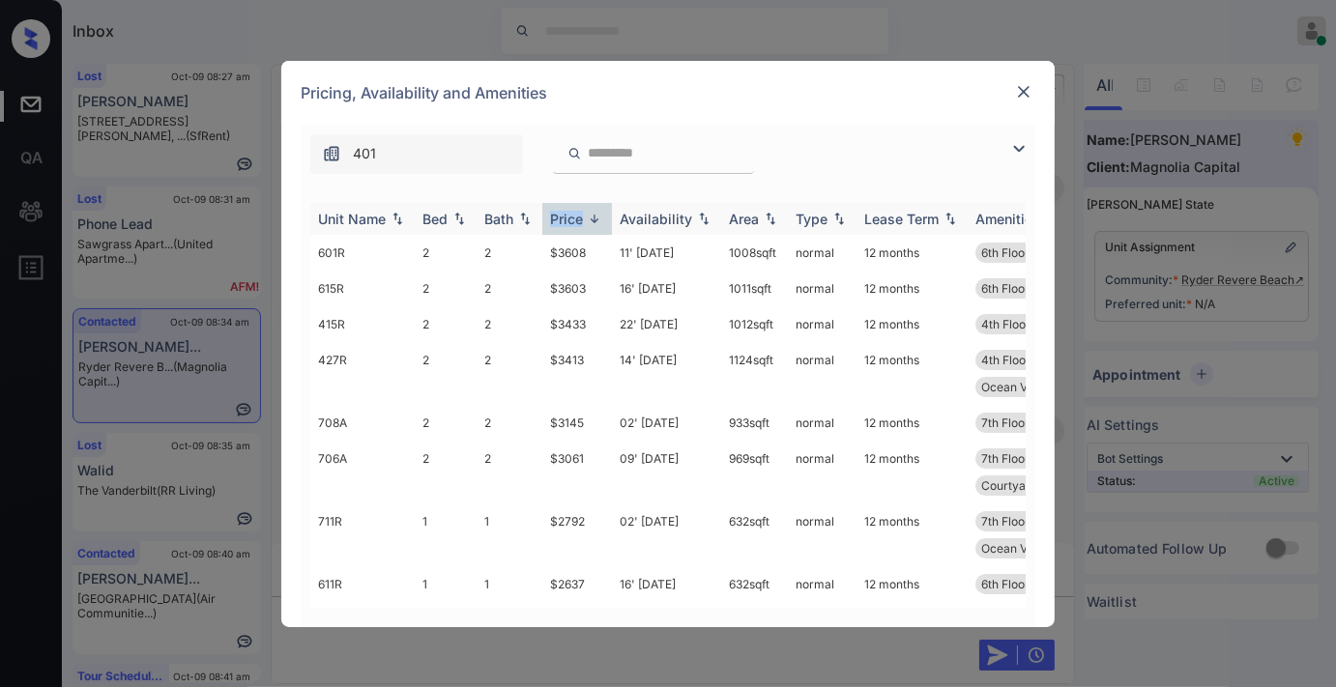
click at [577, 217] on div "Price" at bounding box center [566, 219] width 33 height 16
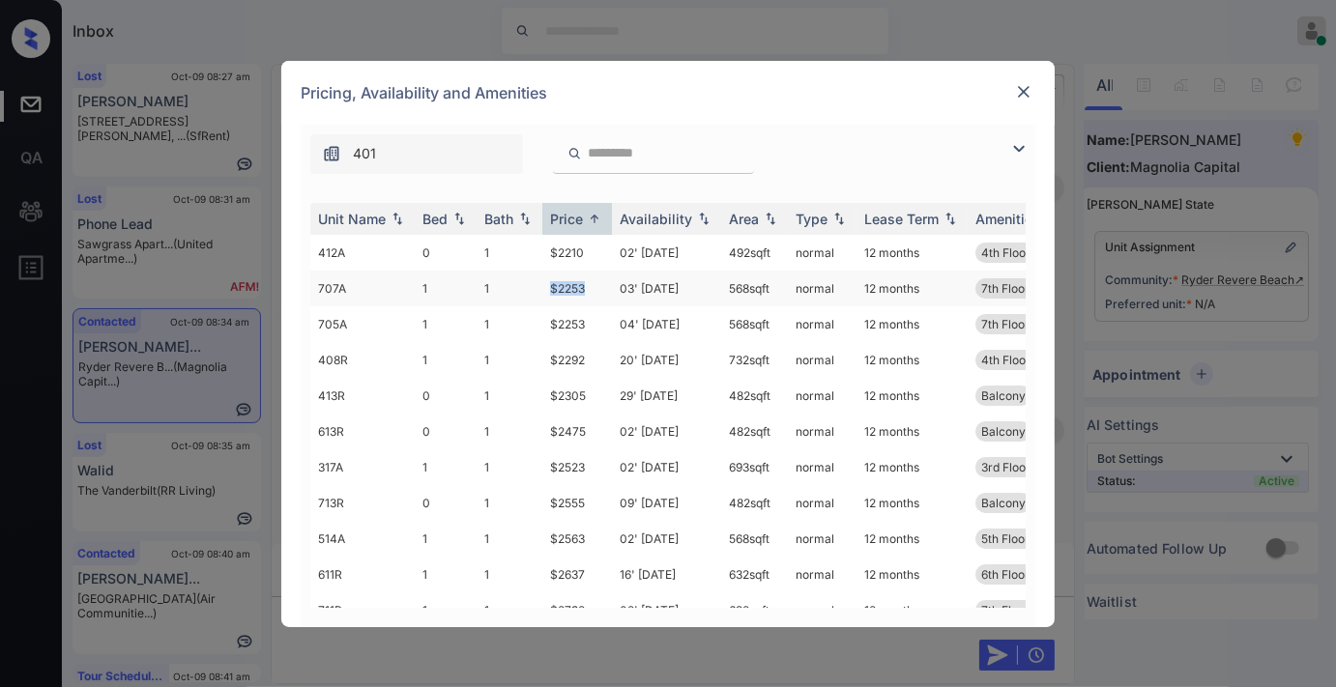
drag, startPoint x: 597, startPoint y: 278, endPoint x: 526, endPoint y: 278, distance: 71.5
click at [526, 278] on tr "707A 1 1 $2253 03' [DATE] 568 sqft normal 12 months 7th Floor High Ceilings" at bounding box center [815, 289] width 1010 height 36
copy tr "$2253"
click at [650, 292] on td "03' Nov 25" at bounding box center [666, 289] width 109 height 36
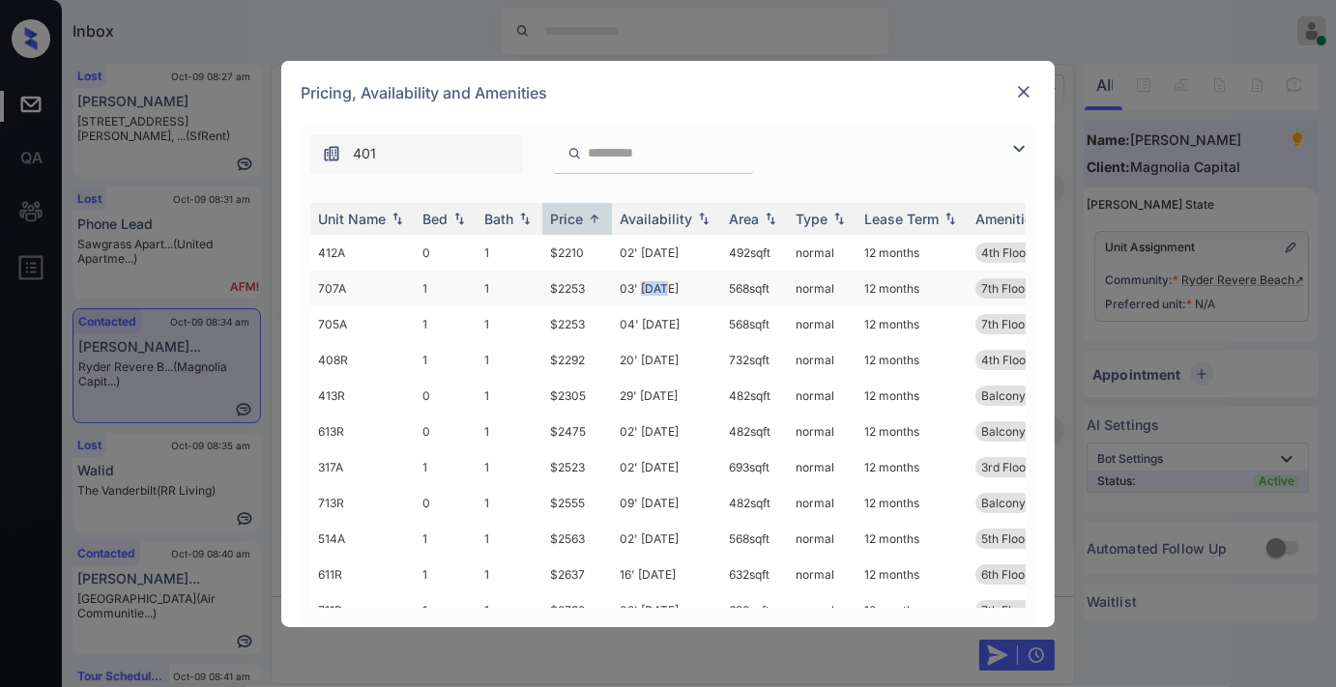
click at [650, 292] on td "03' Nov 25" at bounding box center [666, 289] width 109 height 36
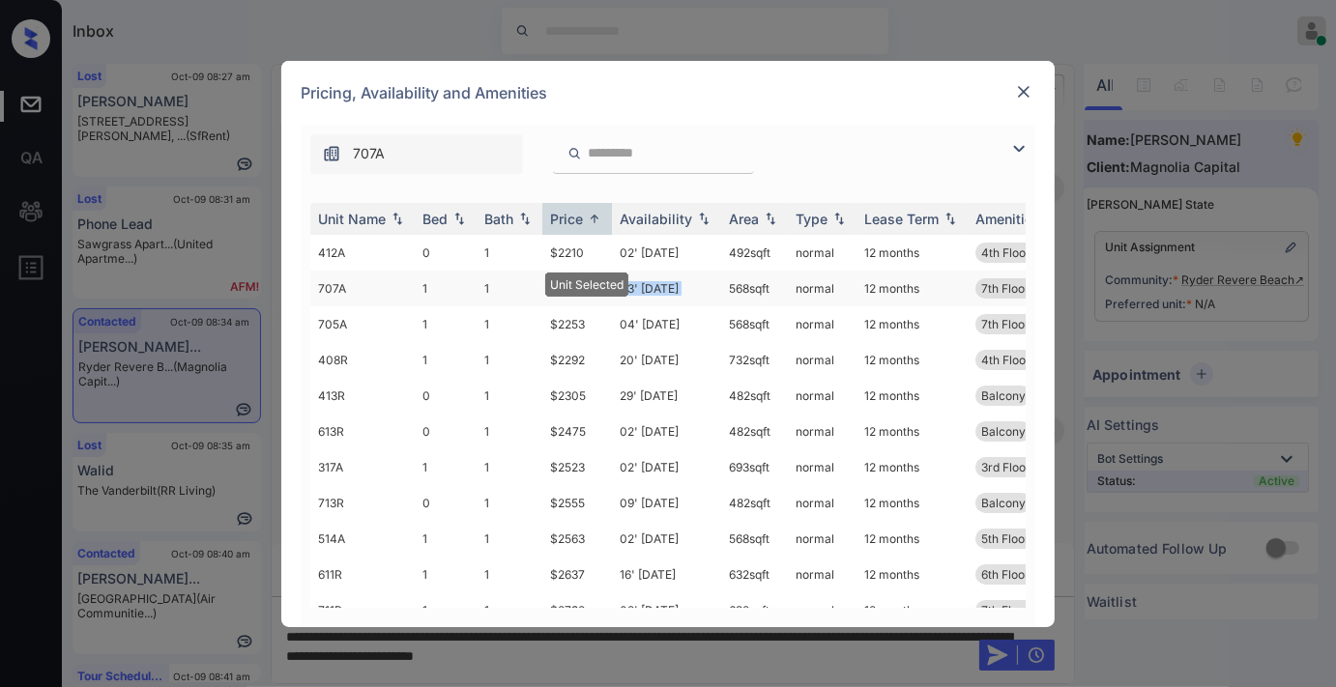
click at [650, 292] on td "03' Nov 25" at bounding box center [666, 289] width 109 height 36
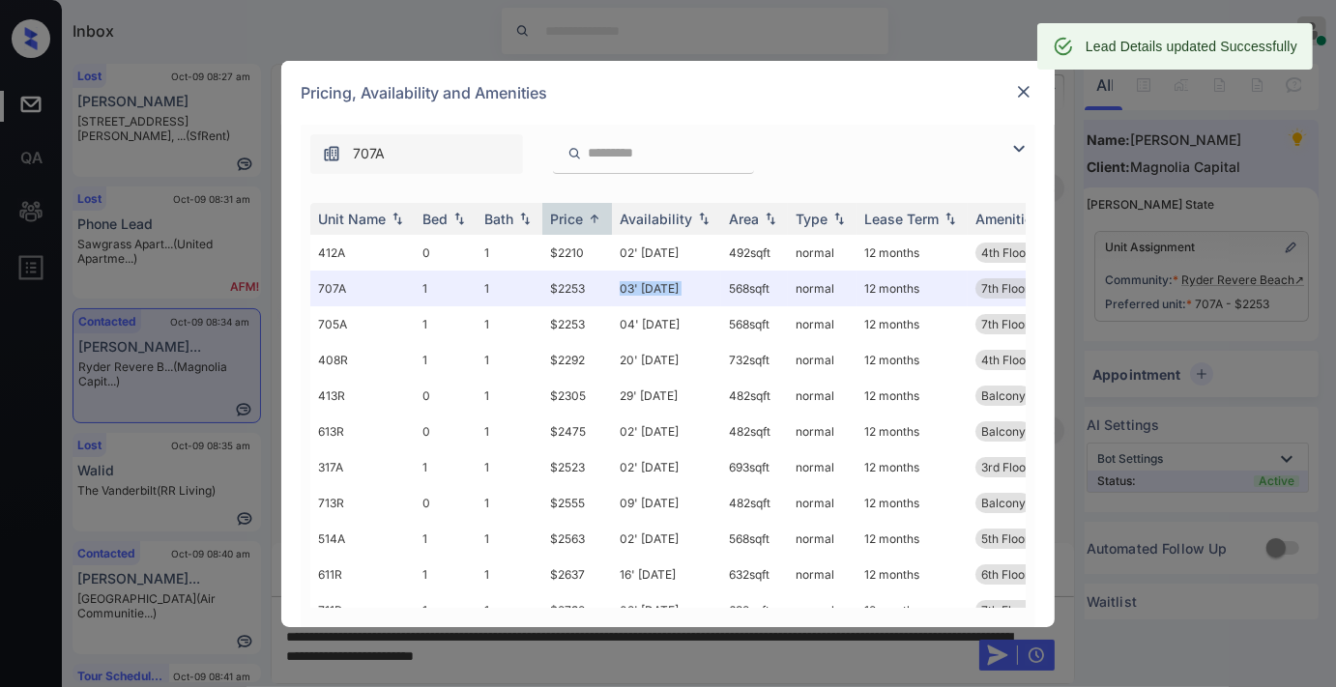
click at [1017, 90] on img at bounding box center [1023, 91] width 19 height 19
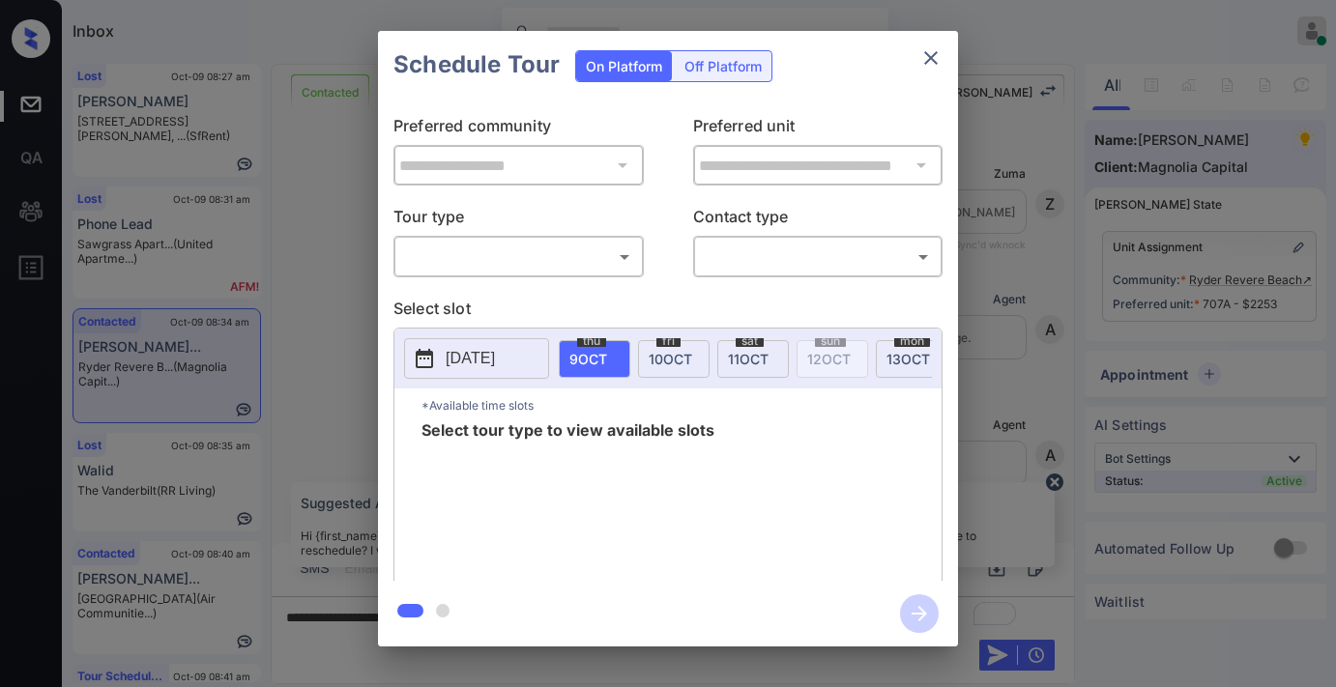
click at [559, 266] on body "Inbox [PERSON_NAME] Online Set yourself offline Set yourself on break Profile S…" at bounding box center [668, 343] width 1336 height 687
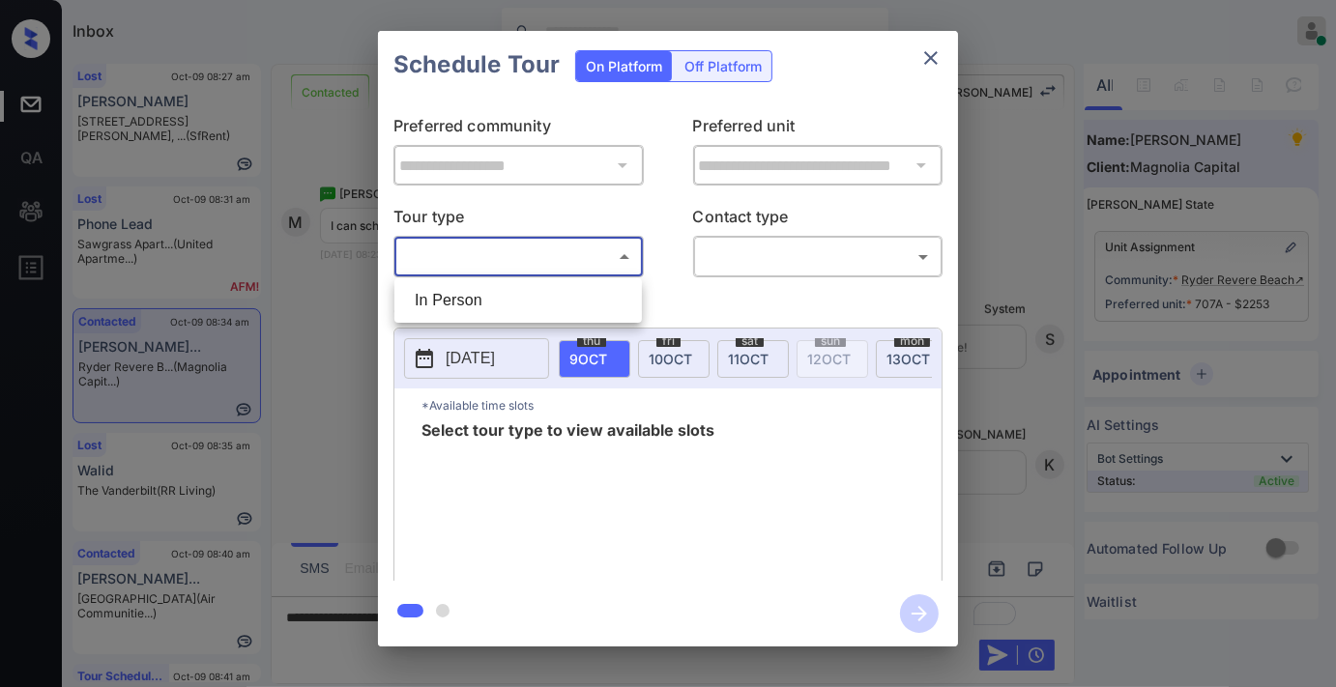
click at [568, 307] on li "In Person" at bounding box center [518, 300] width 238 height 35
type input "********"
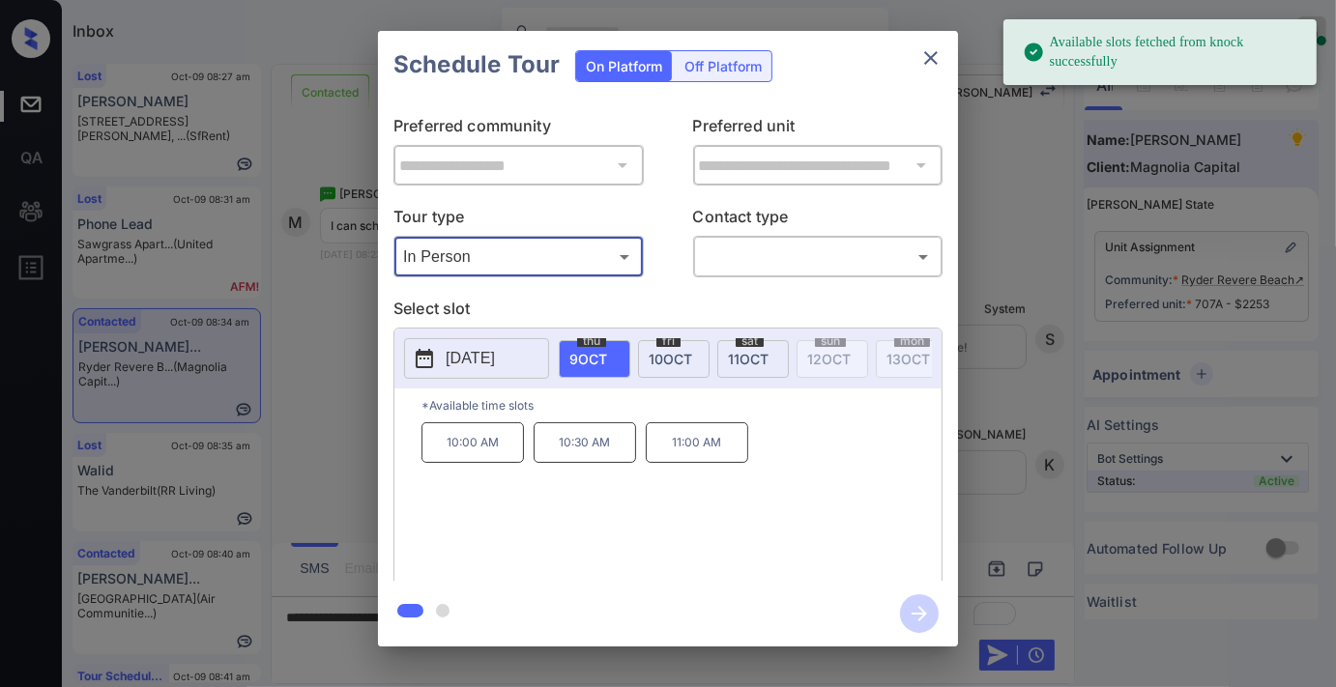
click at [440, 362] on button "2025-10-09" at bounding box center [476, 358] width 145 height 41
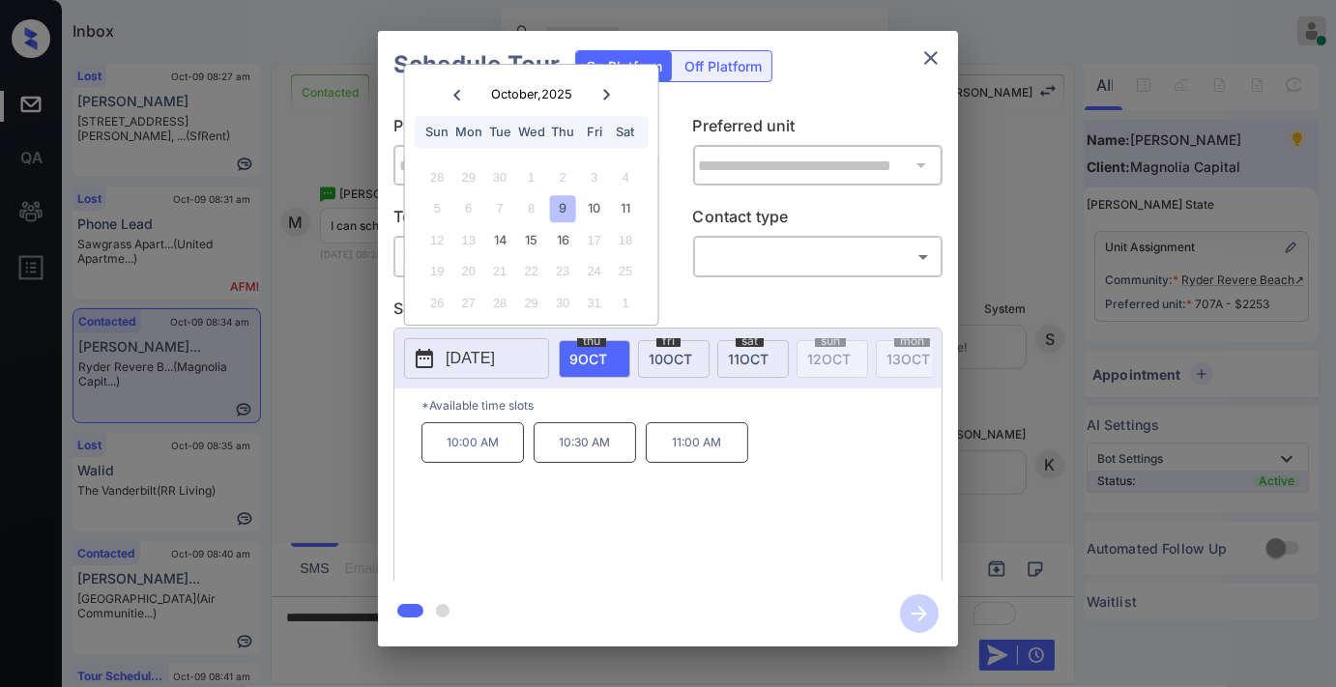
click at [941, 55] on icon "close" at bounding box center [930, 57] width 23 height 23
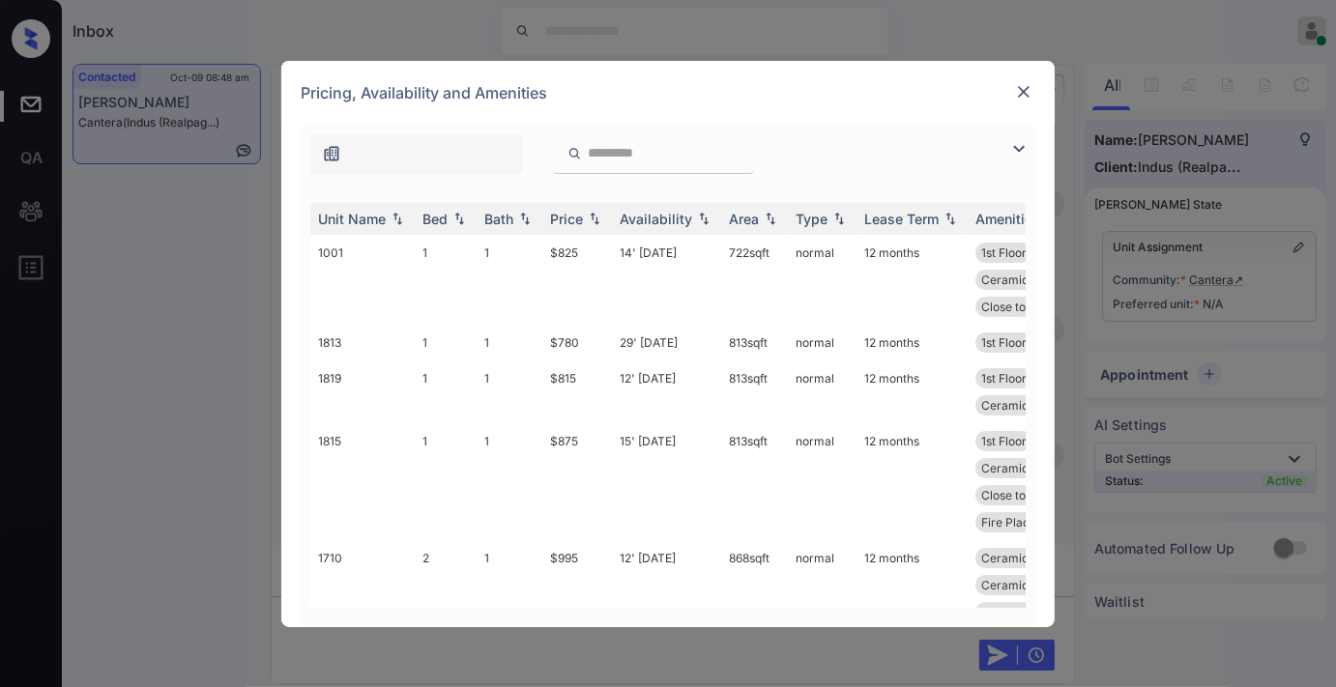
scroll to position [1281, 0]
click at [573, 256] on td "$825" at bounding box center [577, 280] width 70 height 90
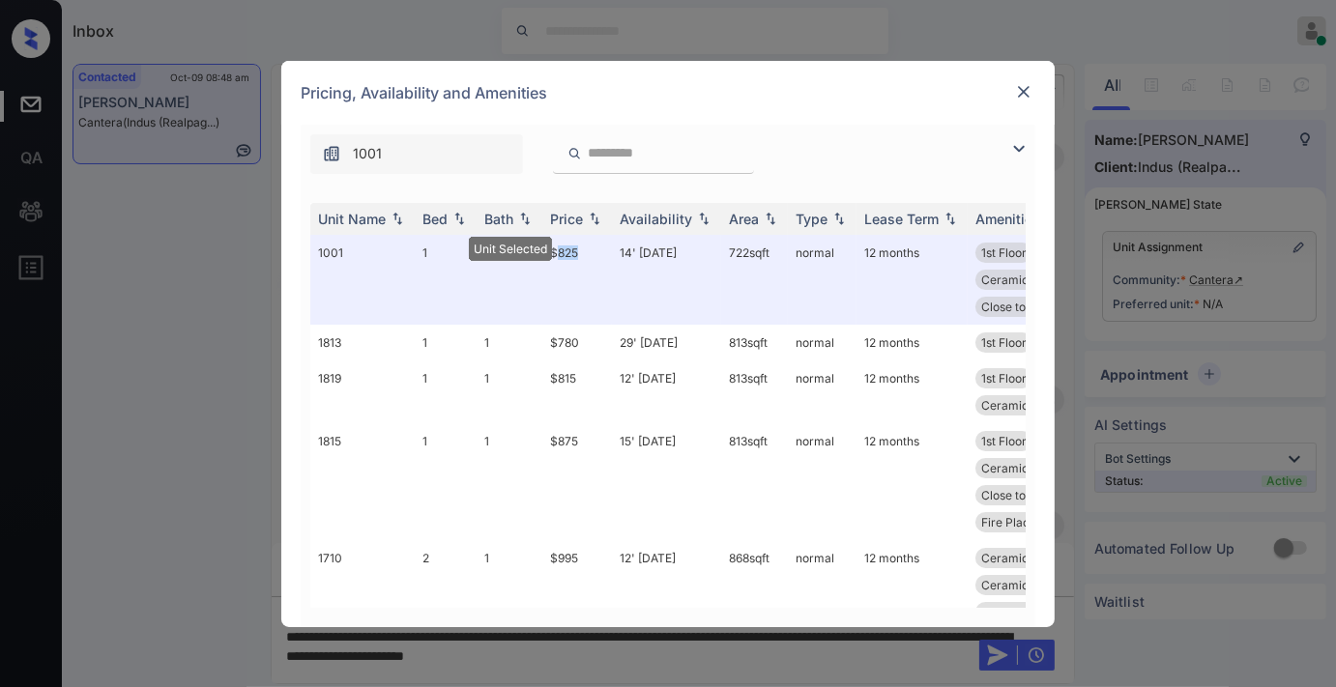
click at [1022, 93] on img at bounding box center [1023, 91] width 19 height 19
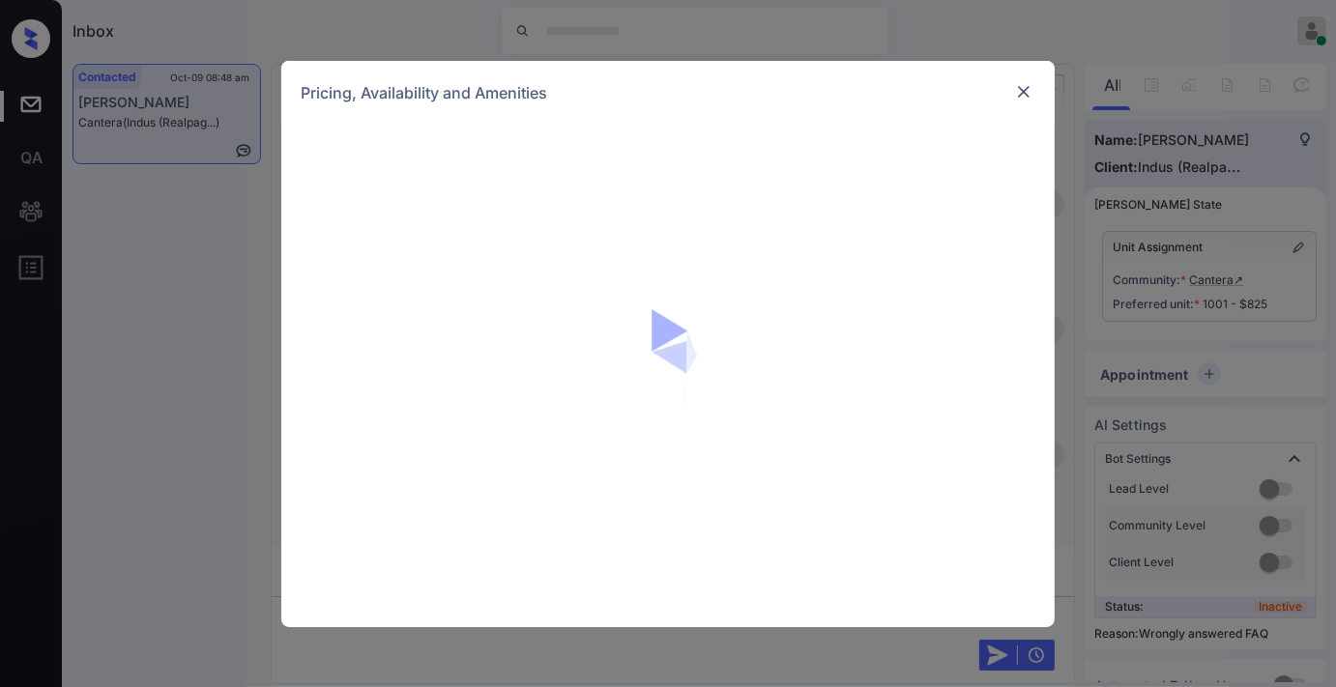
scroll to position [2822, 0]
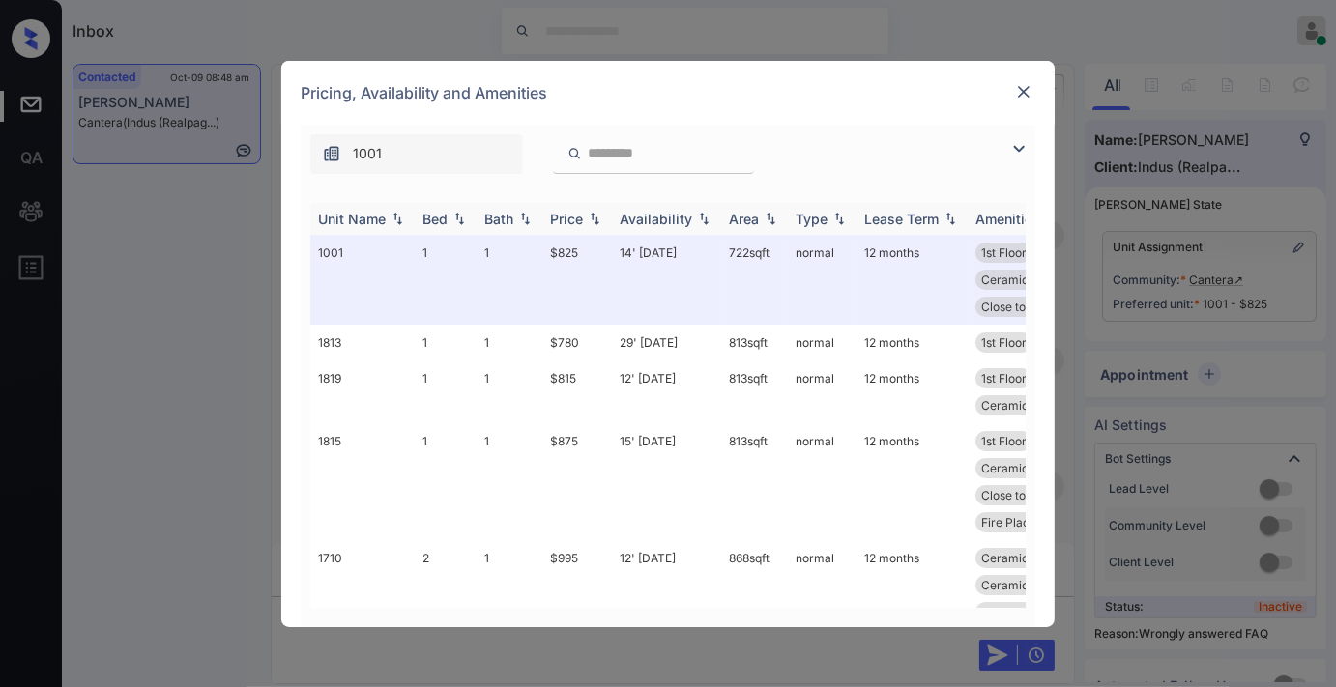
click at [582, 215] on div "Price" at bounding box center [566, 219] width 33 height 16
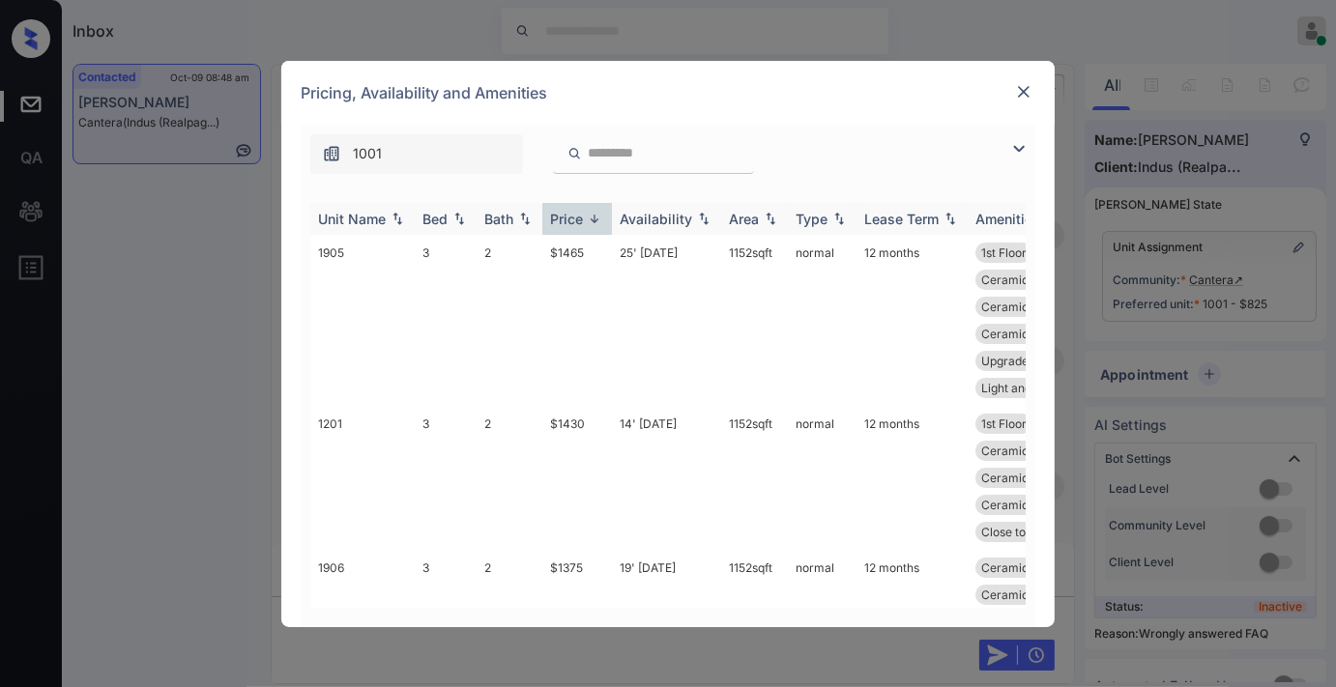
click at [582, 215] on div "Price" at bounding box center [566, 219] width 33 height 16
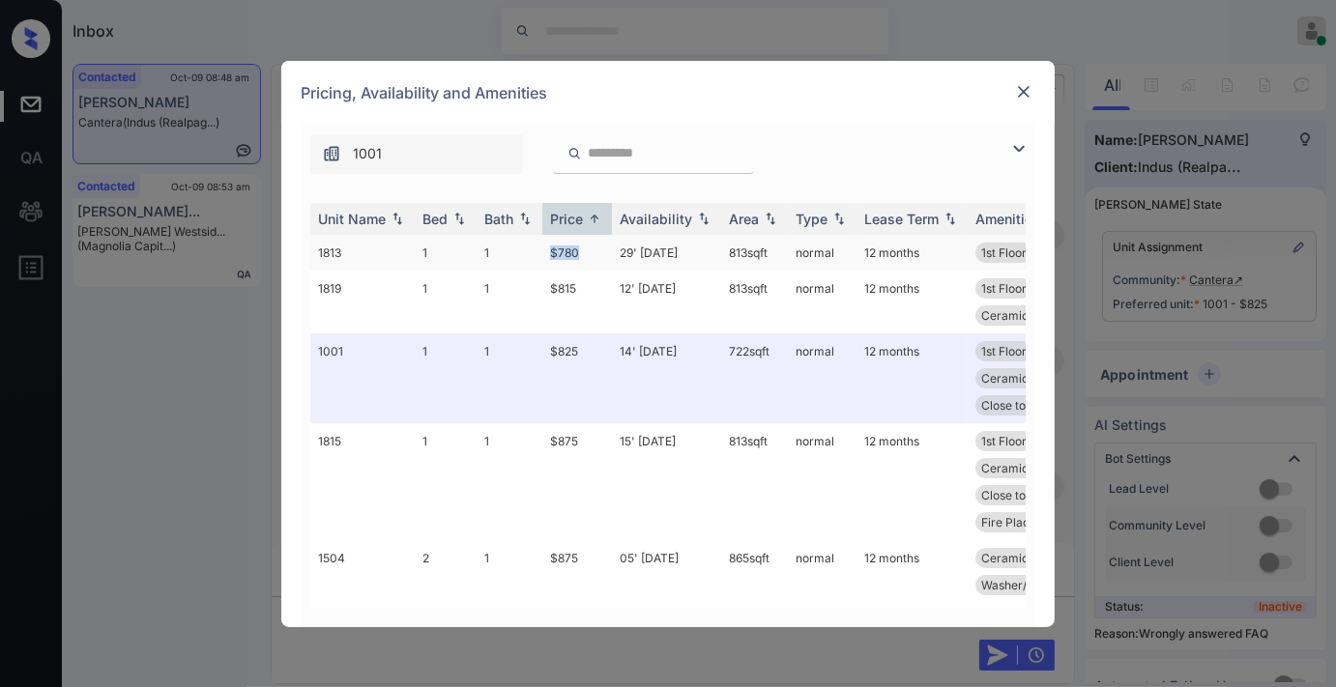
drag, startPoint x: 585, startPoint y: 252, endPoint x: 548, endPoint y: 247, distance: 37.0
click at [548, 247] on td "$780" at bounding box center [577, 253] width 70 height 36
copy td "$780"
click at [607, 540] on td "$875" at bounding box center [577, 571] width 70 height 63
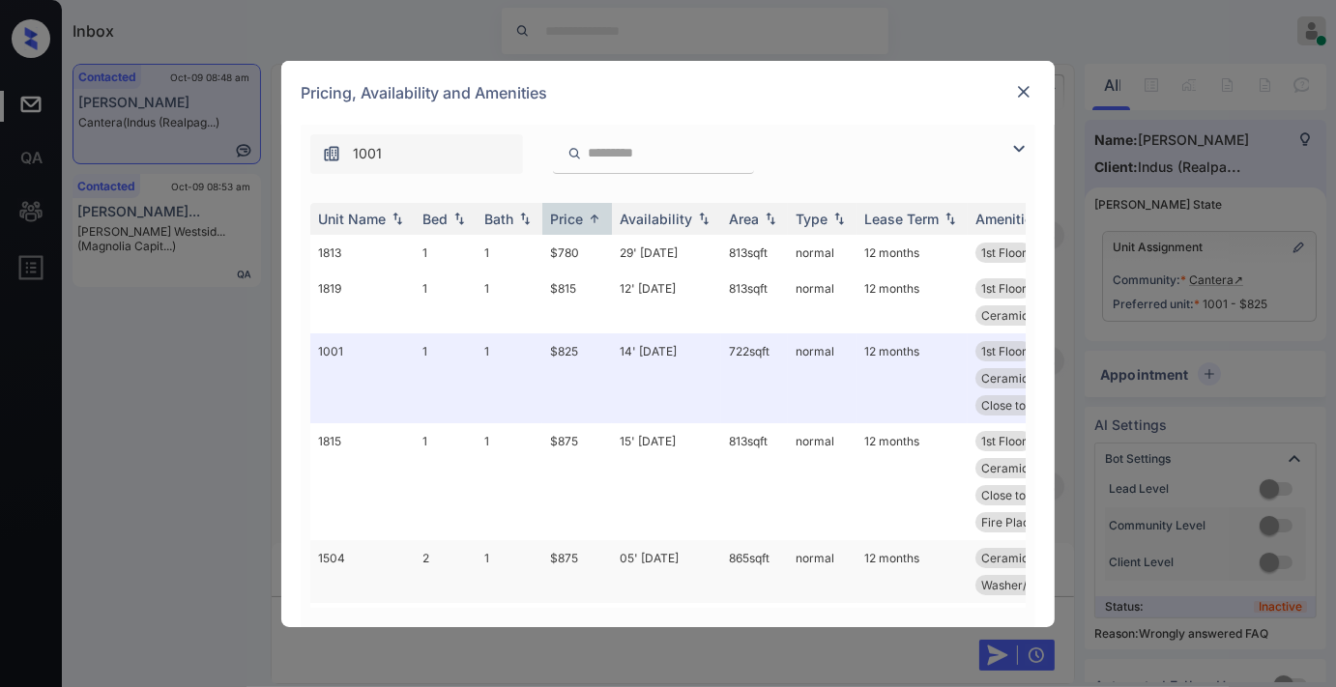
click at [607, 540] on td "$875" at bounding box center [577, 571] width 70 height 63
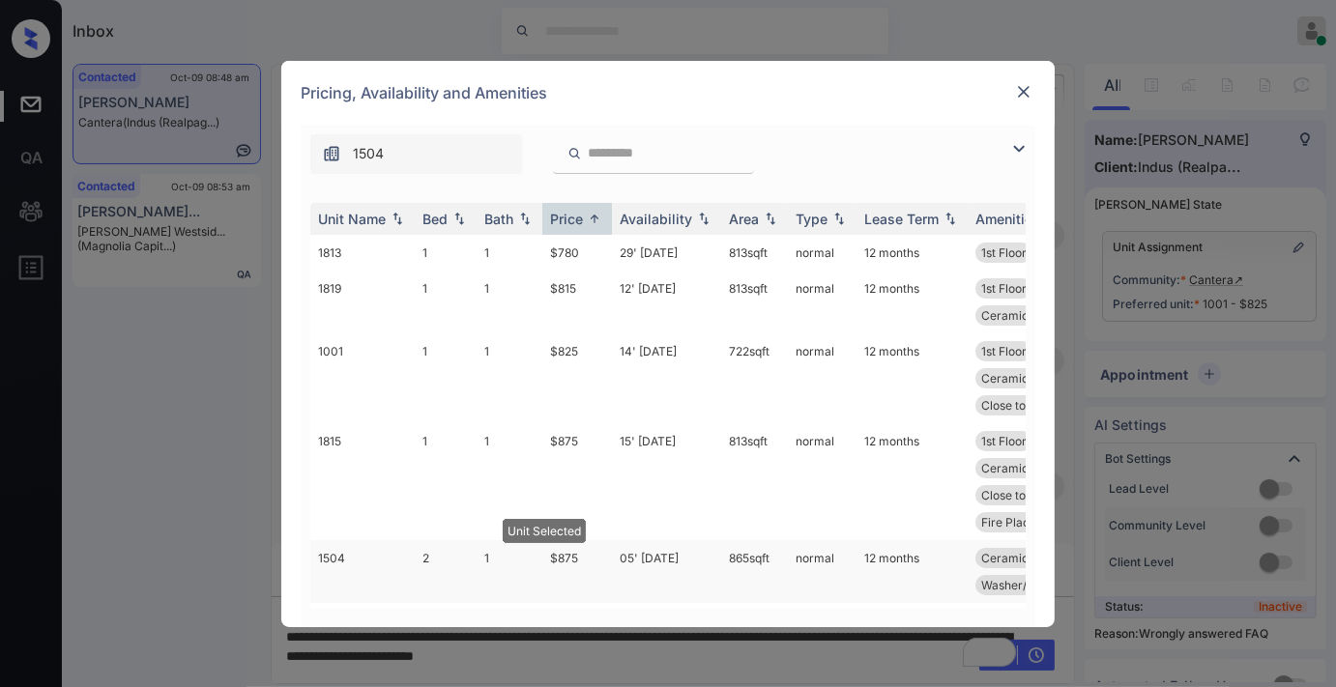
click at [607, 540] on td "$875" at bounding box center [577, 571] width 70 height 63
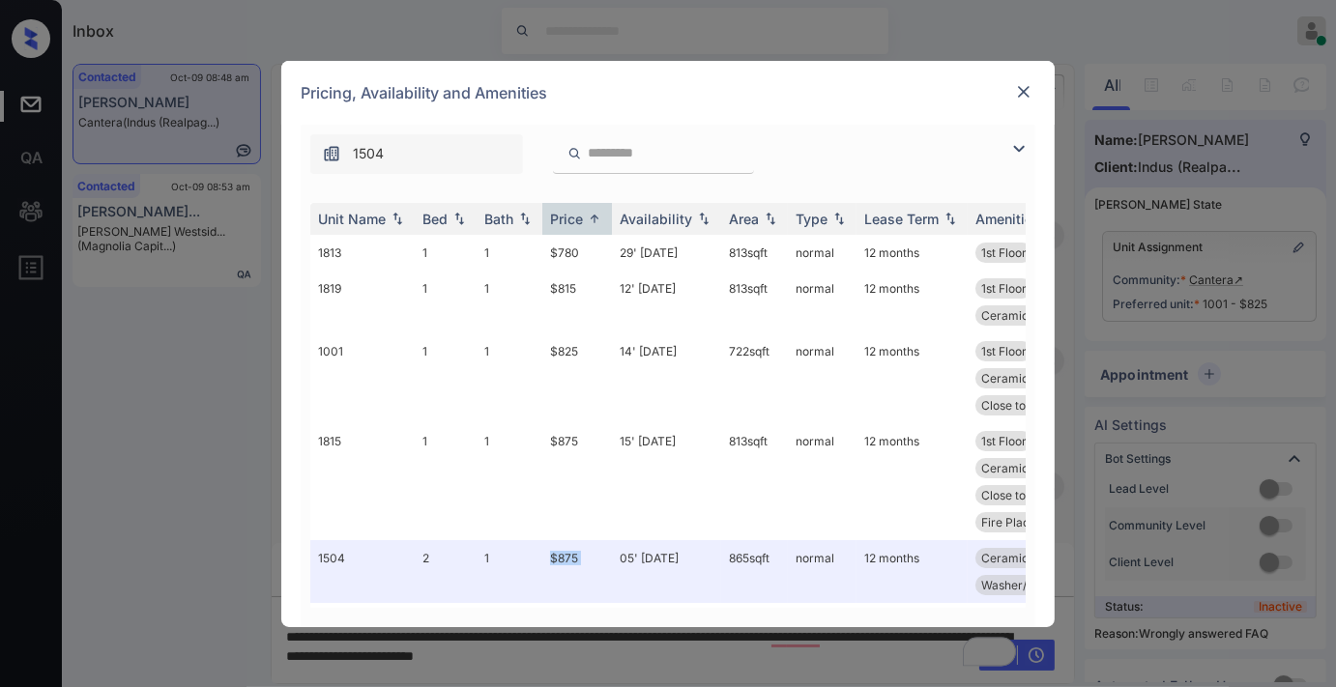
click at [1025, 92] on img at bounding box center [1023, 91] width 19 height 19
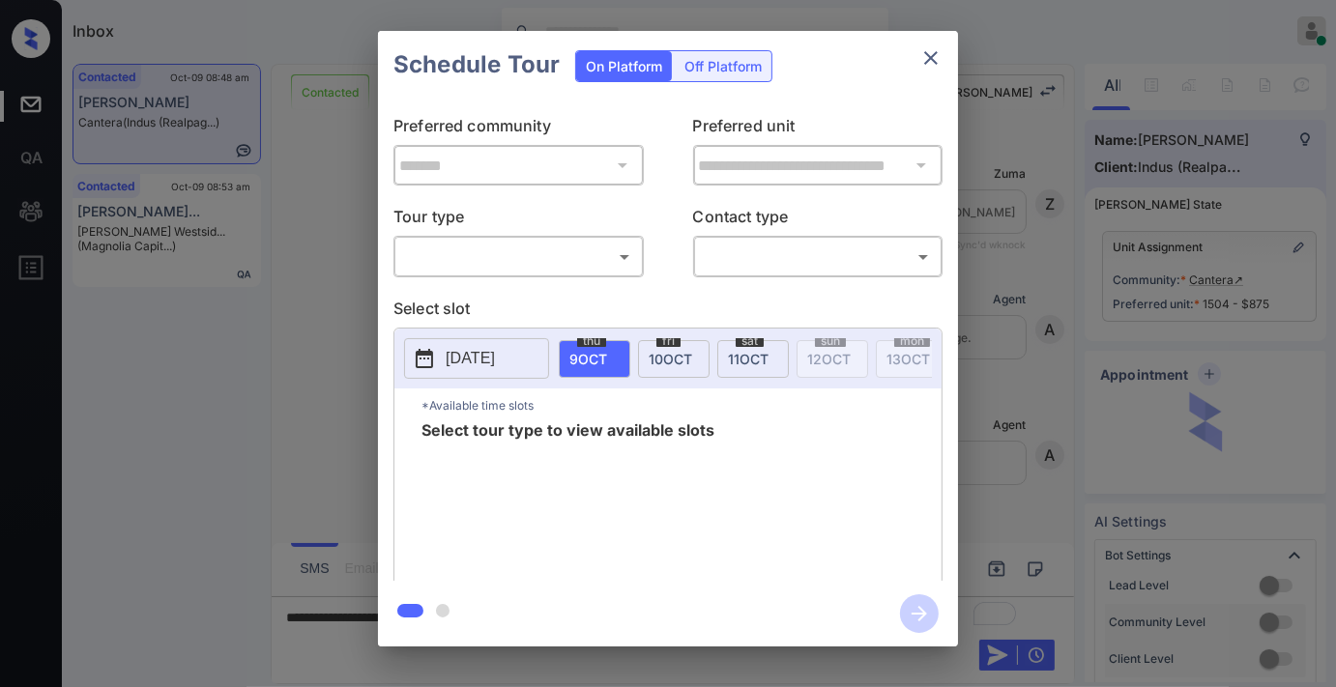
scroll to position [1875, 0]
click at [524, 248] on body "Inbox Samantha Soliven Online Set yourself offline Set yourself on break Profil…" at bounding box center [668, 343] width 1336 height 687
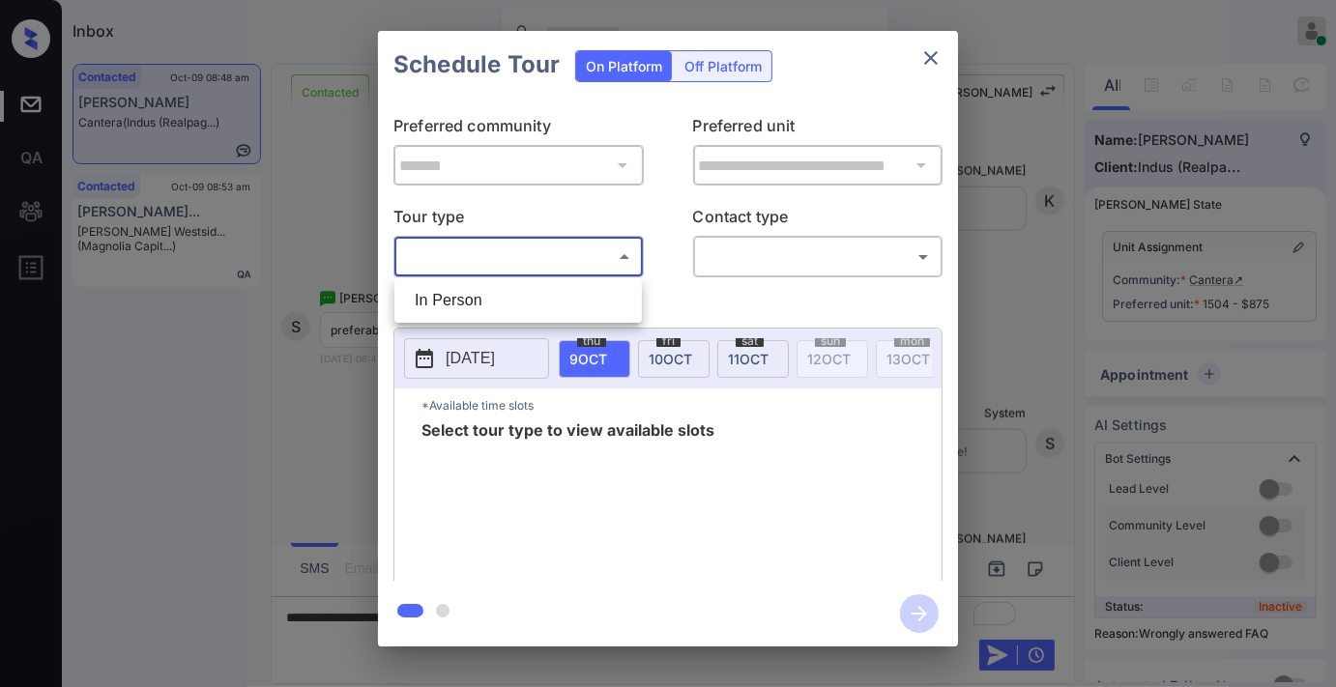
click at [519, 309] on li "In Person" at bounding box center [518, 300] width 238 height 35
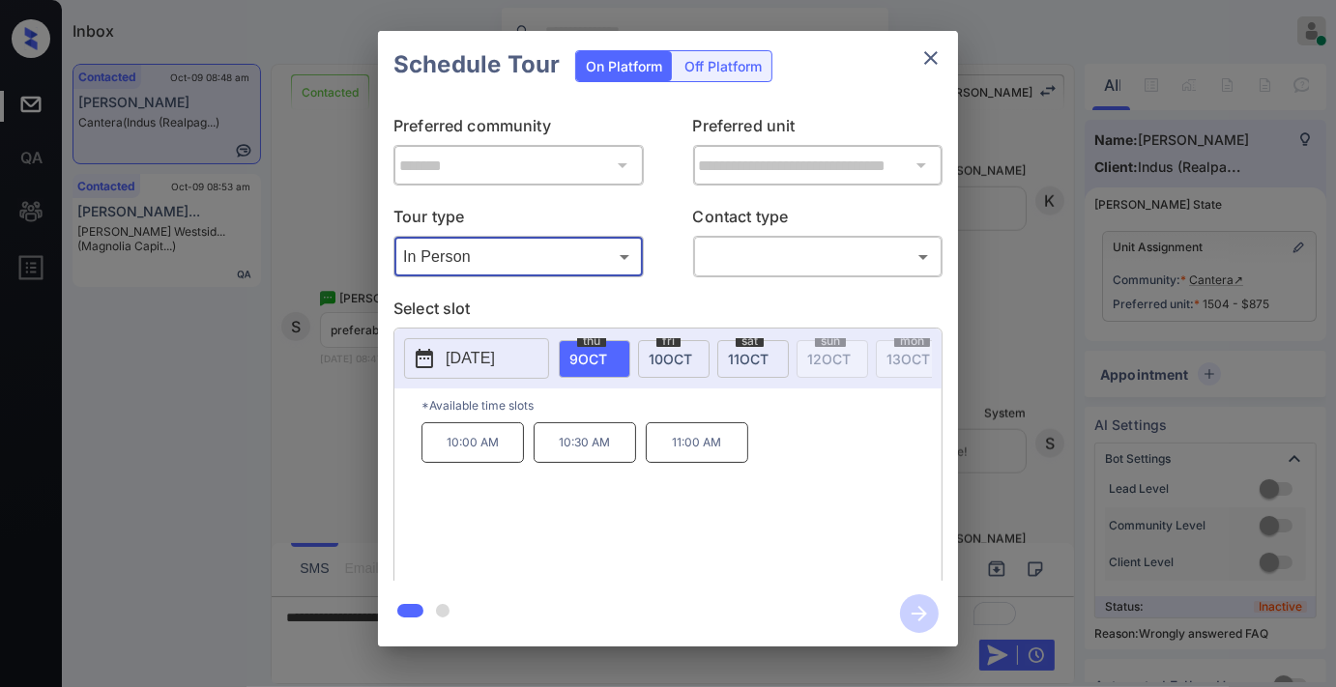
type input "********"
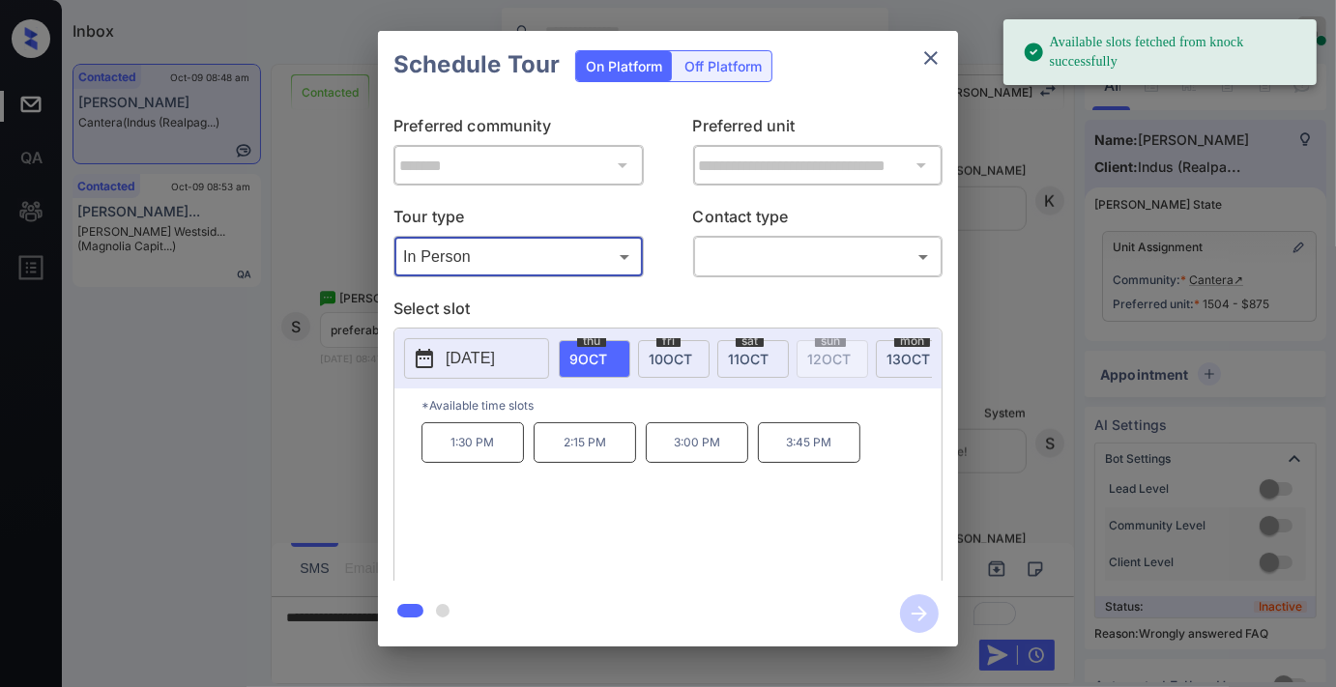
click at [670, 343] on span "fri" at bounding box center [668, 341] width 24 height 12
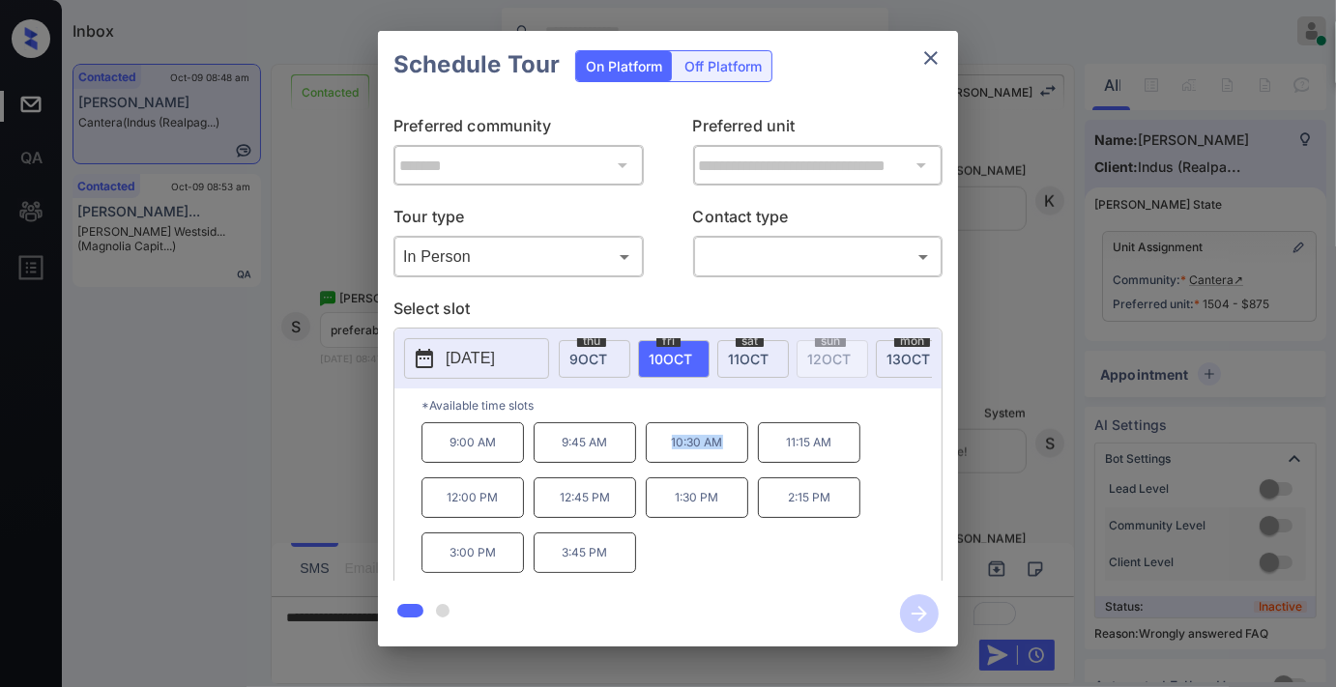
drag, startPoint x: 726, startPoint y: 455, endPoint x: 668, endPoint y: 455, distance: 58.0
click at [668, 455] on p "10:30 AM" at bounding box center [697, 442] width 102 height 41
copy p "10:30 AM"
click at [931, 53] on icon "close" at bounding box center [930, 57] width 23 height 23
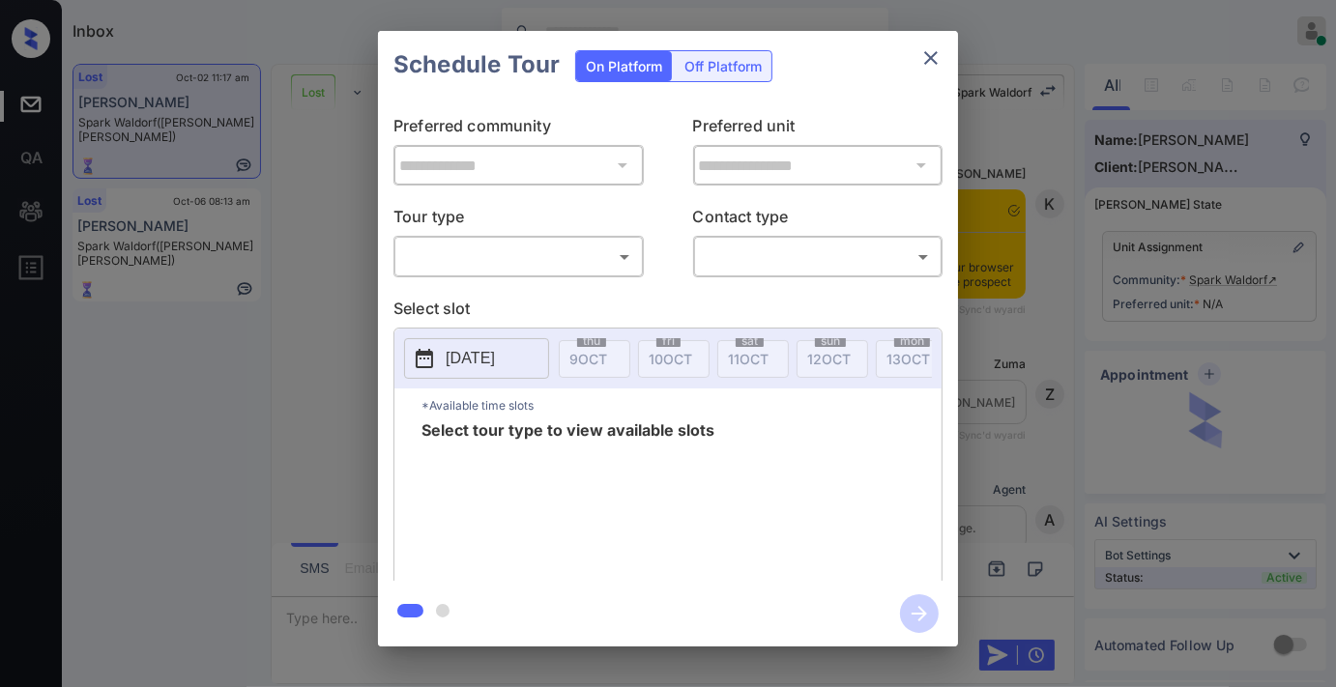
click at [583, 248] on body "Inbox [PERSON_NAME] Online Set yourself offline Set yourself on break Profile S…" at bounding box center [668, 343] width 1336 height 687
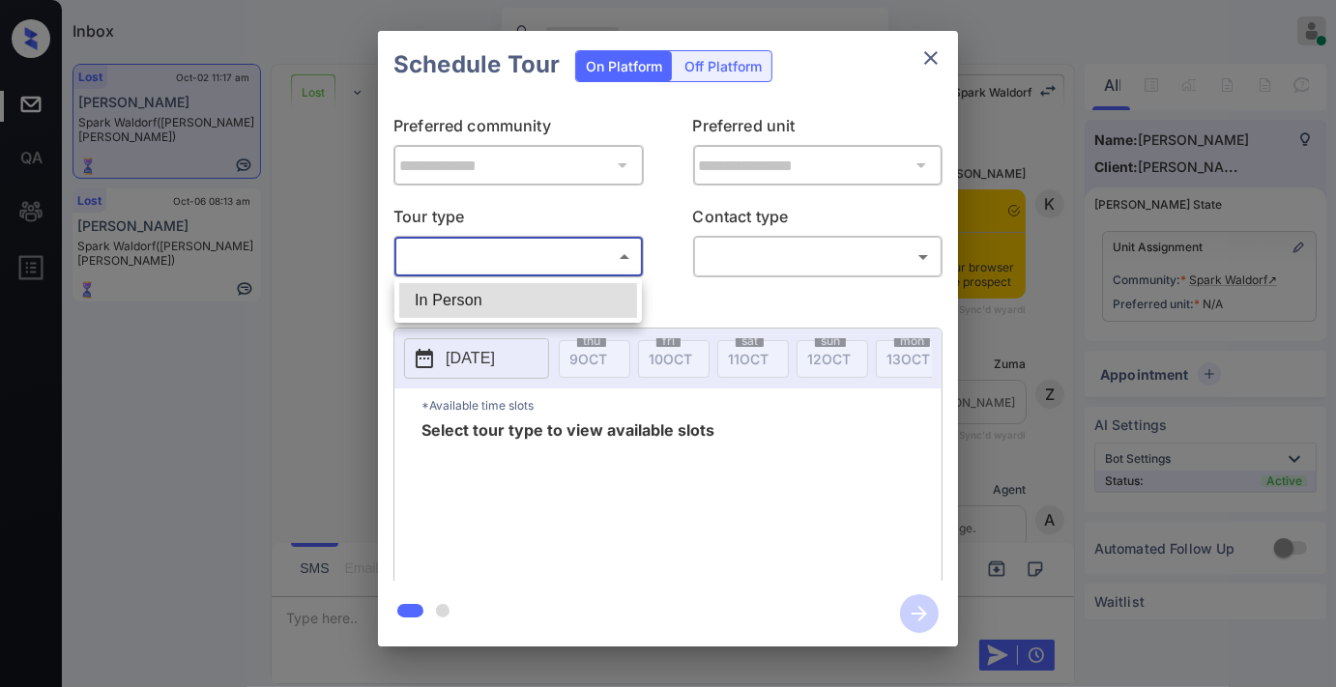
scroll to position [7746, 0]
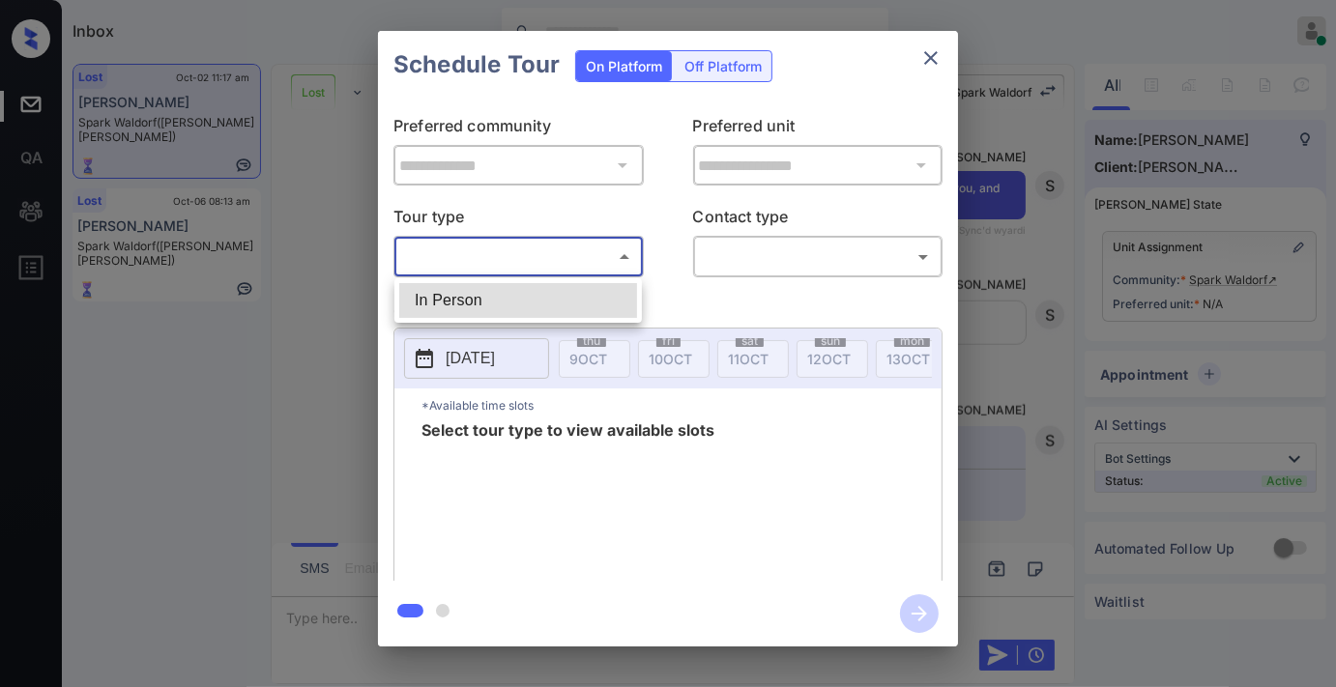
click at [562, 290] on li "In Person" at bounding box center [518, 300] width 238 height 35
type input "********"
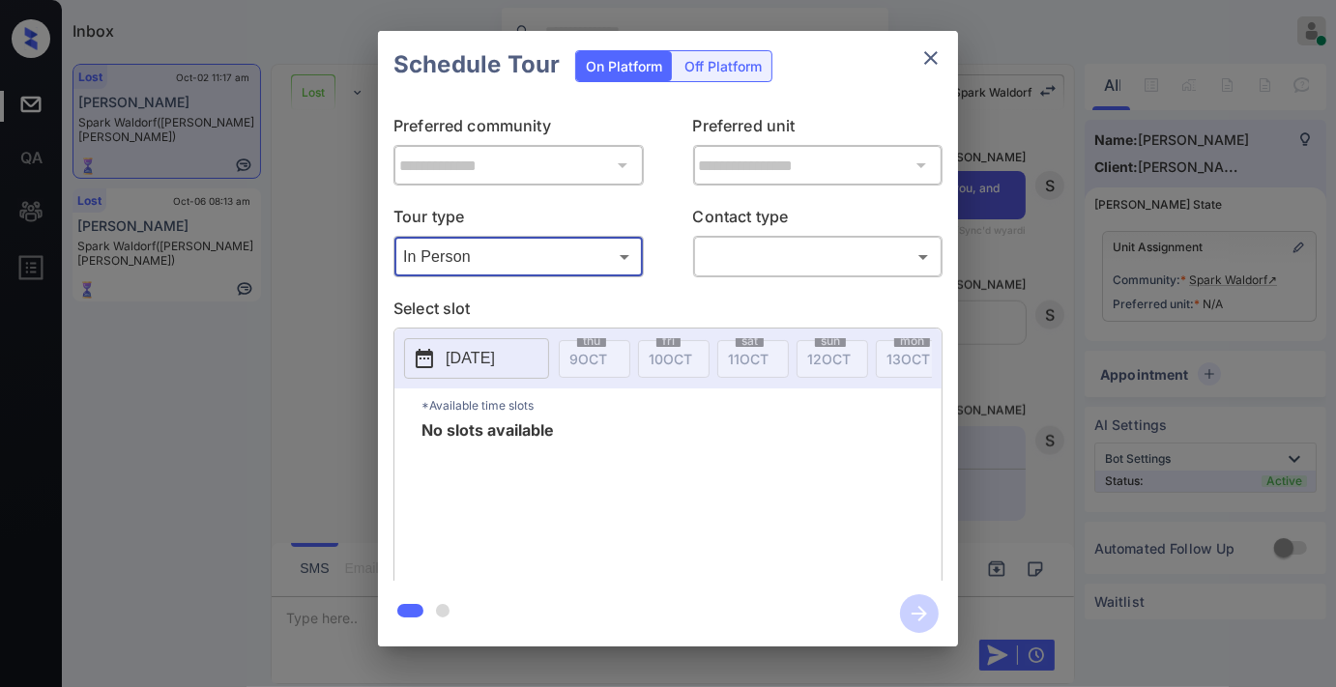
click at [926, 60] on icon "close" at bounding box center [930, 57] width 23 height 23
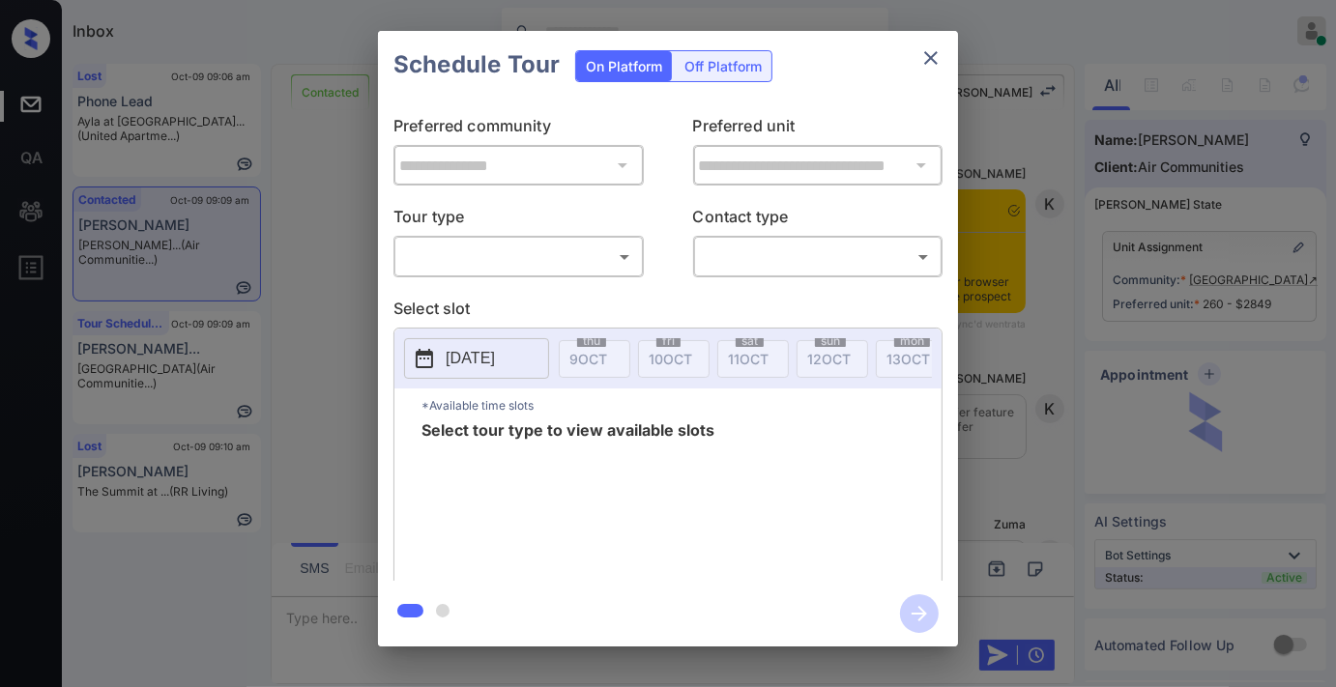
click at [606, 243] on body "Inbox [PERSON_NAME] Online Set yourself offline Set yourself on break Profile S…" at bounding box center [668, 343] width 1336 height 687
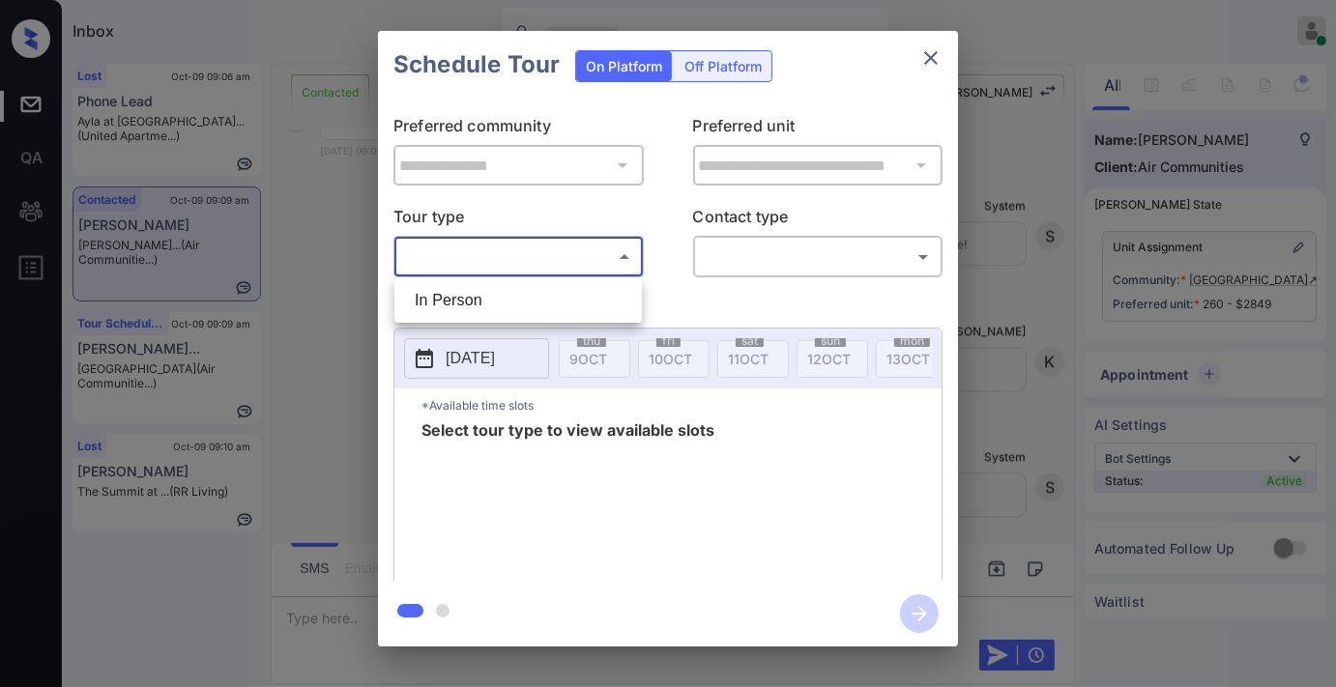
click at [584, 286] on li "In Person" at bounding box center [518, 300] width 238 height 35
type input "********"
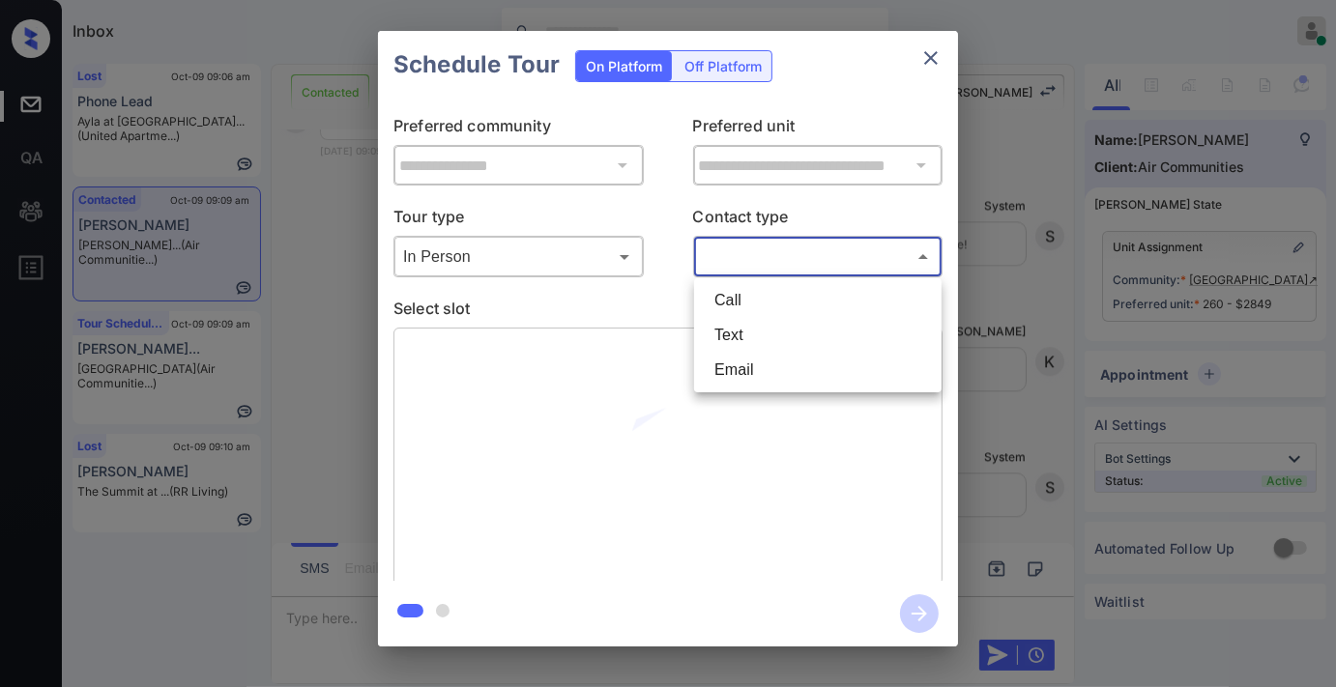
click at [750, 265] on body "Inbox Samantha Soliven Online Set yourself offline Set yourself on break Profil…" at bounding box center [668, 343] width 1336 height 687
click at [750, 331] on li "Text" at bounding box center [818, 335] width 238 height 35
type input "****"
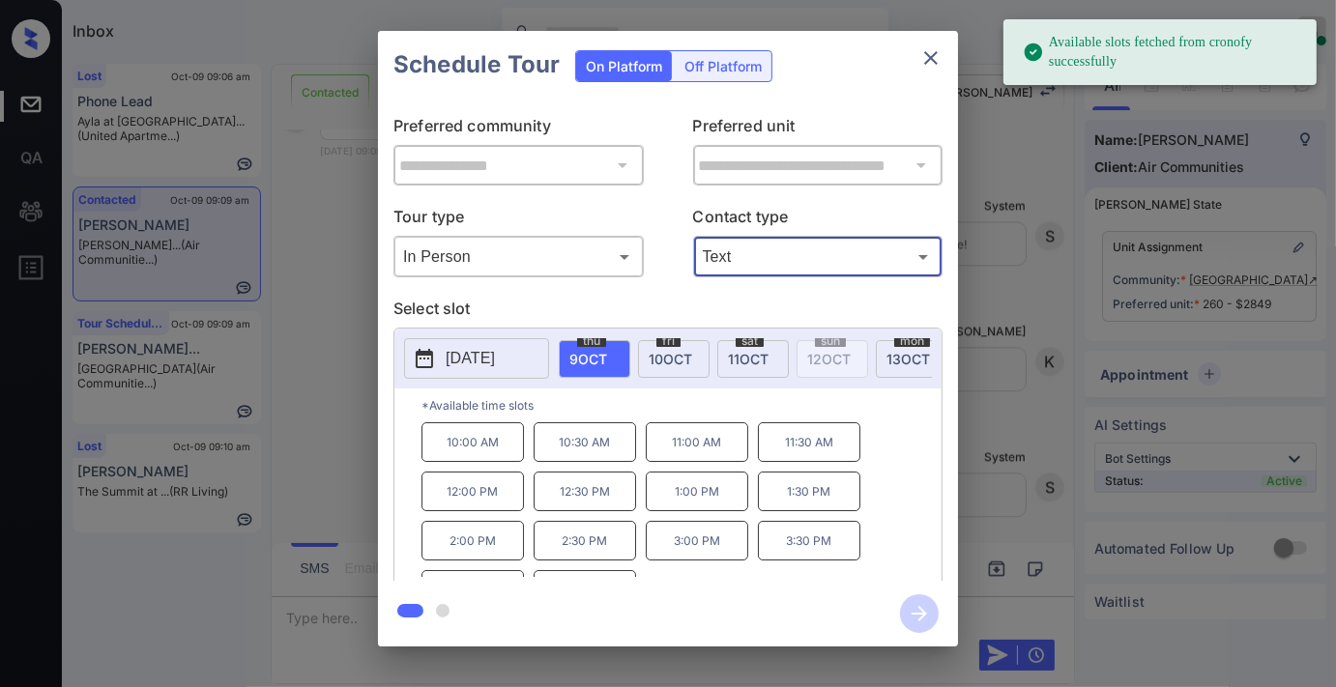
click at [495, 350] on p "[DATE]" at bounding box center [470, 358] width 49 height 23
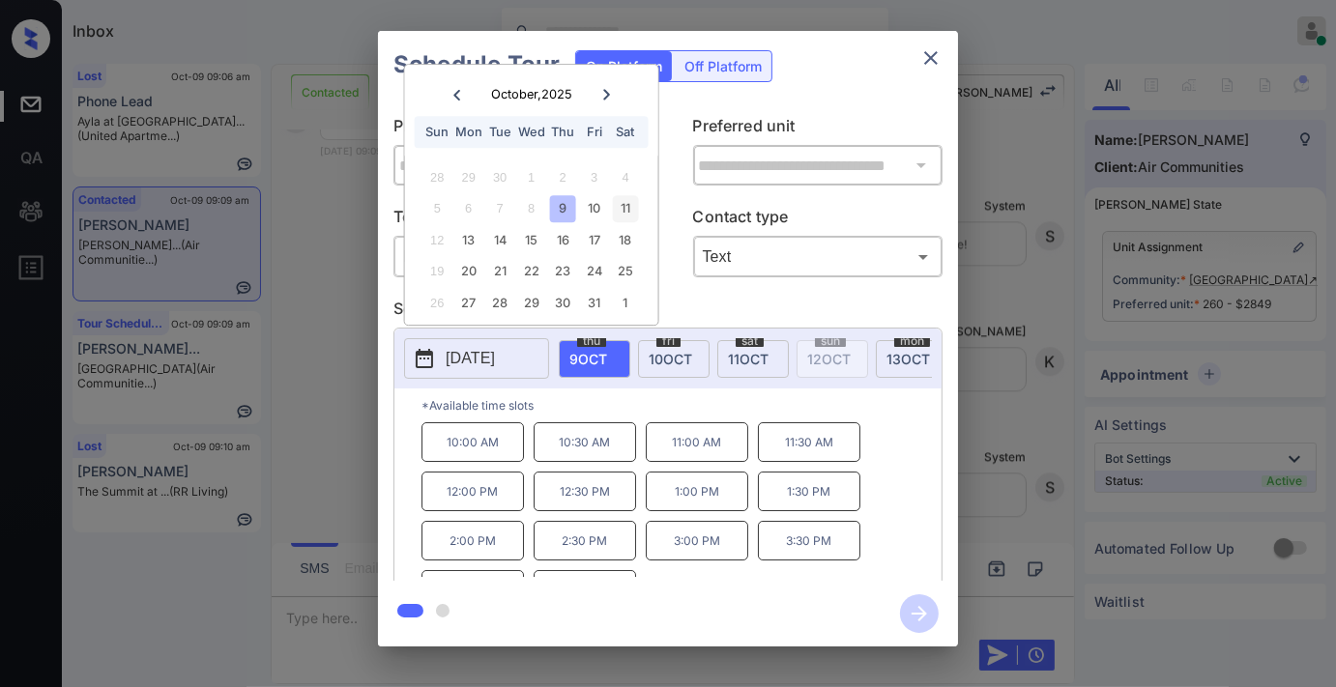
click at [625, 208] on div "11" at bounding box center [625, 209] width 26 height 26
click at [802, 543] on p "3:30 PM" at bounding box center [809, 541] width 102 height 40
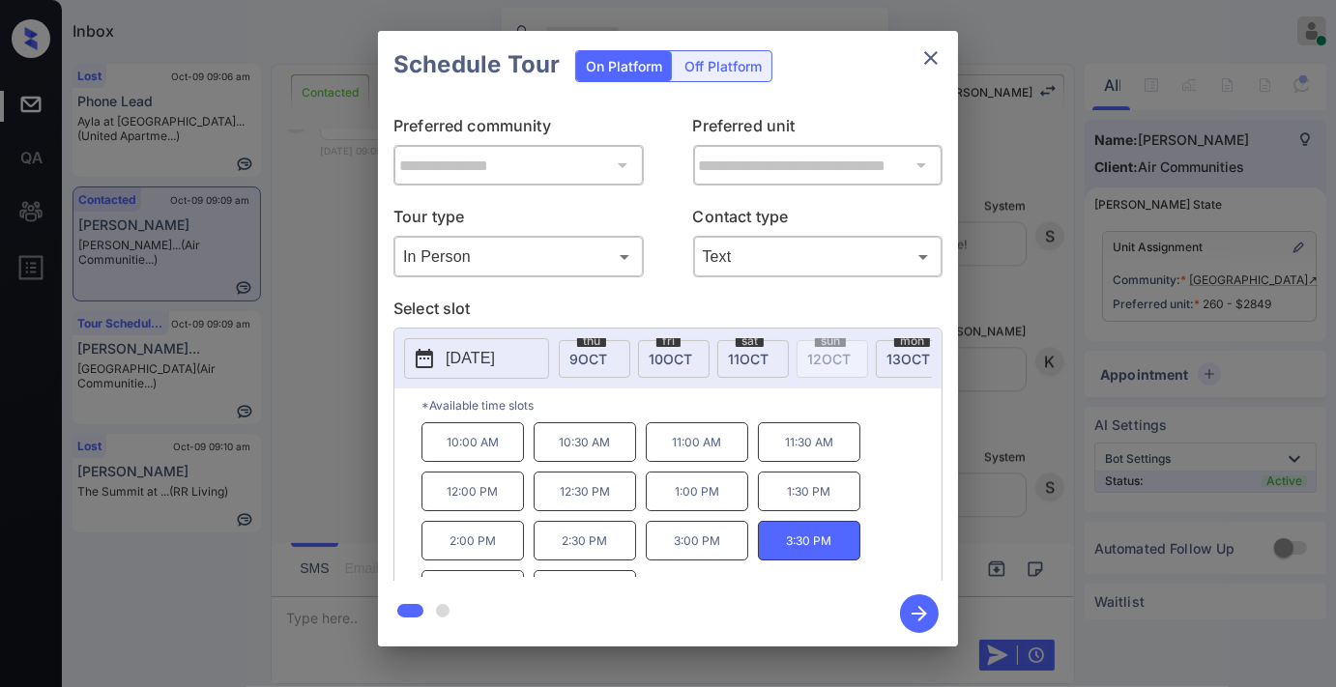
click at [921, 628] on icon "button" at bounding box center [919, 613] width 39 height 39
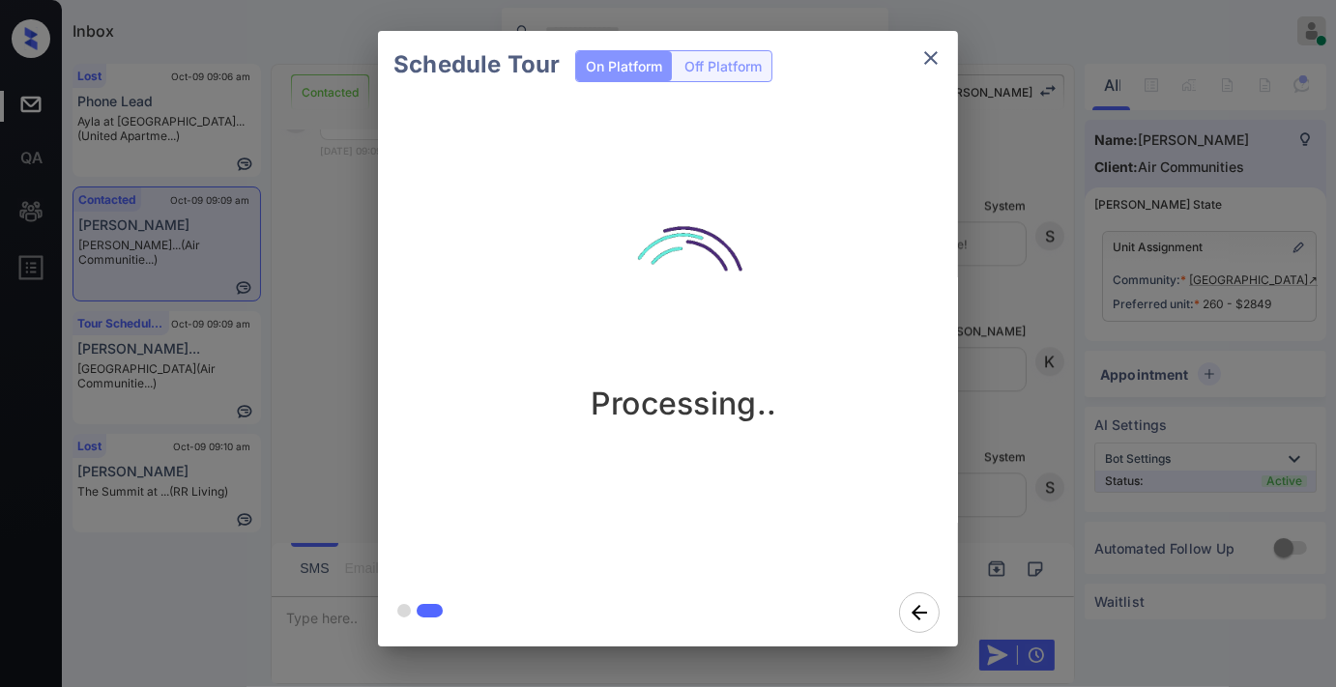
scroll to position [4549, 0]
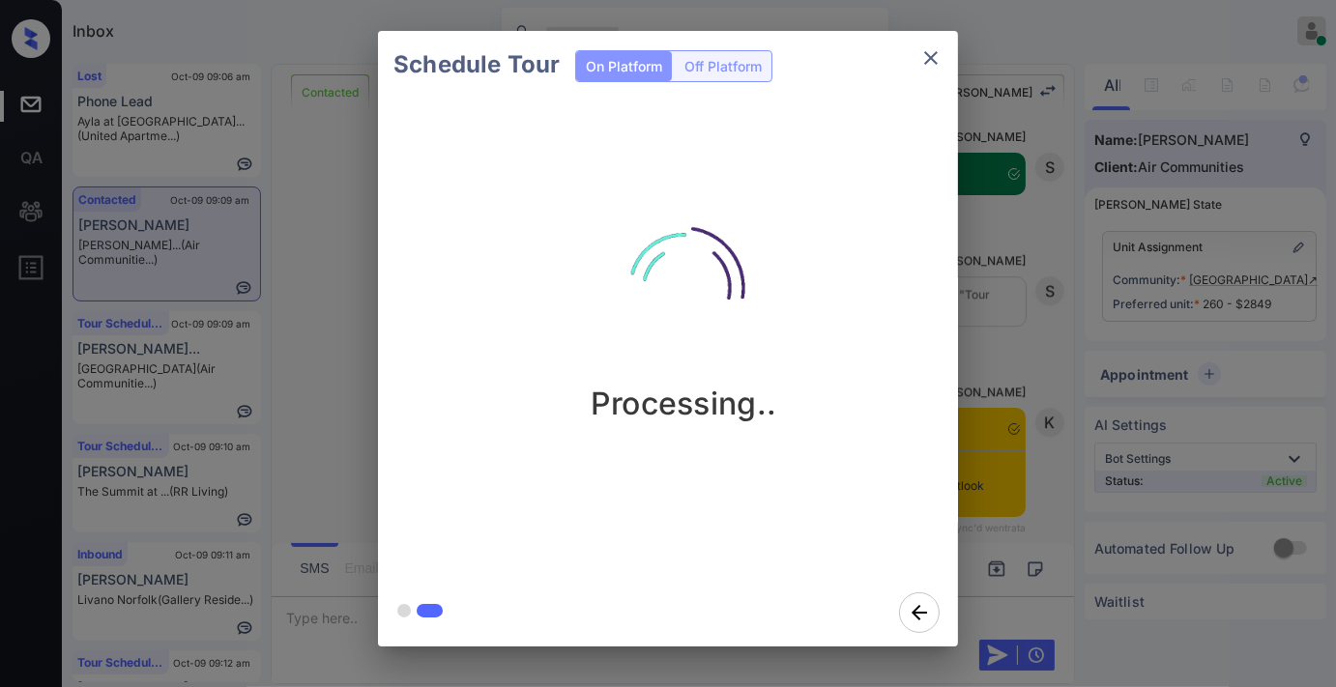
click at [938, 55] on icon "close" at bounding box center [930, 57] width 23 height 23
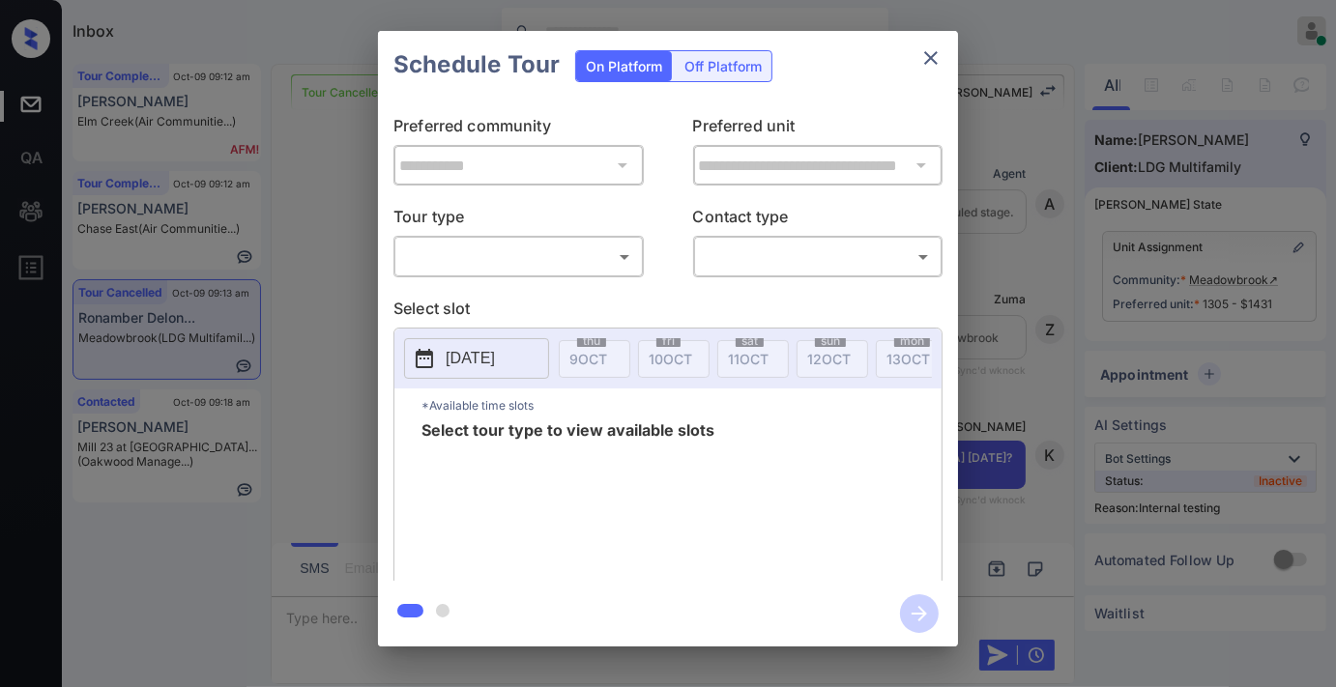
scroll to position [5541, 0]
click at [558, 235] on p "Tour type" at bounding box center [518, 220] width 250 height 31
click at [568, 266] on body "Inbox [PERSON_NAME] Online Set yourself offline Set yourself on break Profile S…" at bounding box center [668, 343] width 1336 height 687
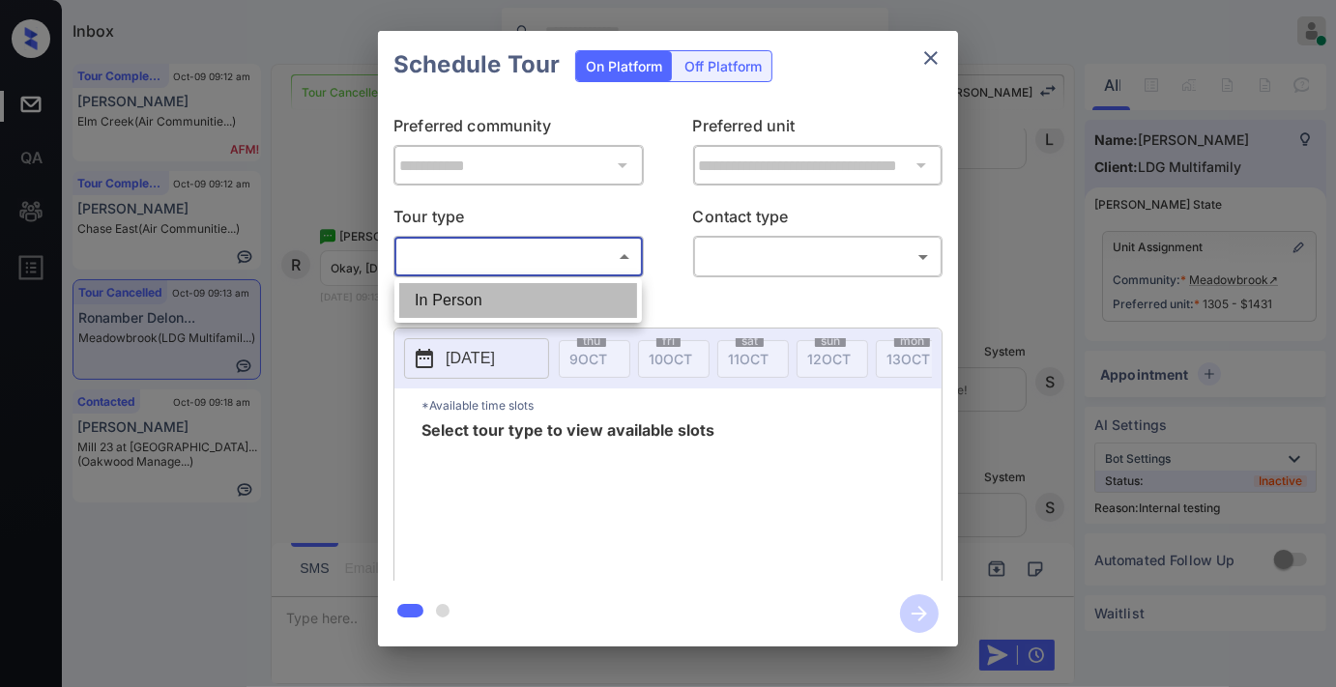
click at [561, 306] on li "In Person" at bounding box center [518, 300] width 238 height 35
type input "********"
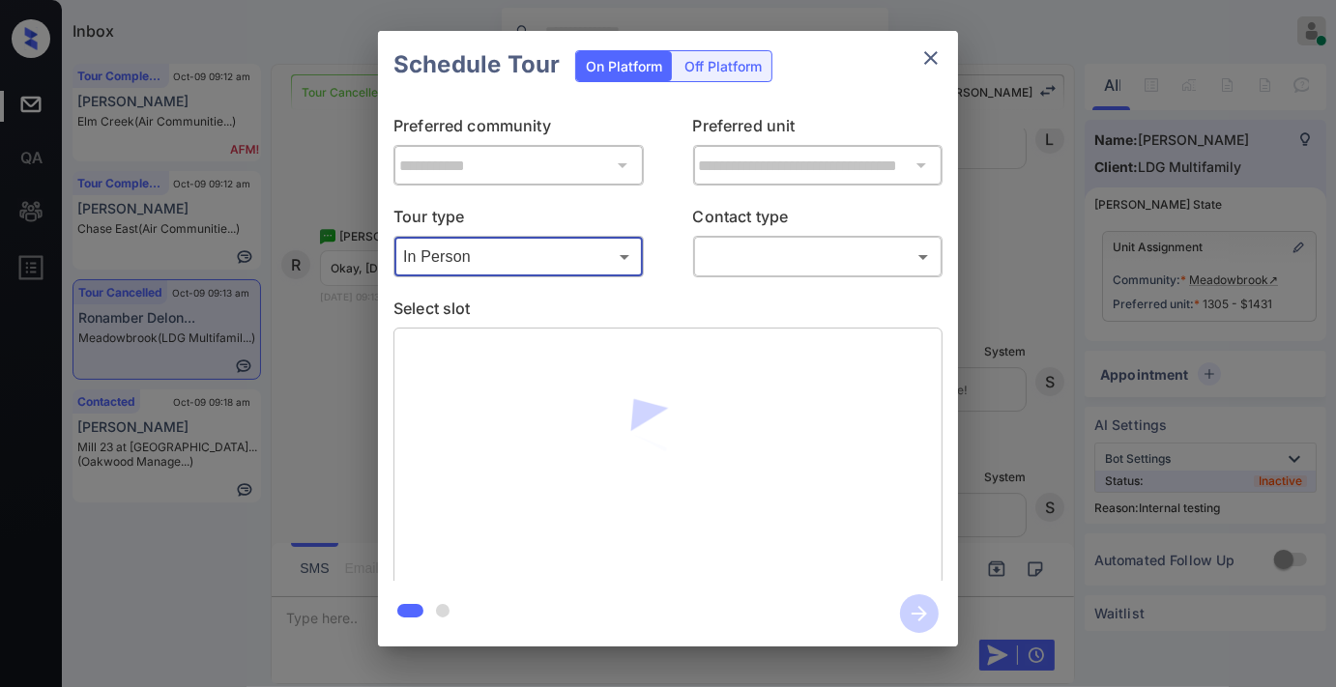
click at [771, 268] on body "Inbox Samantha Soliven Online Set yourself offline Set yourself on break Profil…" at bounding box center [668, 343] width 1336 height 687
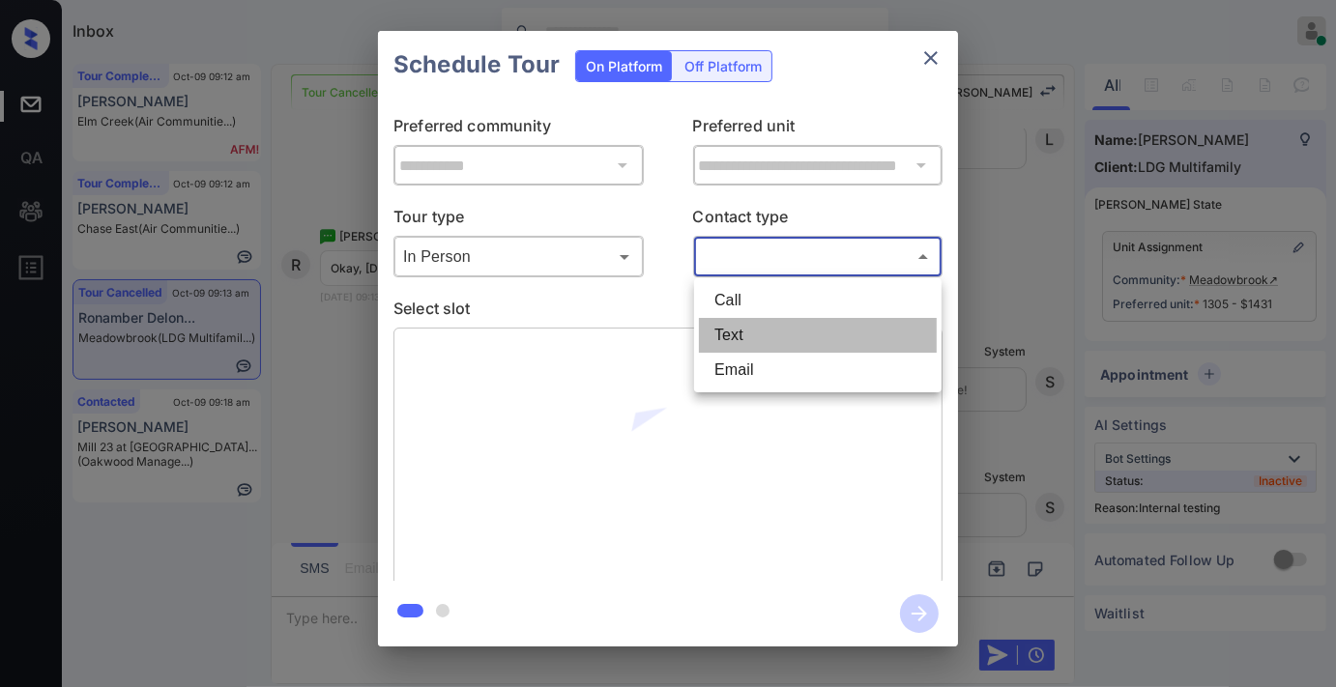
click at [757, 334] on li "Text" at bounding box center [818, 335] width 238 height 35
type input "****"
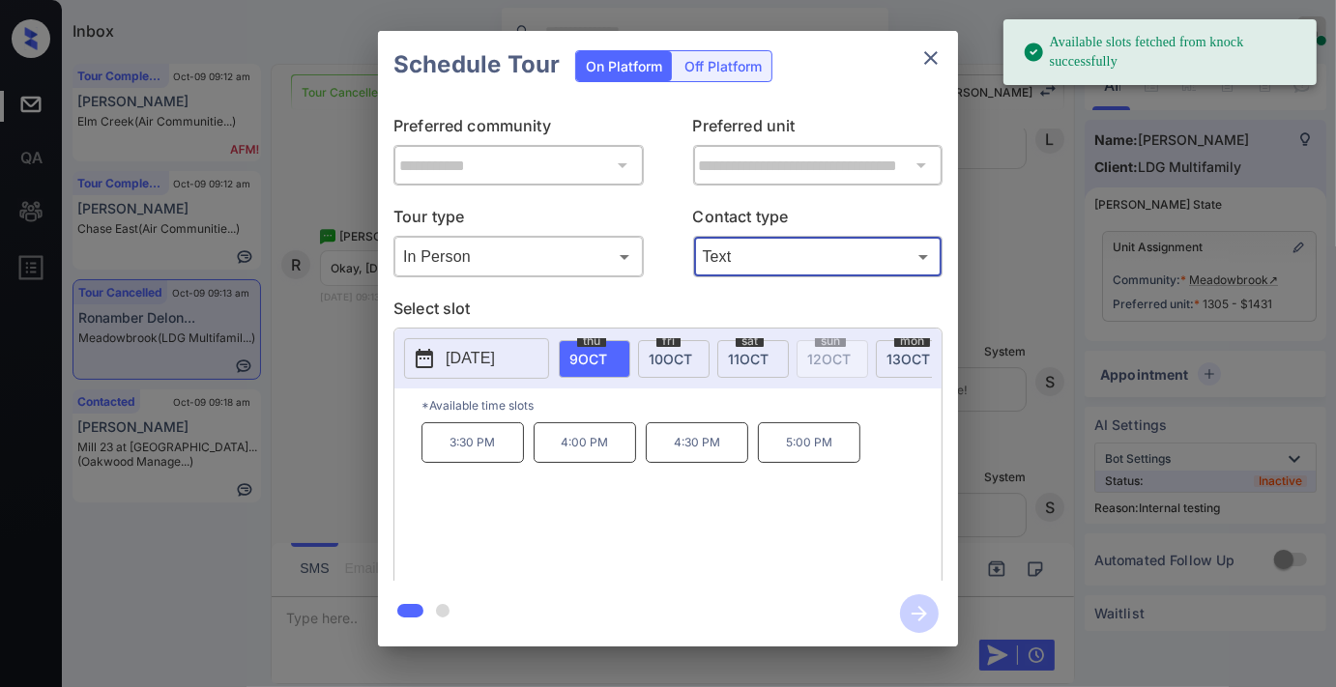
click at [677, 361] on span "10 OCT" at bounding box center [670, 359] width 43 height 16
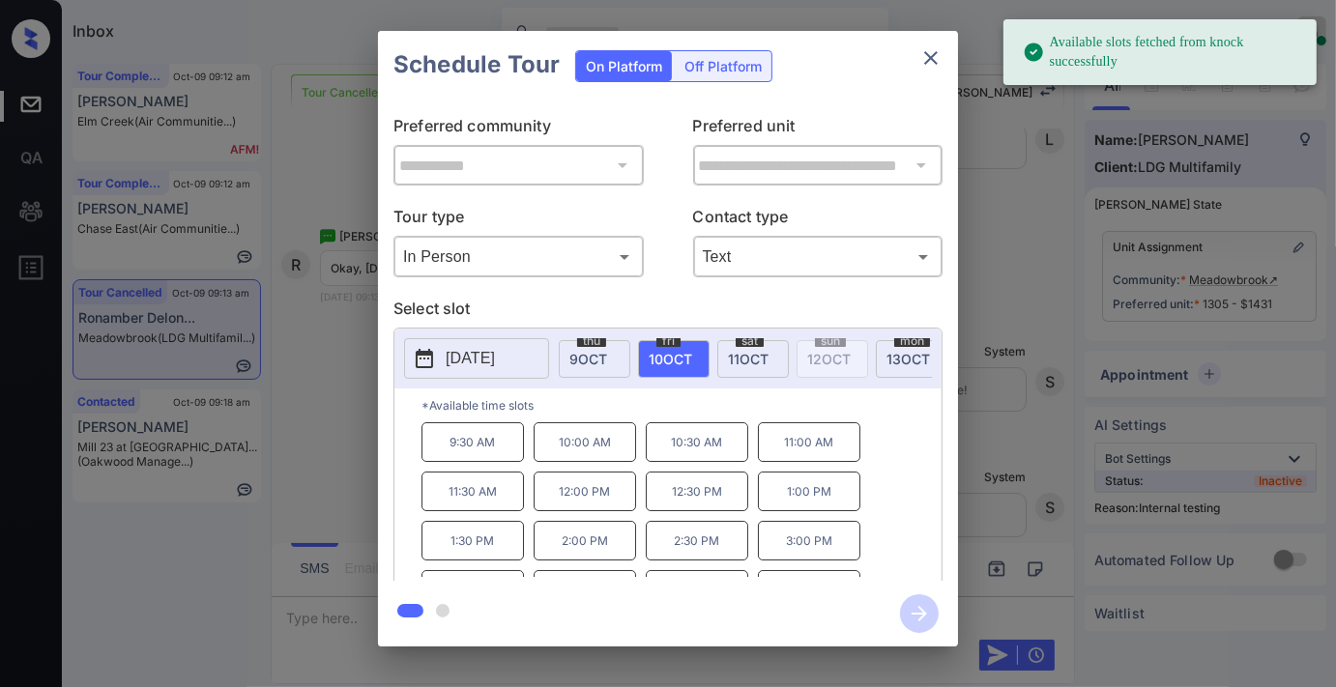
click at [818, 499] on p "1:00 PM" at bounding box center [809, 492] width 102 height 40
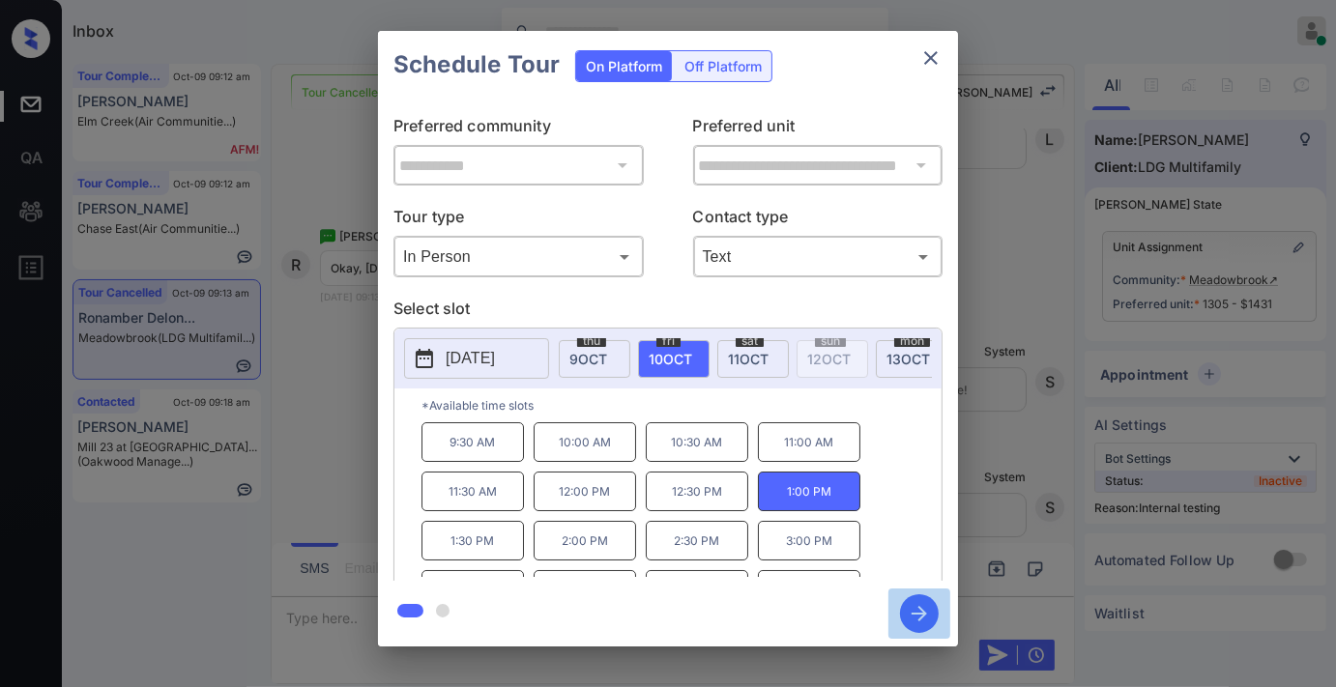
click at [904, 614] on icon "button" at bounding box center [919, 613] width 39 height 39
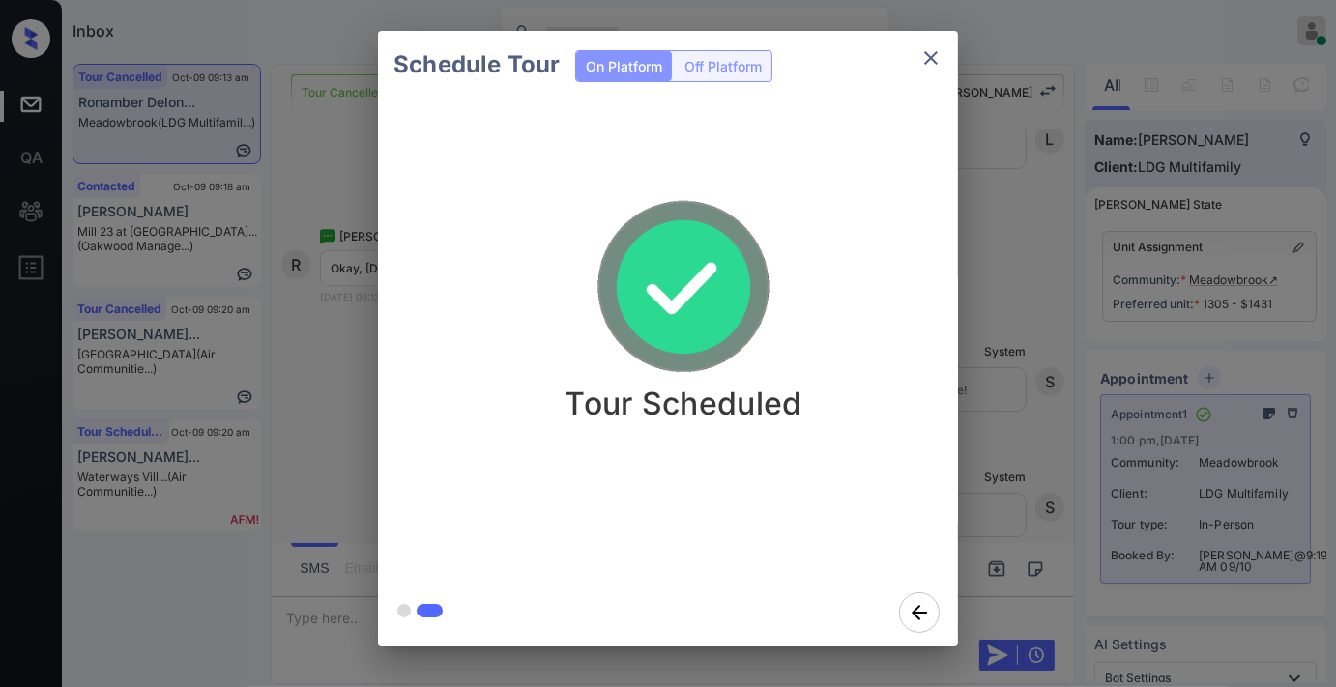
click at [934, 55] on icon "close" at bounding box center [931, 58] width 14 height 14
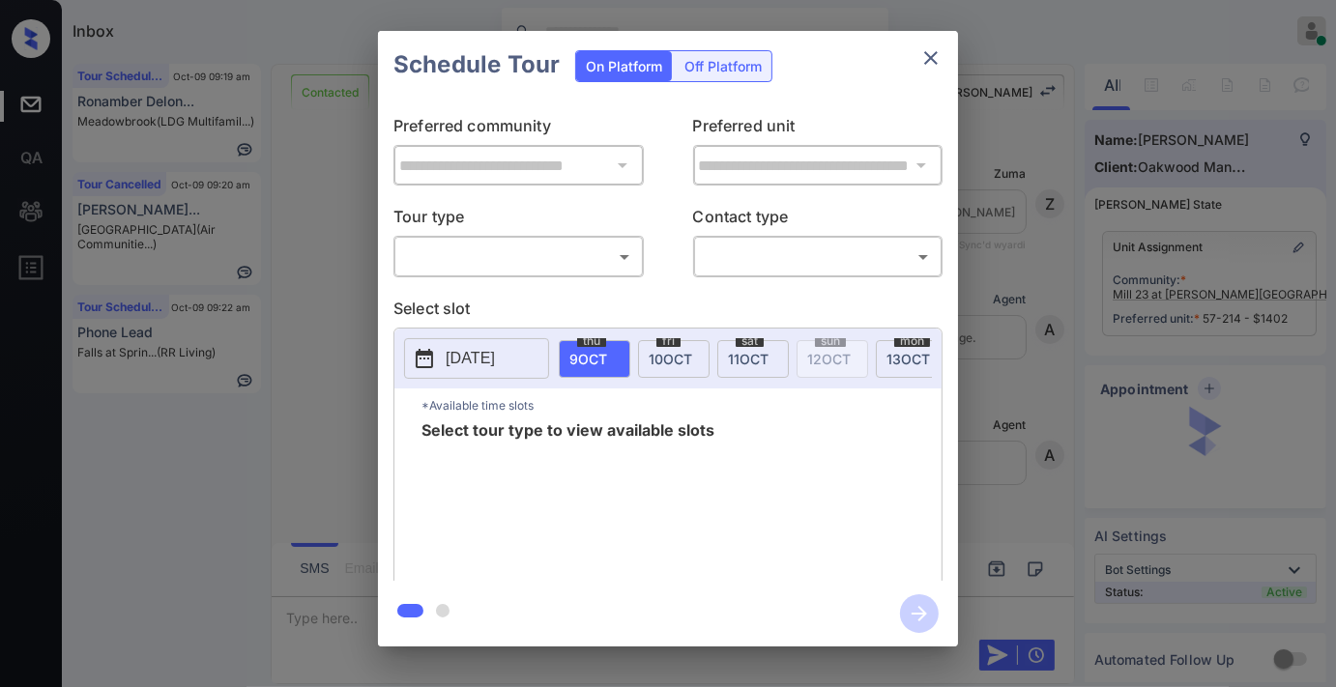
scroll to position [4269, 0]
click at [556, 246] on body "Inbox Samantha Soliven Online Set yourself offline Set yourself on break Profil…" at bounding box center [668, 343] width 1336 height 687
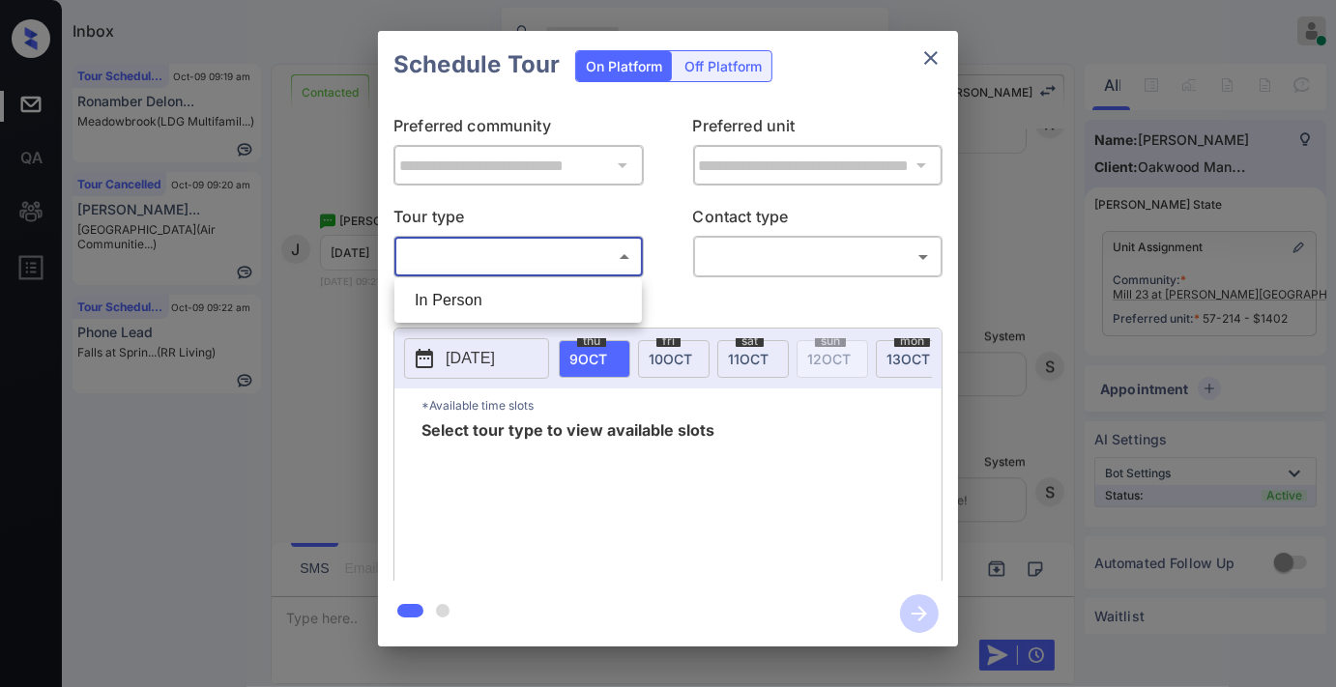
click at [529, 301] on li "In Person" at bounding box center [518, 300] width 238 height 35
type input "********"
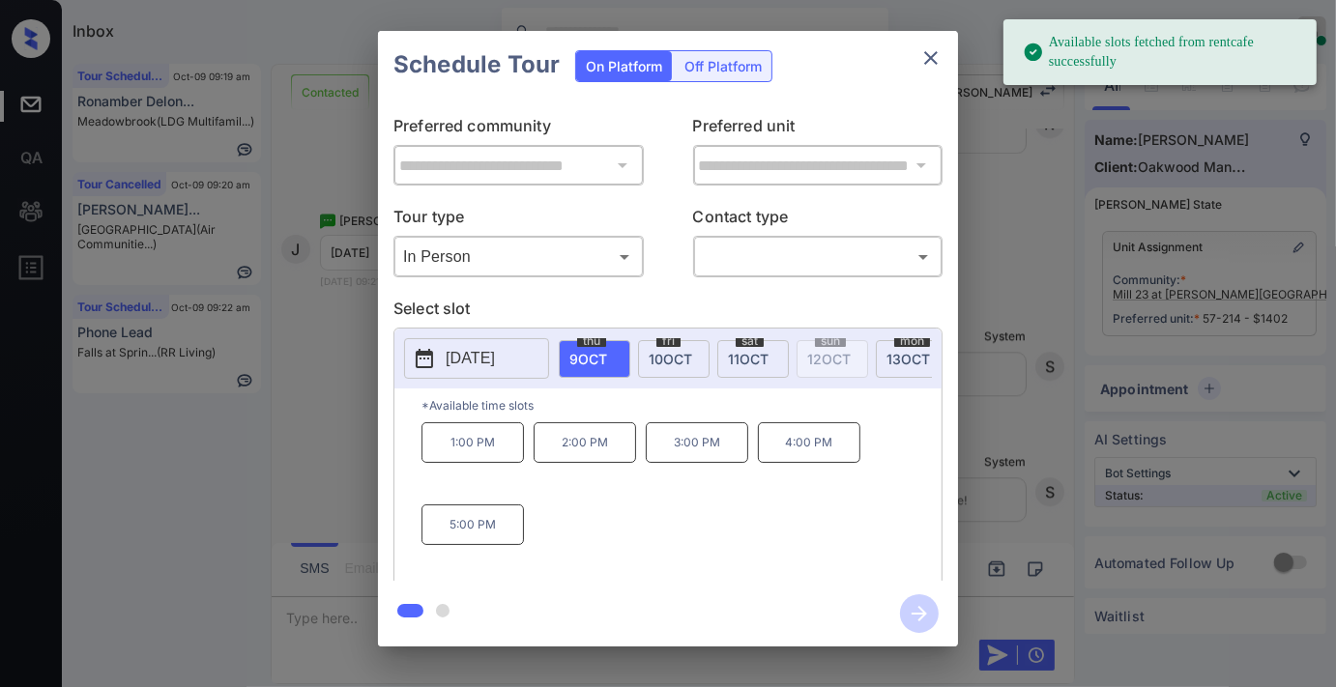
click at [495, 364] on p "2025-10-09" at bounding box center [470, 358] width 49 height 23
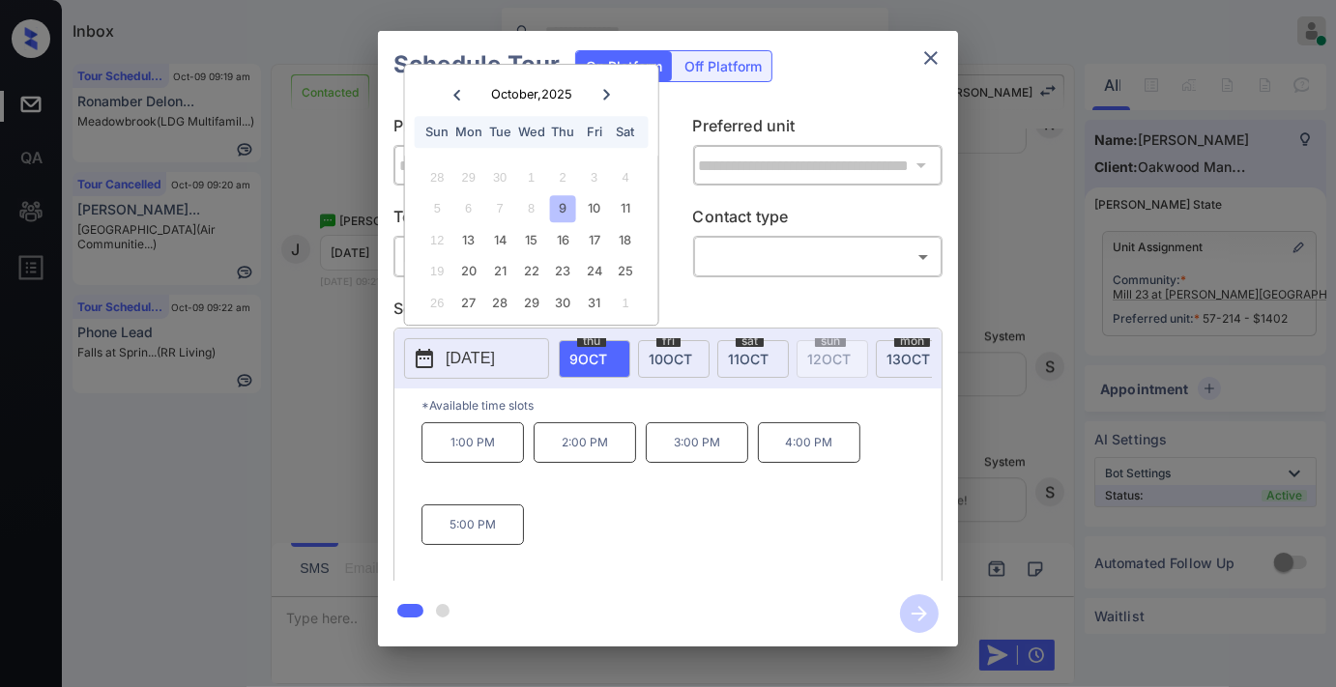
click at [603, 95] on icon at bounding box center [606, 95] width 12 height 12
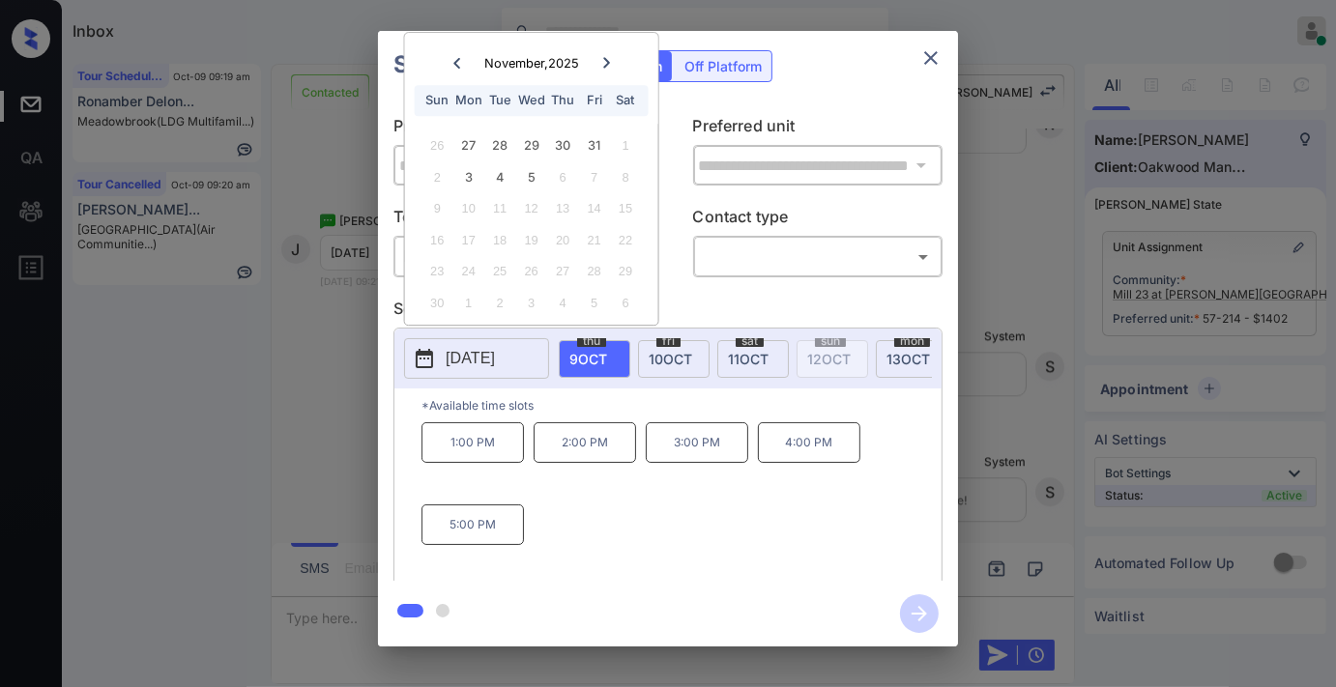
click at [939, 56] on icon "close" at bounding box center [930, 57] width 23 height 23
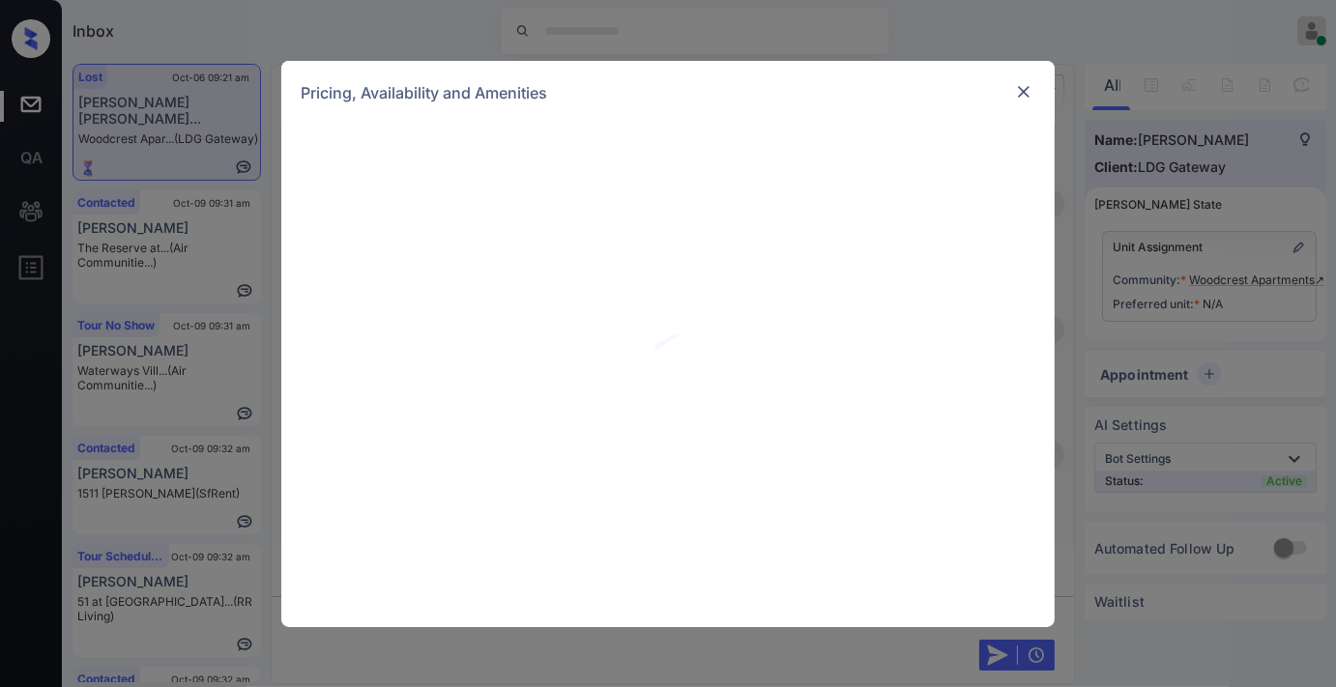
scroll to position [4698, 0]
click at [1016, 93] on div "Pricing, Availability and Amenities" at bounding box center [667, 93] width 773 height 64
click at [1020, 93] on img at bounding box center [1023, 91] width 19 height 19
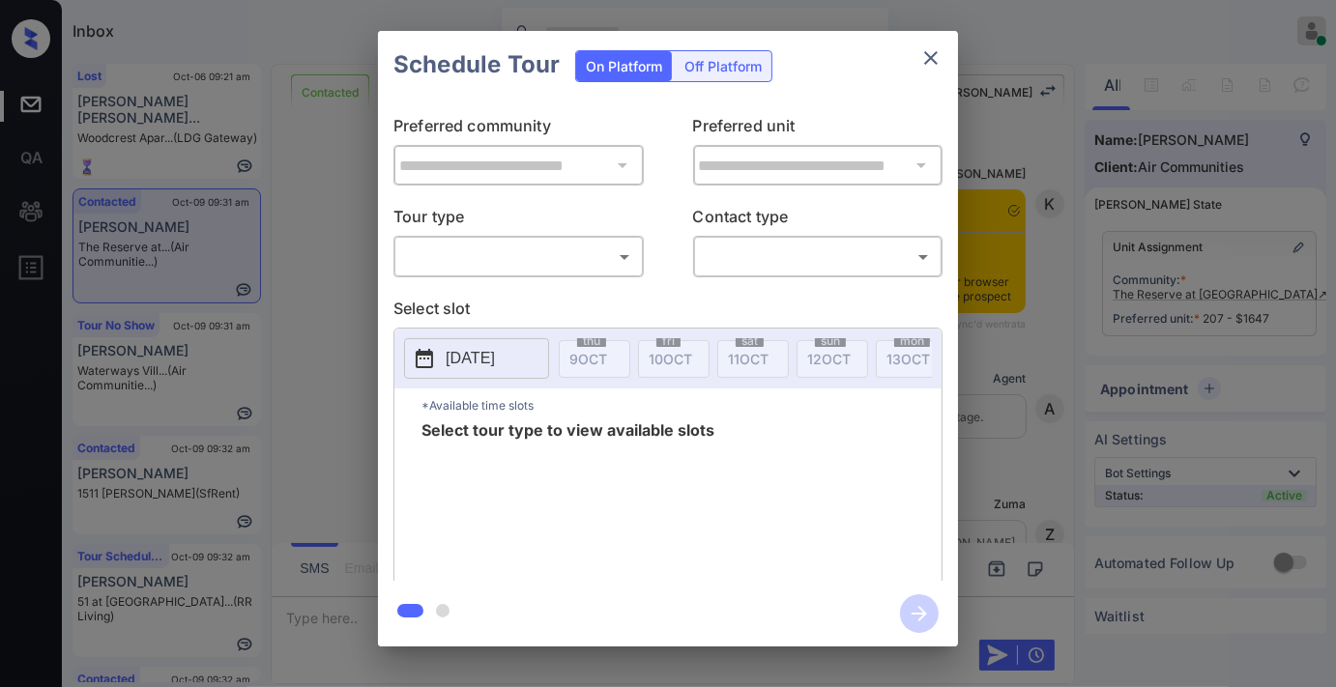
scroll to position [2560, 0]
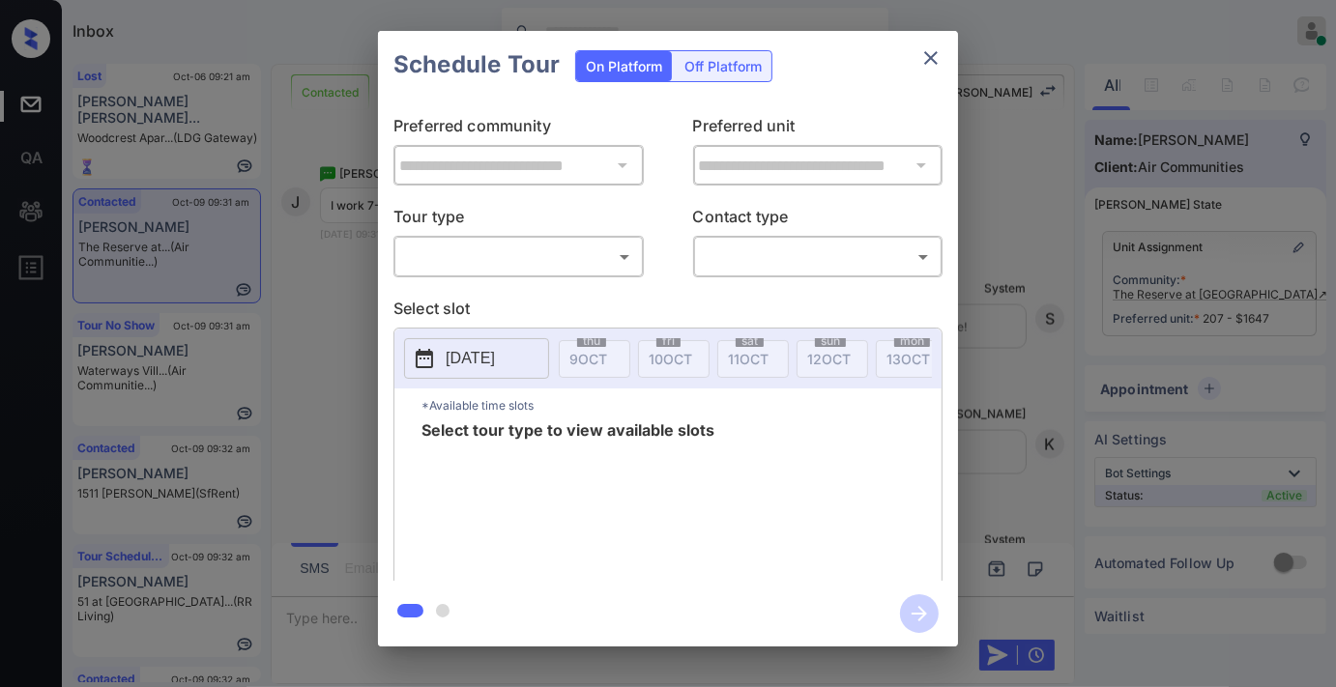
drag, startPoint x: 0, startPoint y: 0, endPoint x: 445, endPoint y: 254, distance: 512.2
click at [448, 263] on div "​ ​" at bounding box center [518, 257] width 250 height 42
click at [445, 254] on body "Inbox [PERSON_NAME] Online Set yourself offline Set yourself on break Profile S…" at bounding box center [668, 343] width 1336 height 687
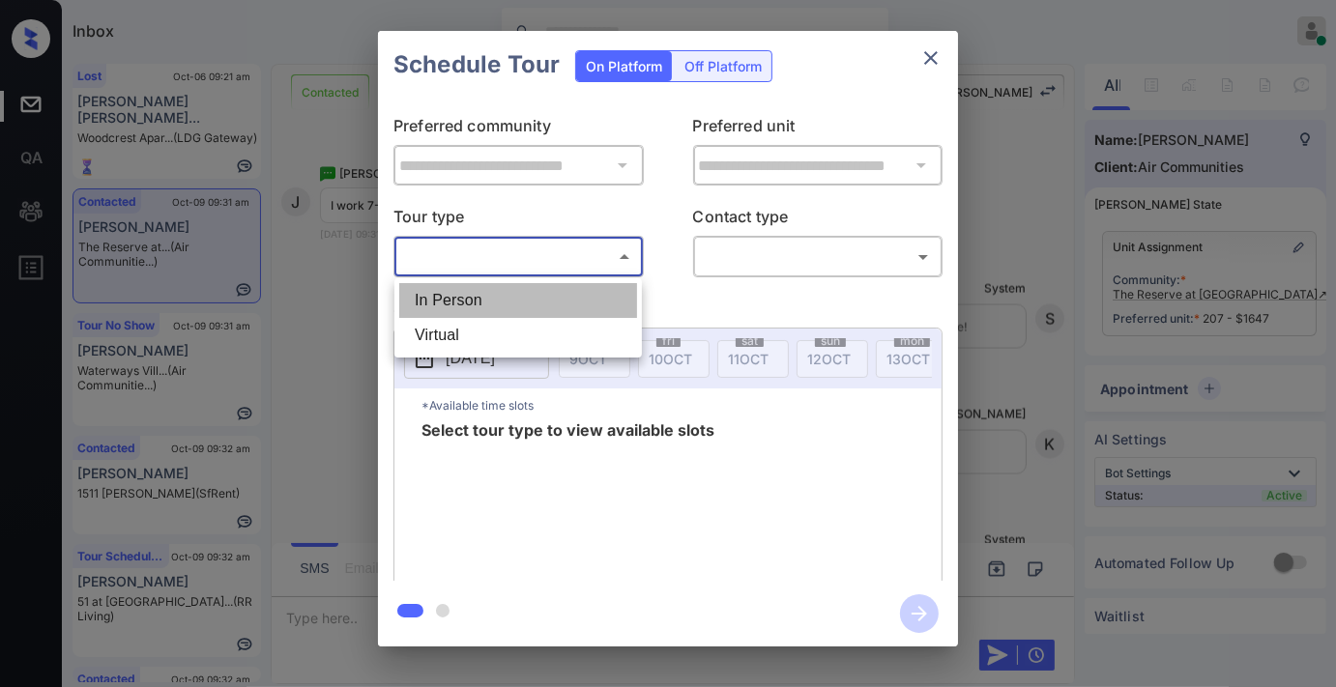
click at [471, 305] on li "In Person" at bounding box center [518, 300] width 238 height 35
type input "********"
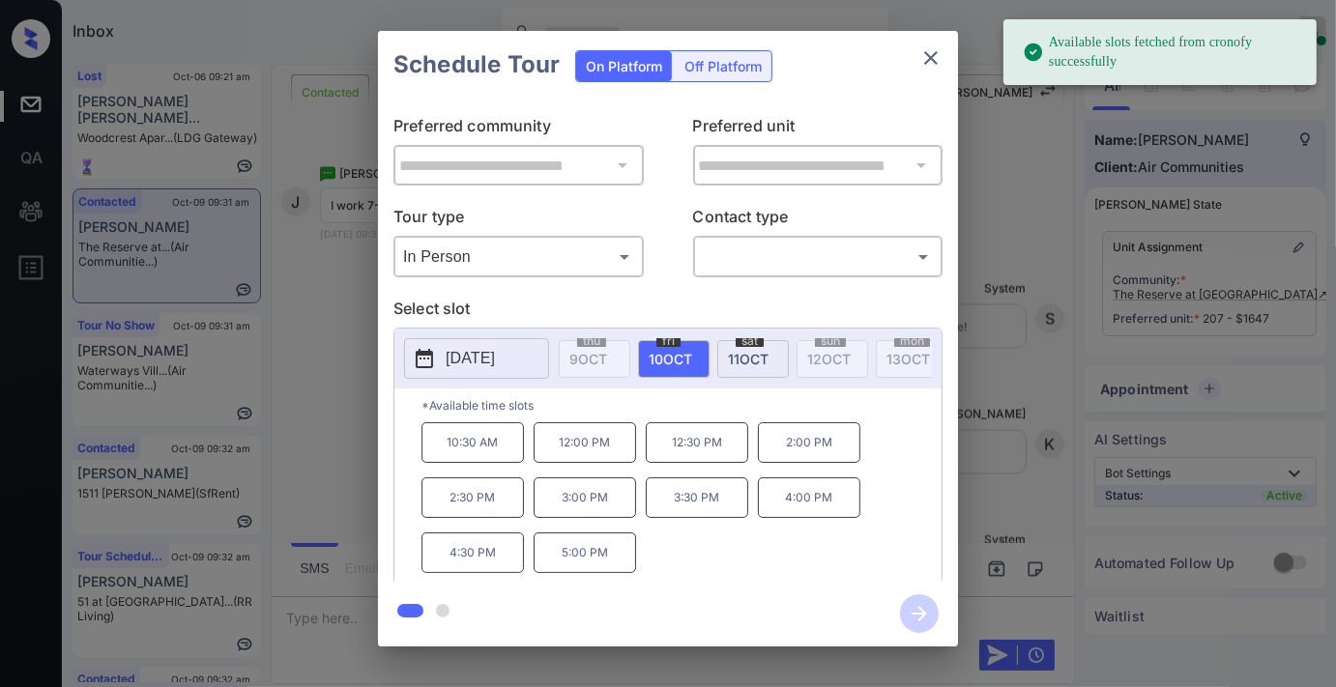
click at [495, 355] on p "2025-10-10" at bounding box center [470, 358] width 49 height 23
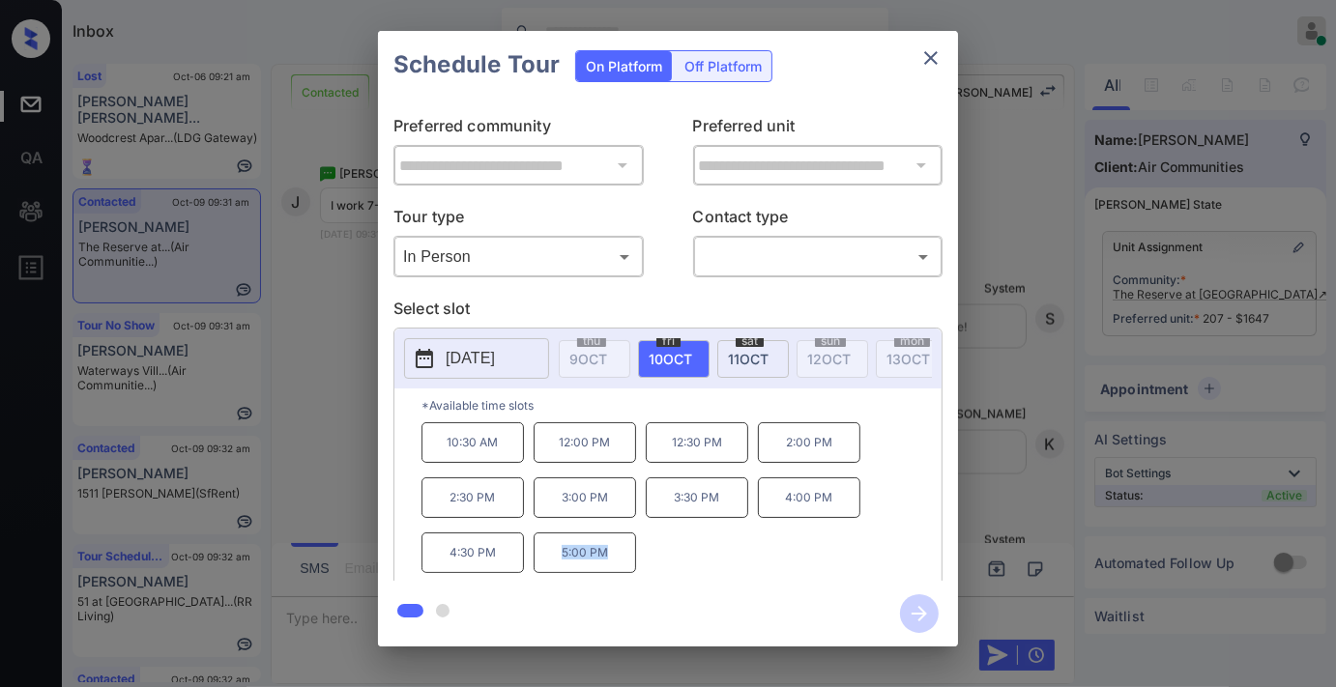
drag, startPoint x: 621, startPoint y: 568, endPoint x: 543, endPoint y: 541, distance: 81.9
click at [543, 541] on div "10:30 AM 12:00 PM 12:30 PM 2:00 PM 2:30 PM 3:00 PM 3:30 PM 4:00 PM 4:30 PM 5:00…" at bounding box center [681, 499] width 520 height 155
copy p "5:00 PM"
click at [922, 60] on icon "close" at bounding box center [930, 57] width 23 height 23
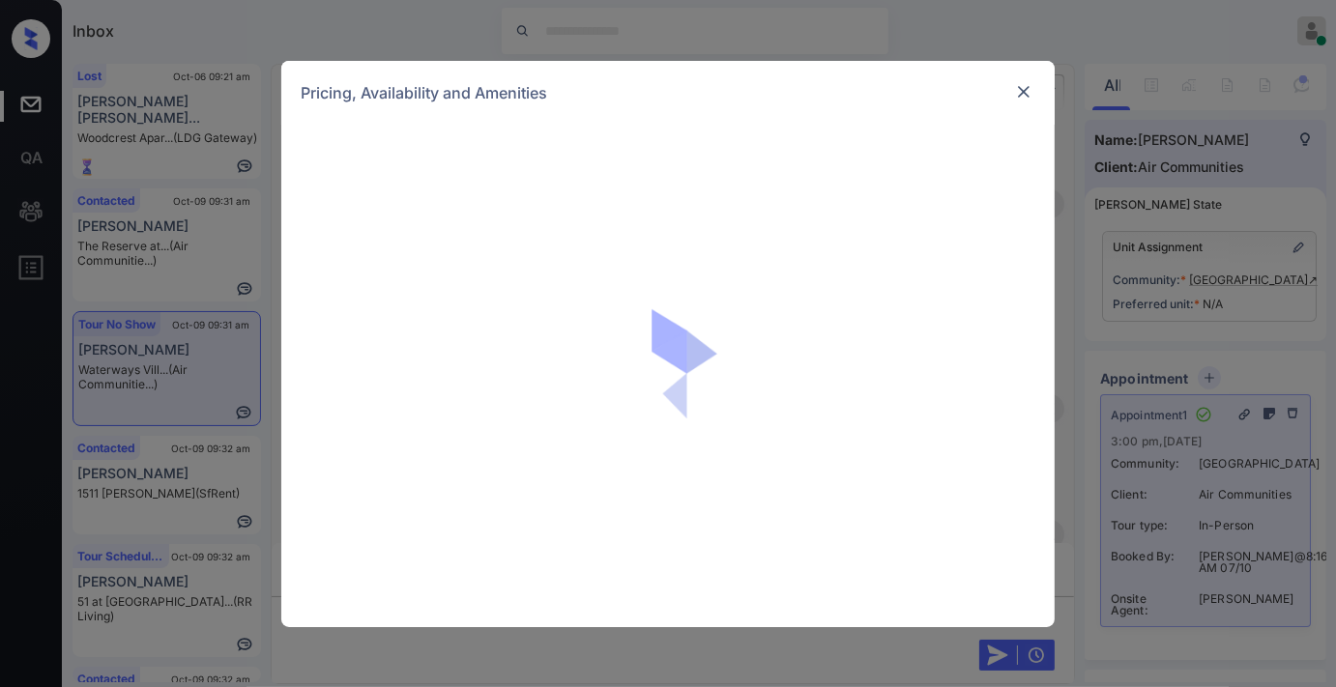
scroll to position [26257, 0]
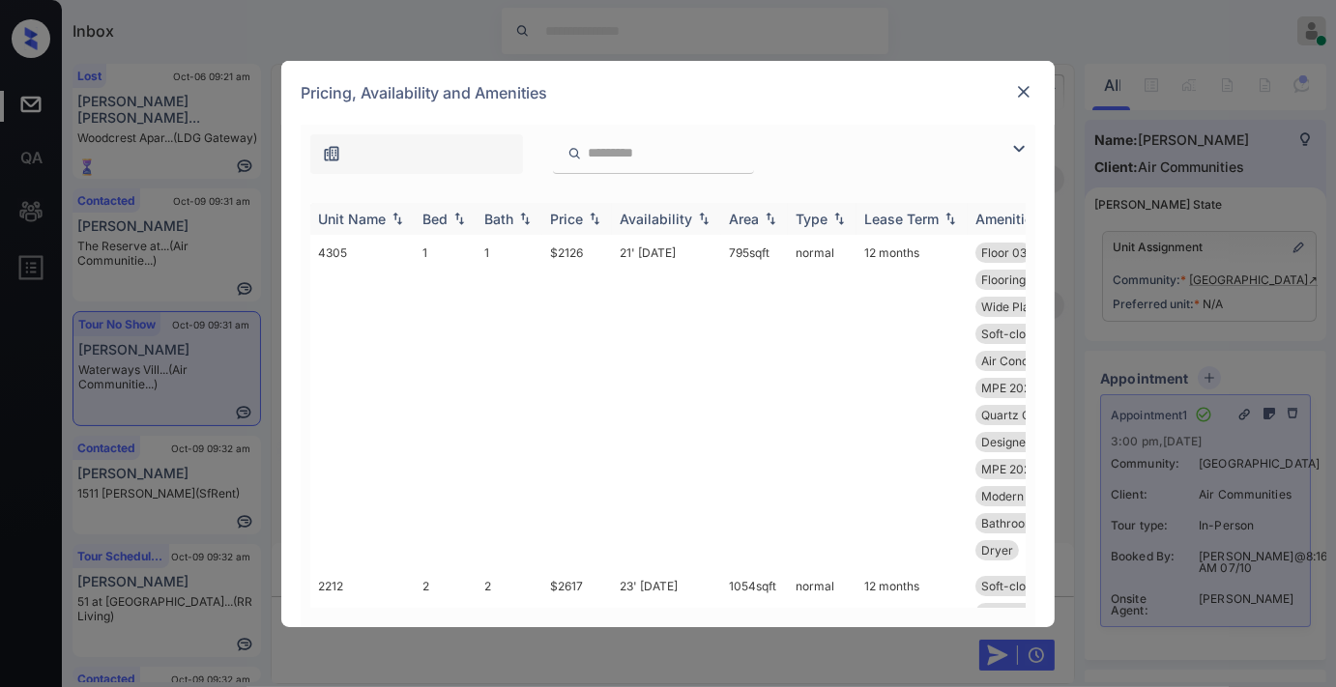
click at [581, 217] on div "Price" at bounding box center [566, 219] width 33 height 16
click at [580, 217] on div "Price" at bounding box center [566, 219] width 33 height 16
click at [1012, 158] on img at bounding box center [1018, 148] width 23 height 23
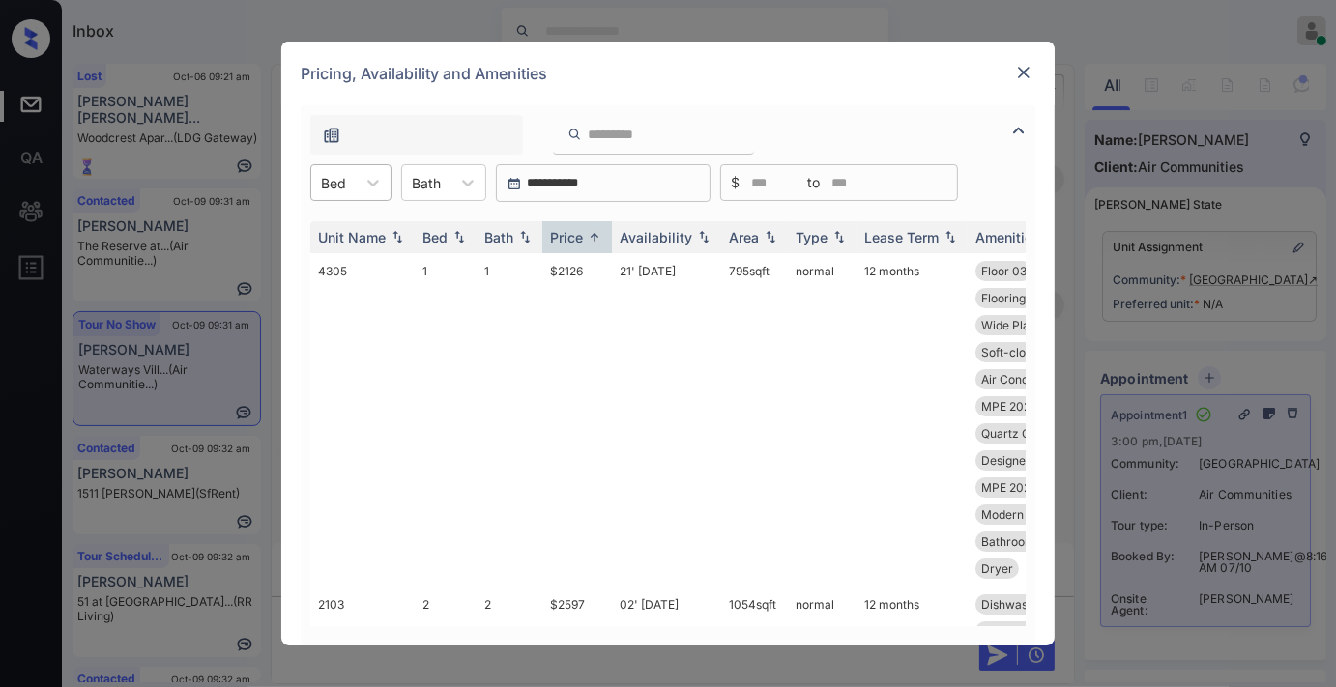
click at [335, 193] on div "Bed" at bounding box center [333, 183] width 44 height 28
click at [371, 230] on div "1" at bounding box center [350, 230] width 81 height 35
click at [541, 261] on tr "4305 1 1 $2126 21' [DATE] 795 sqft normal 12 months Floor 03 Balcony Cabinet Ac…" at bounding box center [815, 419] width 1010 height 333
copy tr "$2126"
click at [1015, 77] on img at bounding box center [1023, 72] width 19 height 19
